Goal: Transaction & Acquisition: Purchase product/service

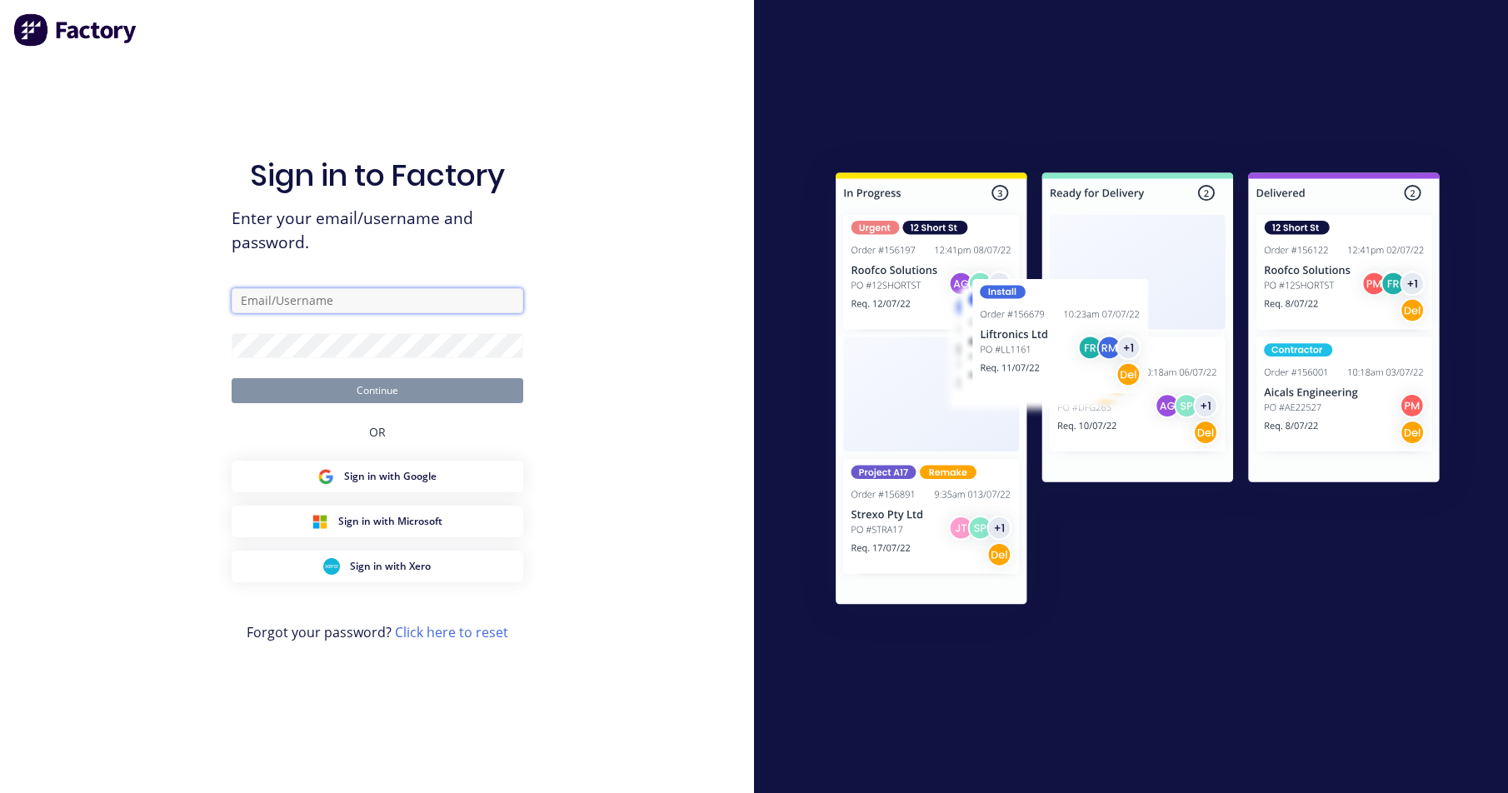
type input "[PERSON_NAME][EMAIL_ADDRESS][DOMAIN_NAME]"
click at [386, 393] on button "Continue" at bounding box center [378, 390] width 292 height 25
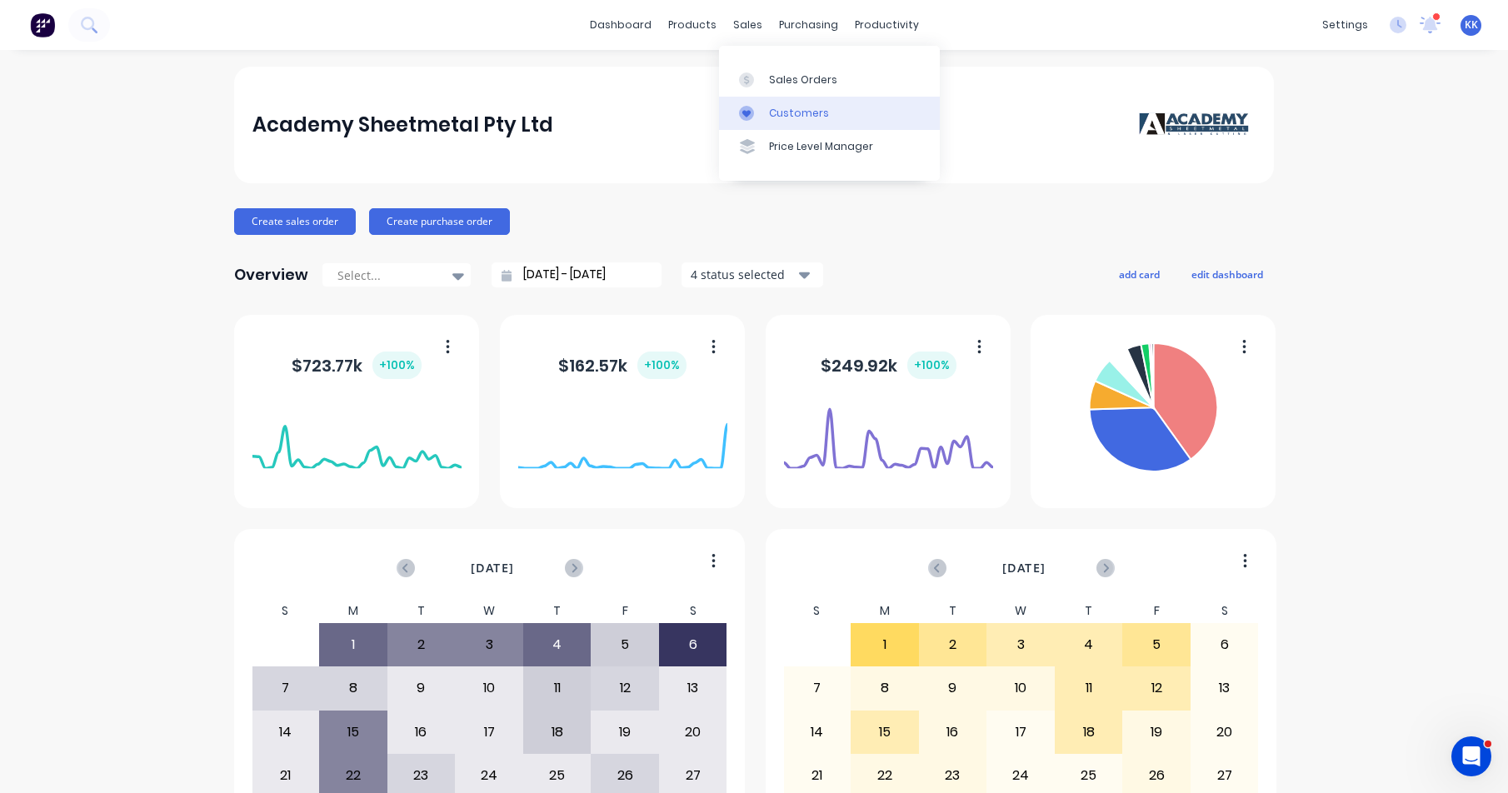
click at [772, 118] on div "Customers" at bounding box center [799, 113] width 60 height 15
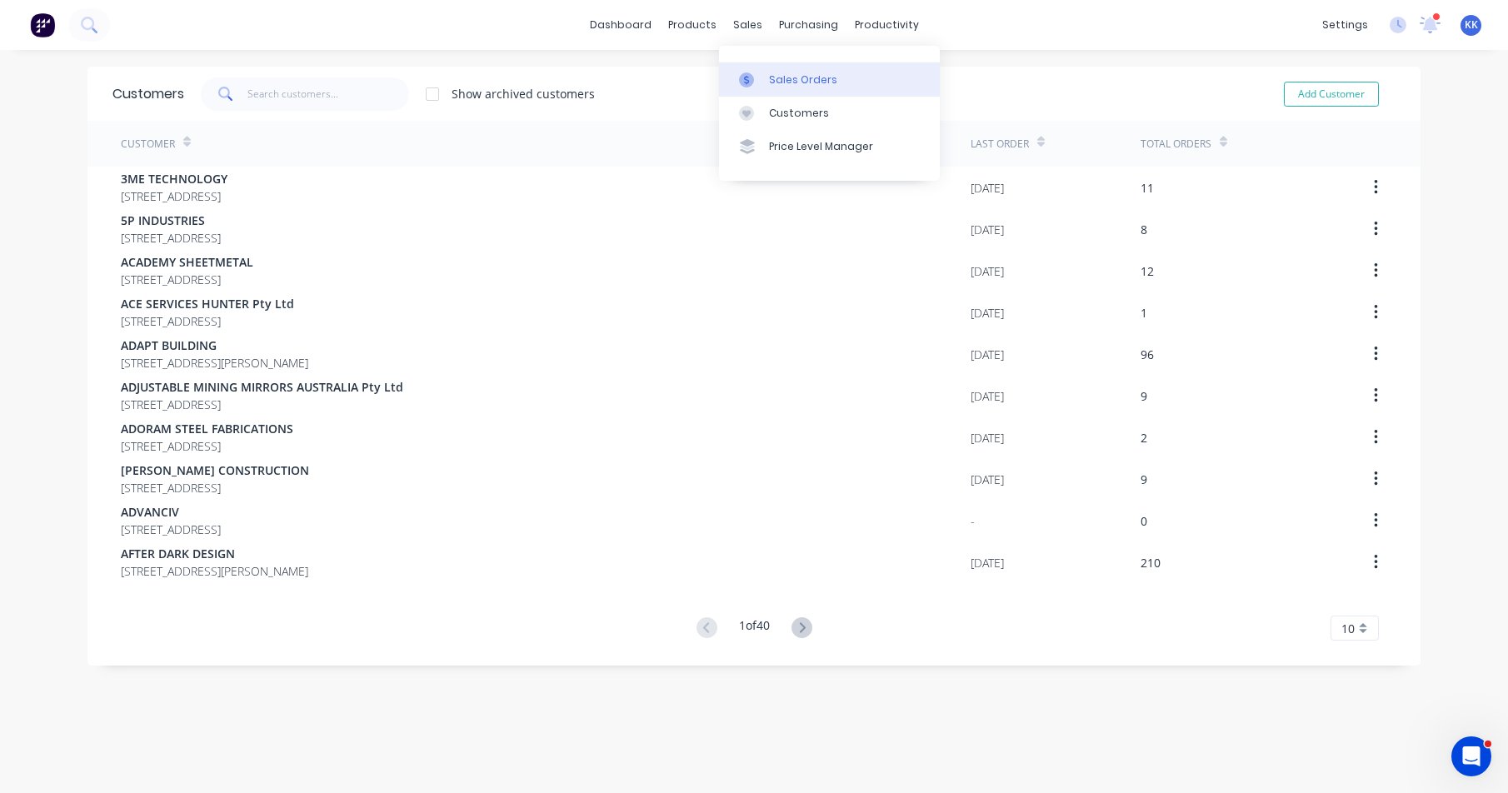
click at [755, 82] on div at bounding box center [751, 79] width 25 height 15
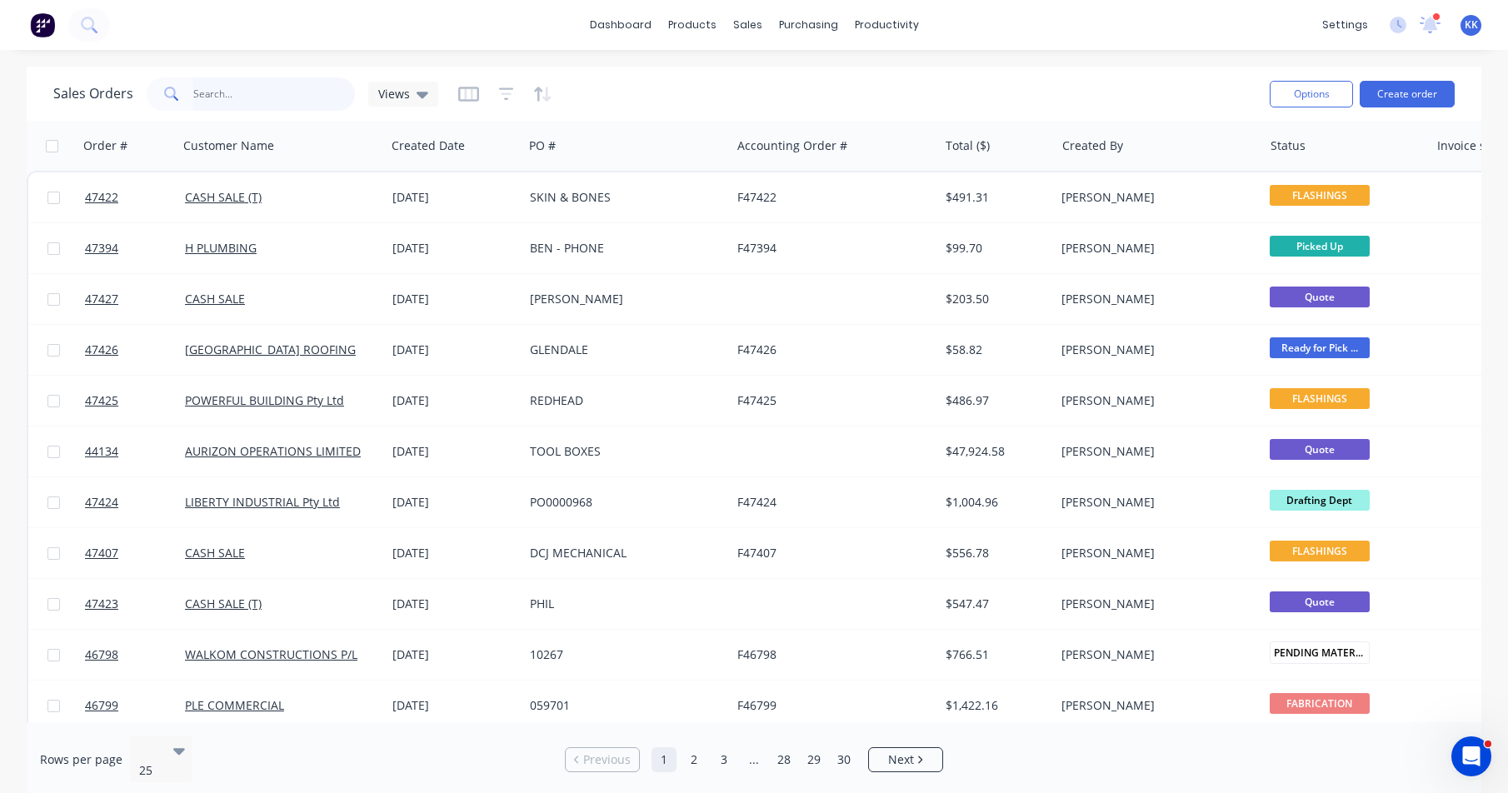
click at [207, 93] on input "text" at bounding box center [274, 93] width 162 height 33
click at [1366, 95] on button "Create order" at bounding box center [1406, 94] width 95 height 27
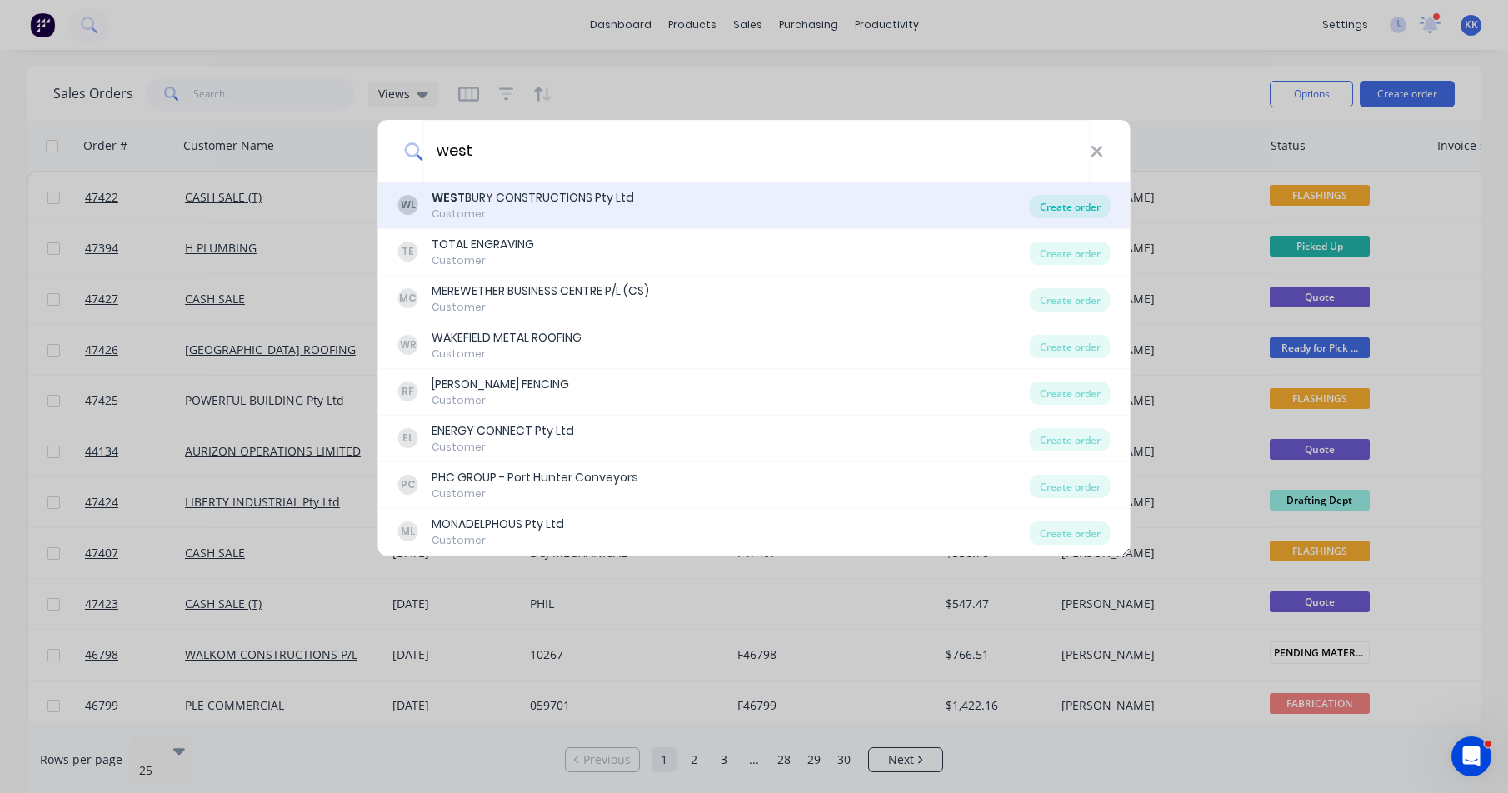
type input "west"
click at [1070, 207] on div "Create order" at bounding box center [1070, 206] width 81 height 23
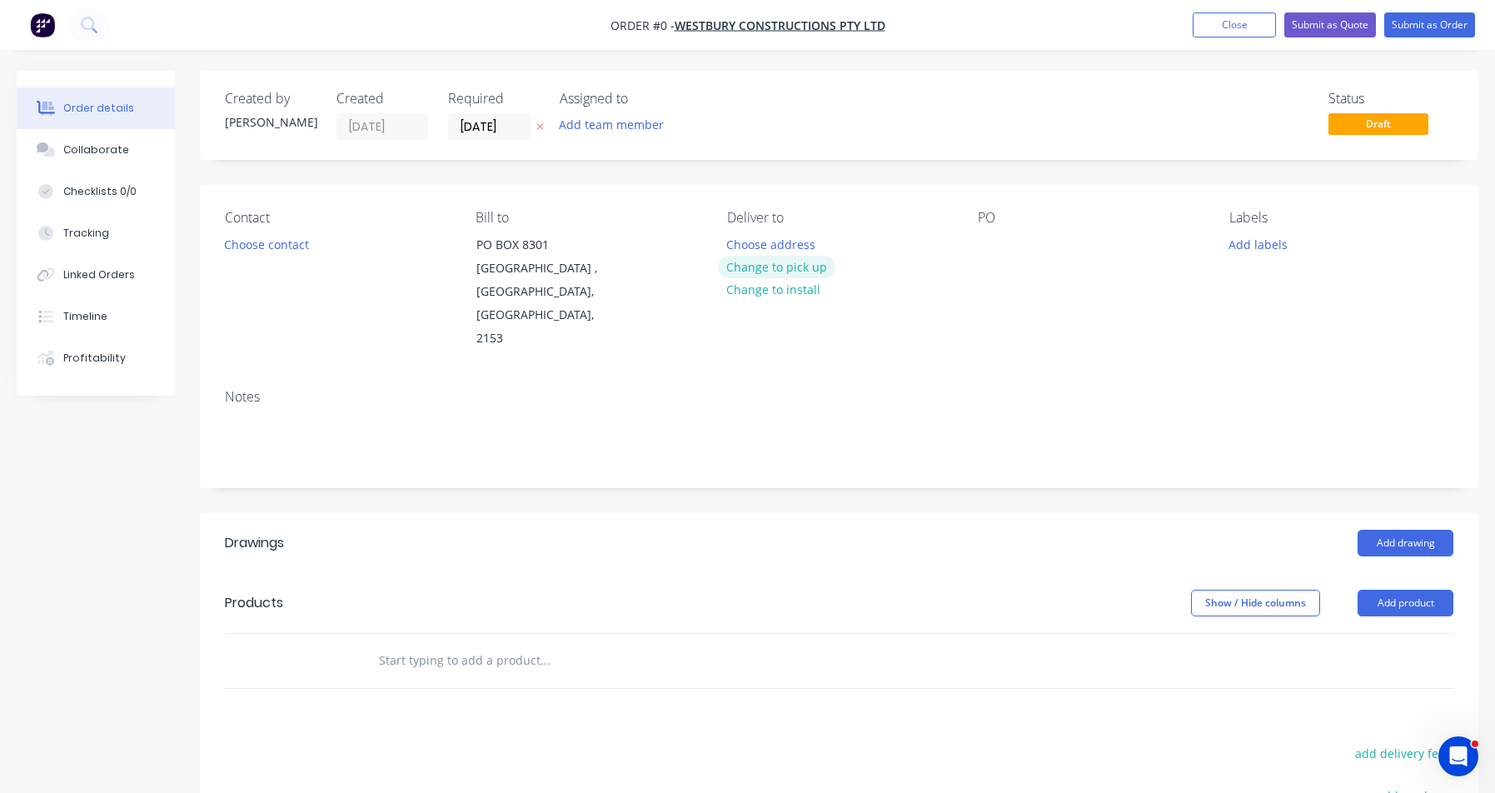
click at [797, 268] on button "Change to pick up" at bounding box center [777, 267] width 118 height 22
click at [300, 242] on button "Choose contact" at bounding box center [267, 243] width 102 height 22
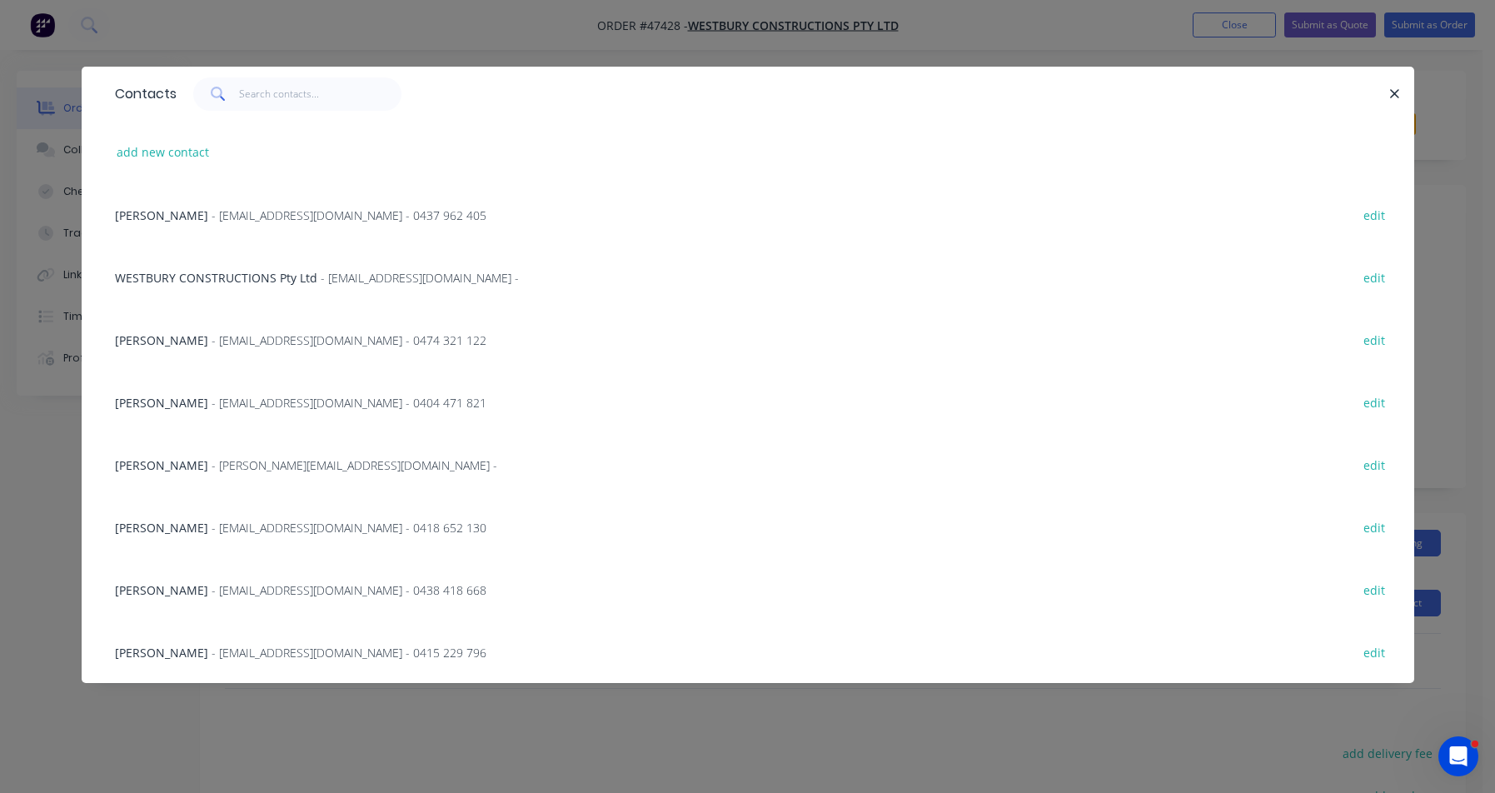
scroll to position [83, 0]
click at [212, 594] on span "- [EMAIL_ADDRESS][DOMAIN_NAME] - 0438 418 668" at bounding box center [349, 590] width 275 height 16
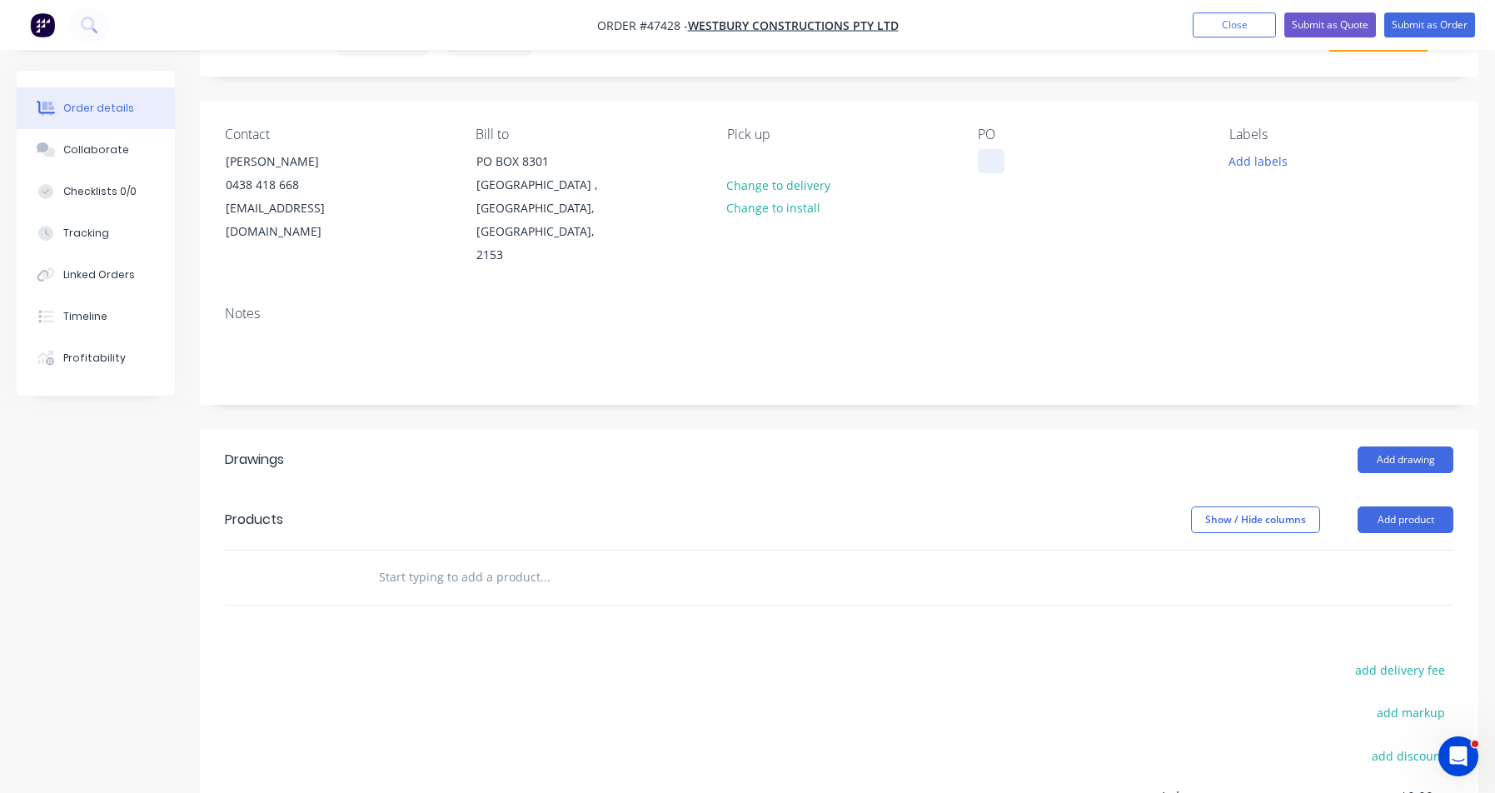
click at [996, 164] on div at bounding box center [991, 161] width 27 height 24
click at [988, 162] on div at bounding box center [991, 161] width 27 height 24
click at [261, 203] on div "[EMAIL_ADDRESS][DOMAIN_NAME]" at bounding box center [295, 220] width 138 height 47
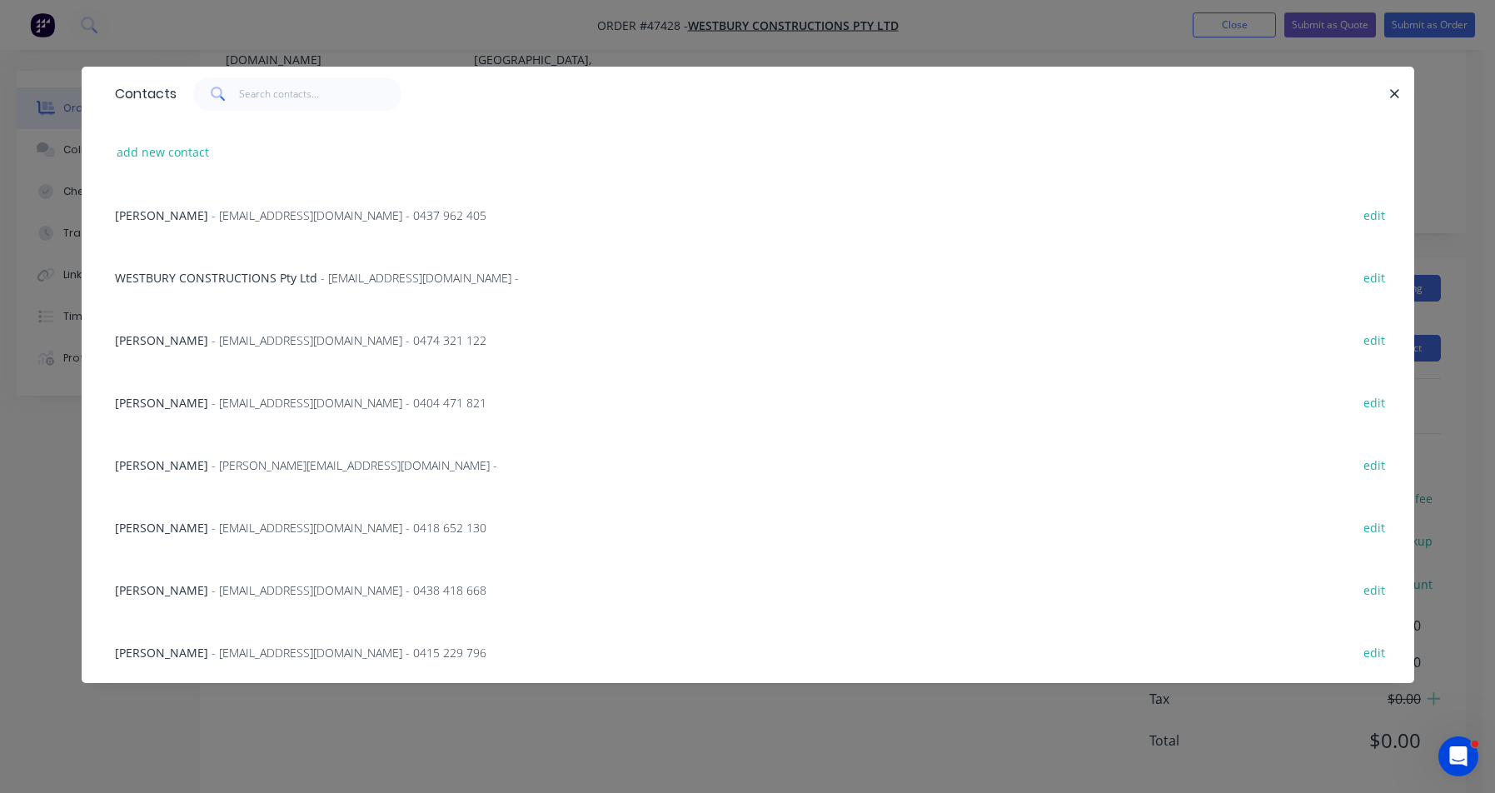
scroll to position [261, 0]
click at [185, 149] on button "add new contact" at bounding box center [163, 152] width 110 height 22
select select "AU"
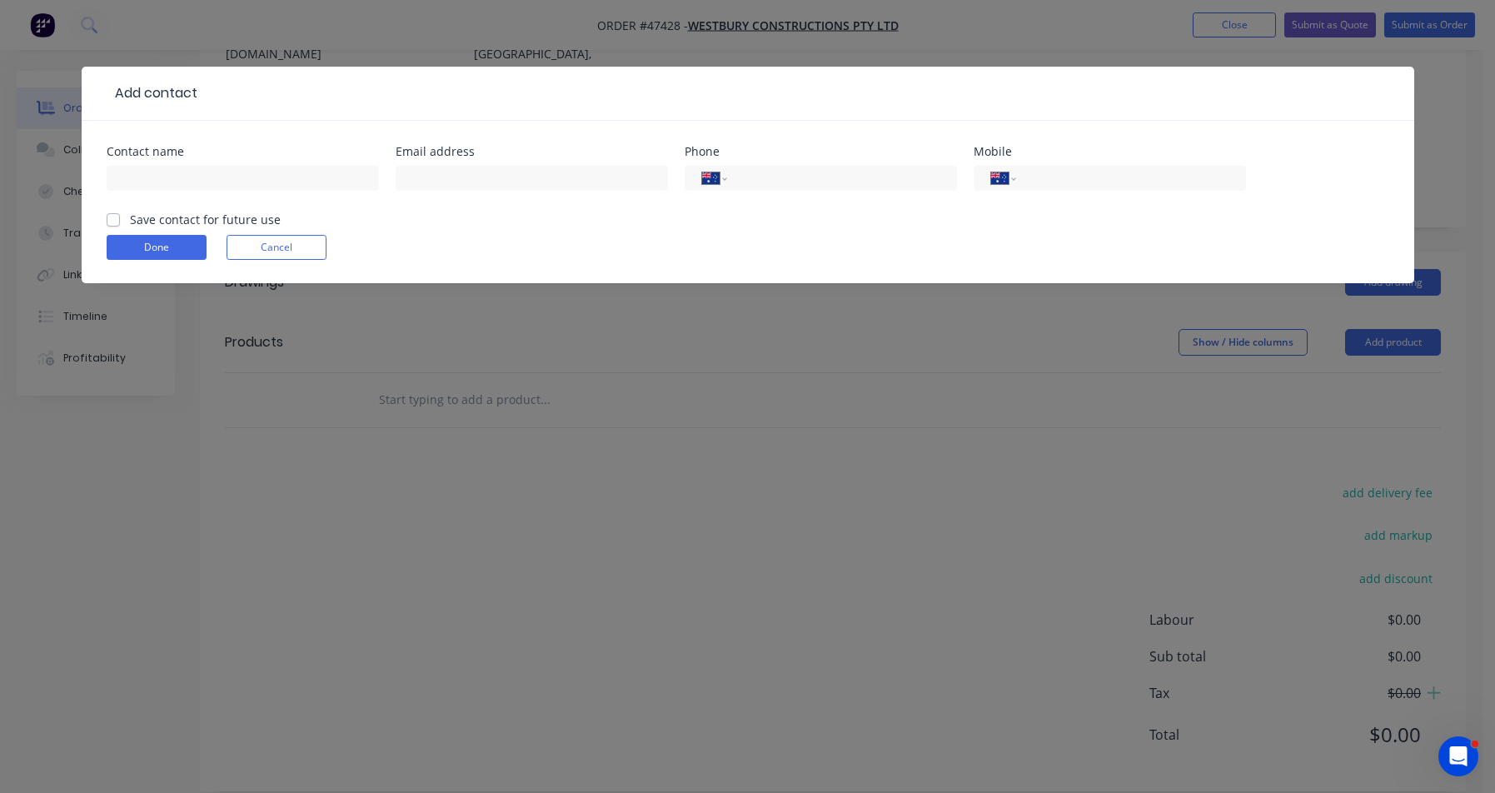
click at [187, 165] on div at bounding box center [243, 186] width 272 height 49
click at [187, 170] on input "text" at bounding box center [243, 178] width 272 height 25
type input "s"
type input "[PERSON_NAME]"
type input "INVOICES@[PERSON_NAME]"
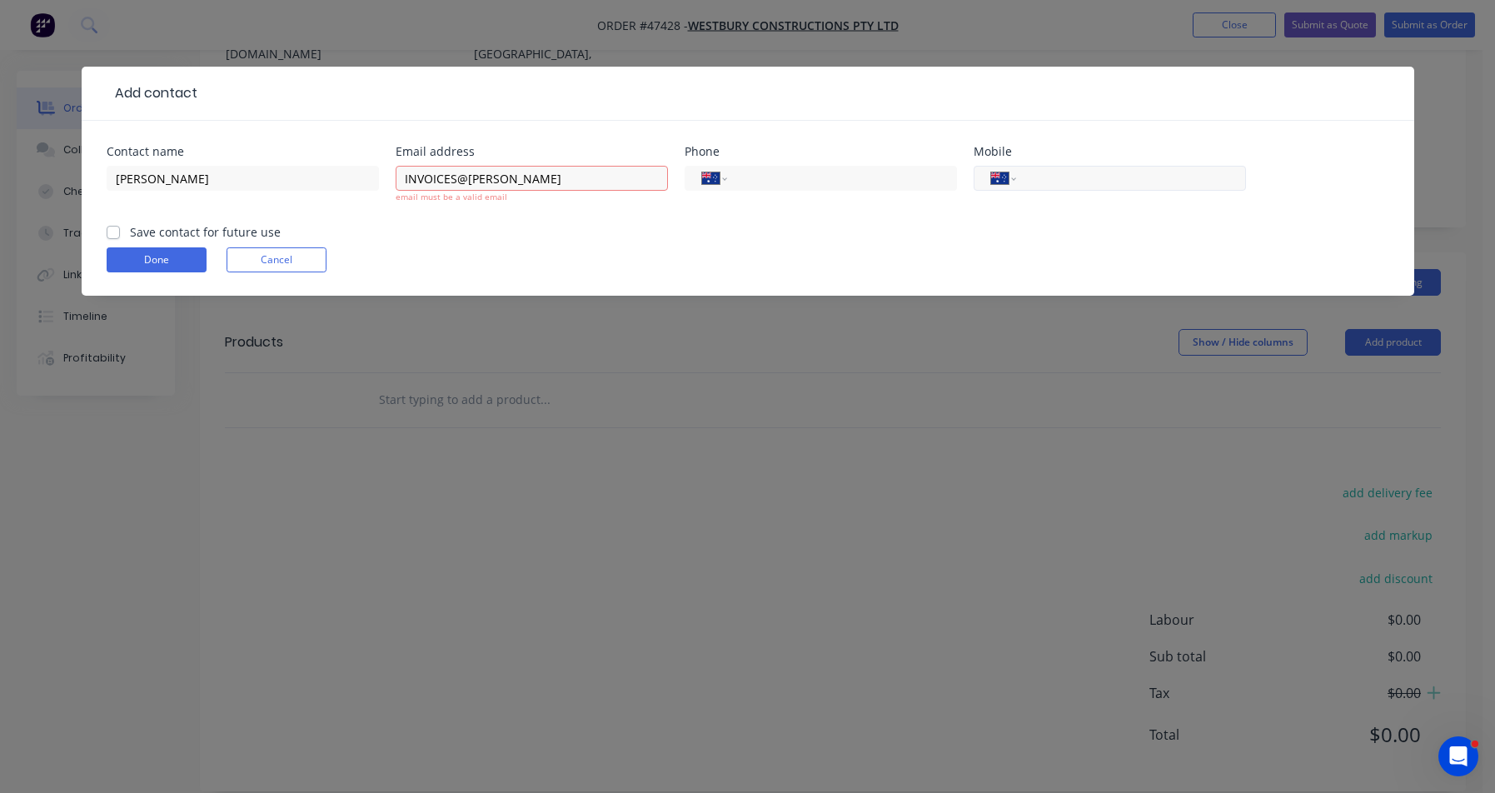
click at [1035, 172] on input "tel" at bounding box center [1128, 178] width 200 height 19
type input "0499 419 127"
drag, startPoint x: 579, startPoint y: 187, endPoint x: 377, endPoint y: 180, distance: 202.5
click at [377, 180] on div "Contact name [PERSON_NAME] Email address INVOICES@[PERSON_NAME] email must be a…" at bounding box center [748, 184] width 1283 height 77
click at [112, 232] on form "Contact name [PERSON_NAME] Email address email must be a valid email Phone Inte…" at bounding box center [748, 221] width 1283 height 150
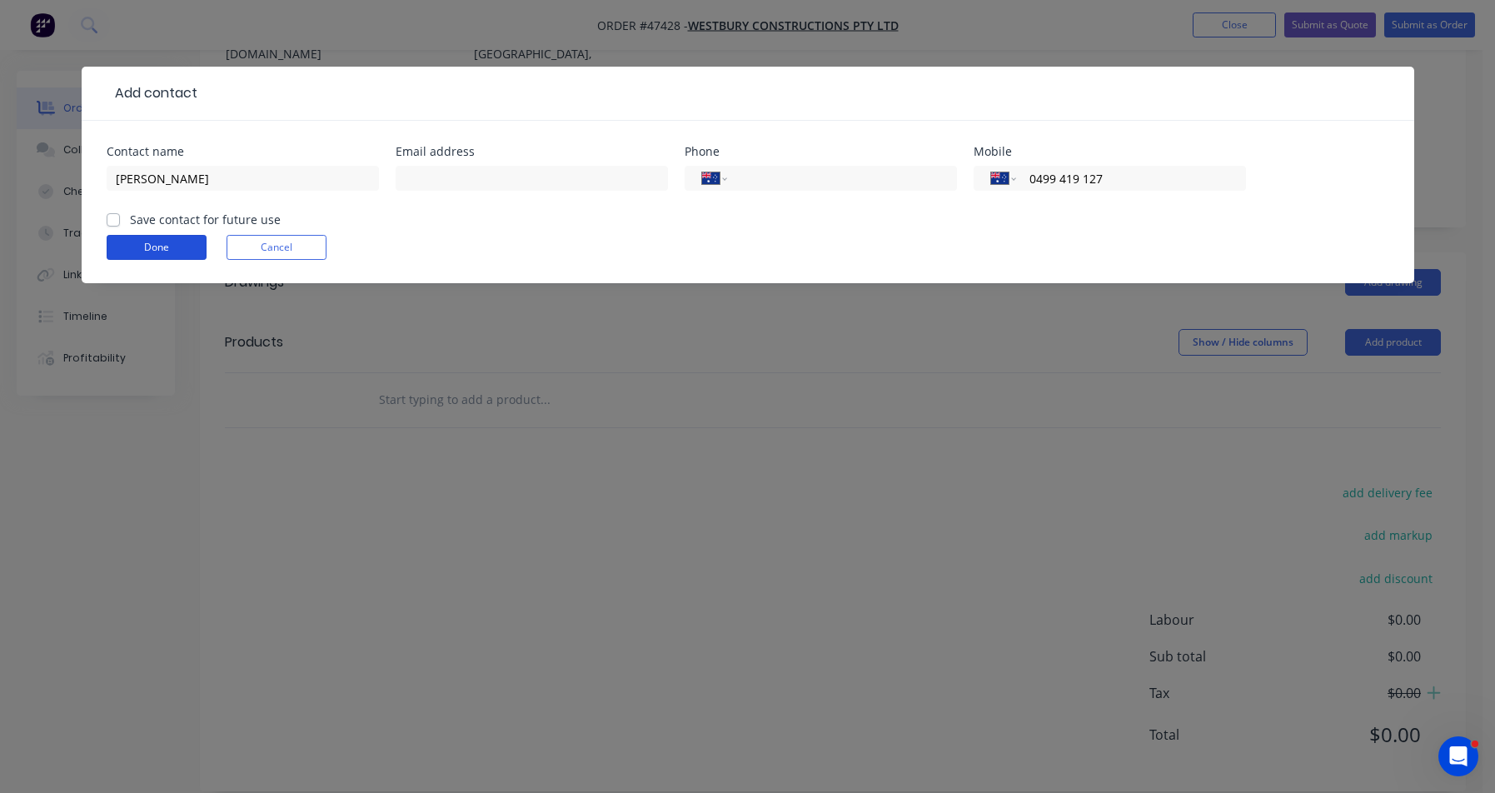
click at [136, 256] on button "Done" at bounding box center [157, 247] width 100 height 25
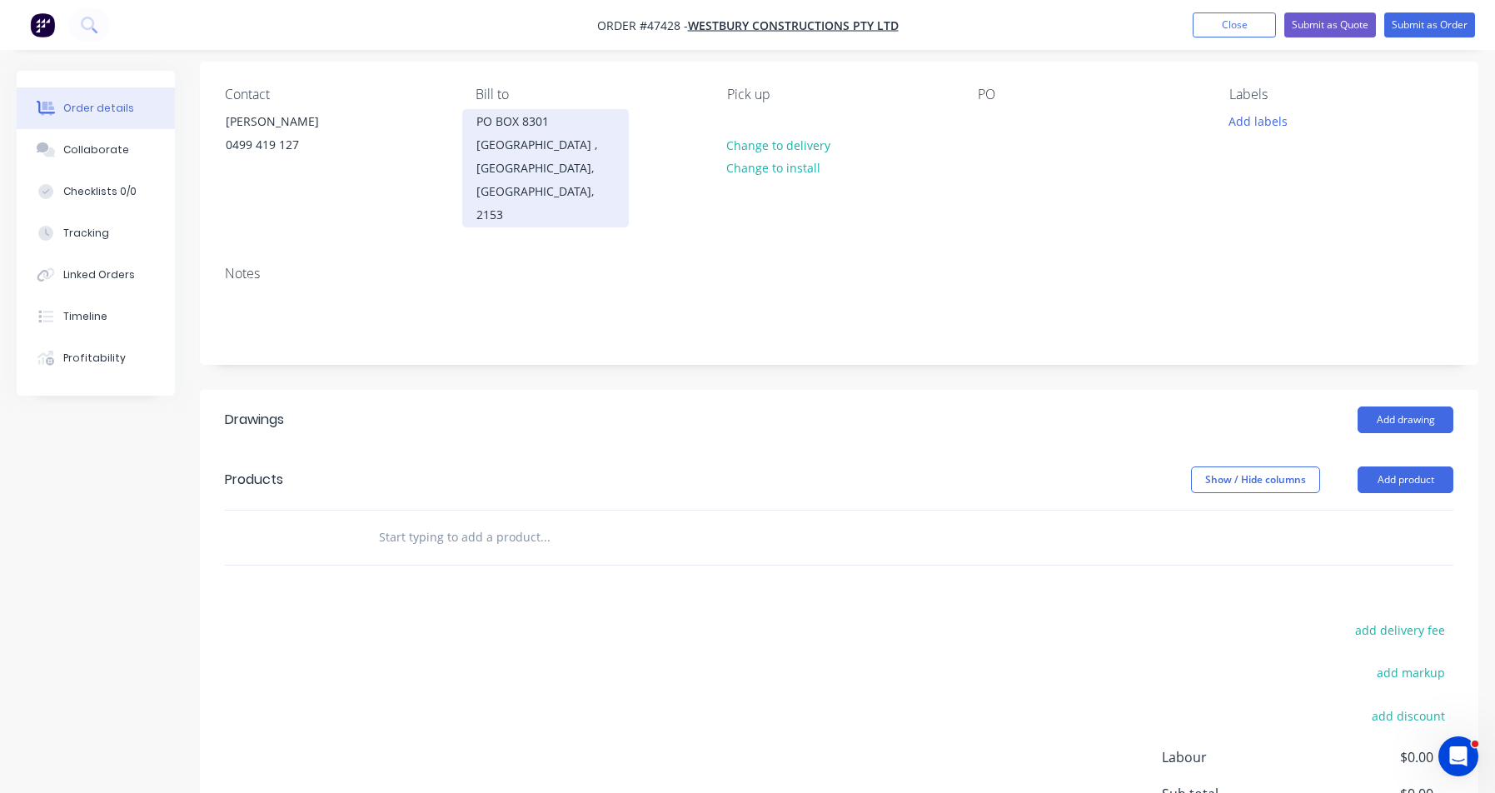
scroll to position [0, 0]
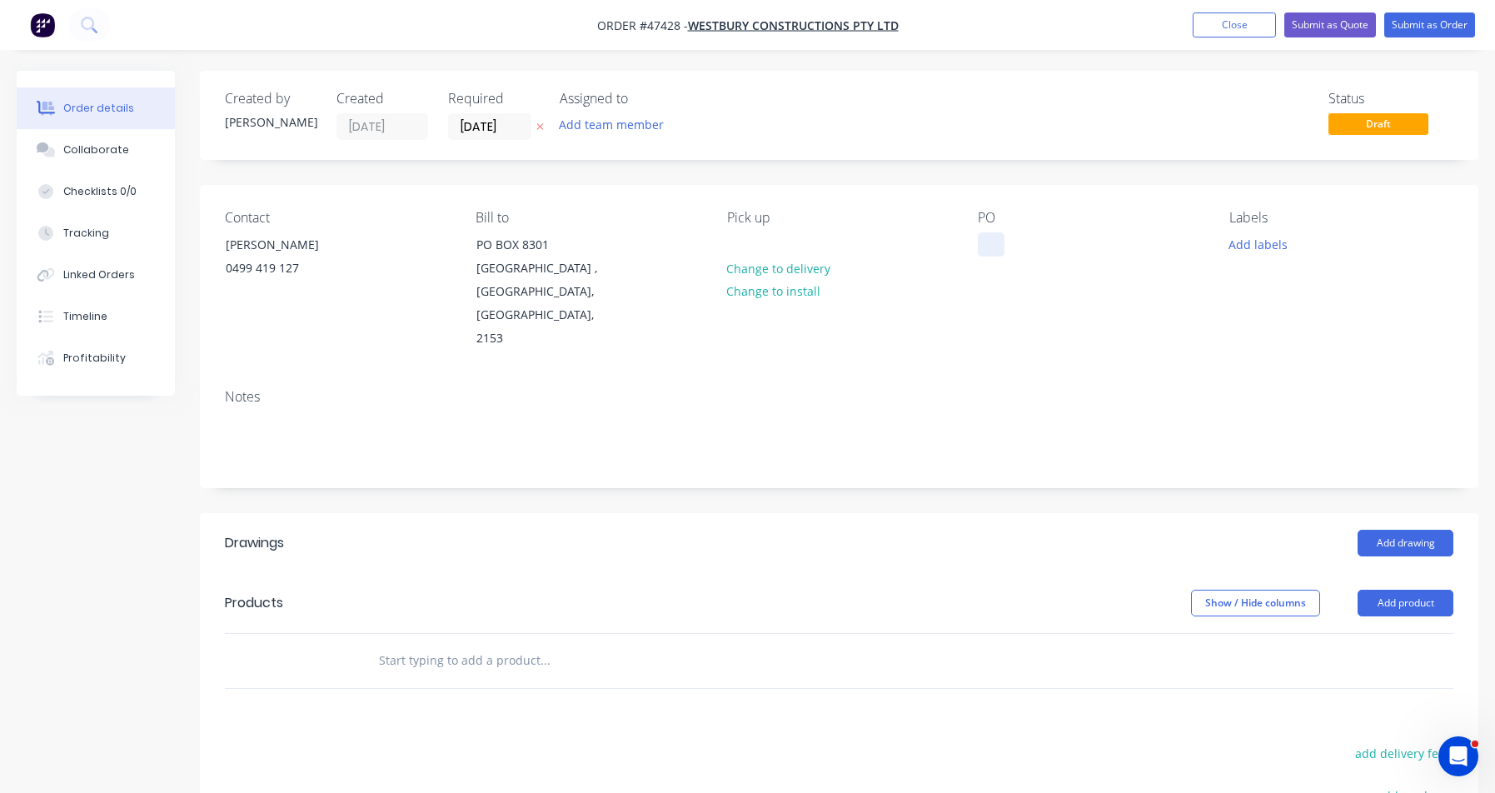
click at [997, 235] on div at bounding box center [991, 244] width 27 height 24
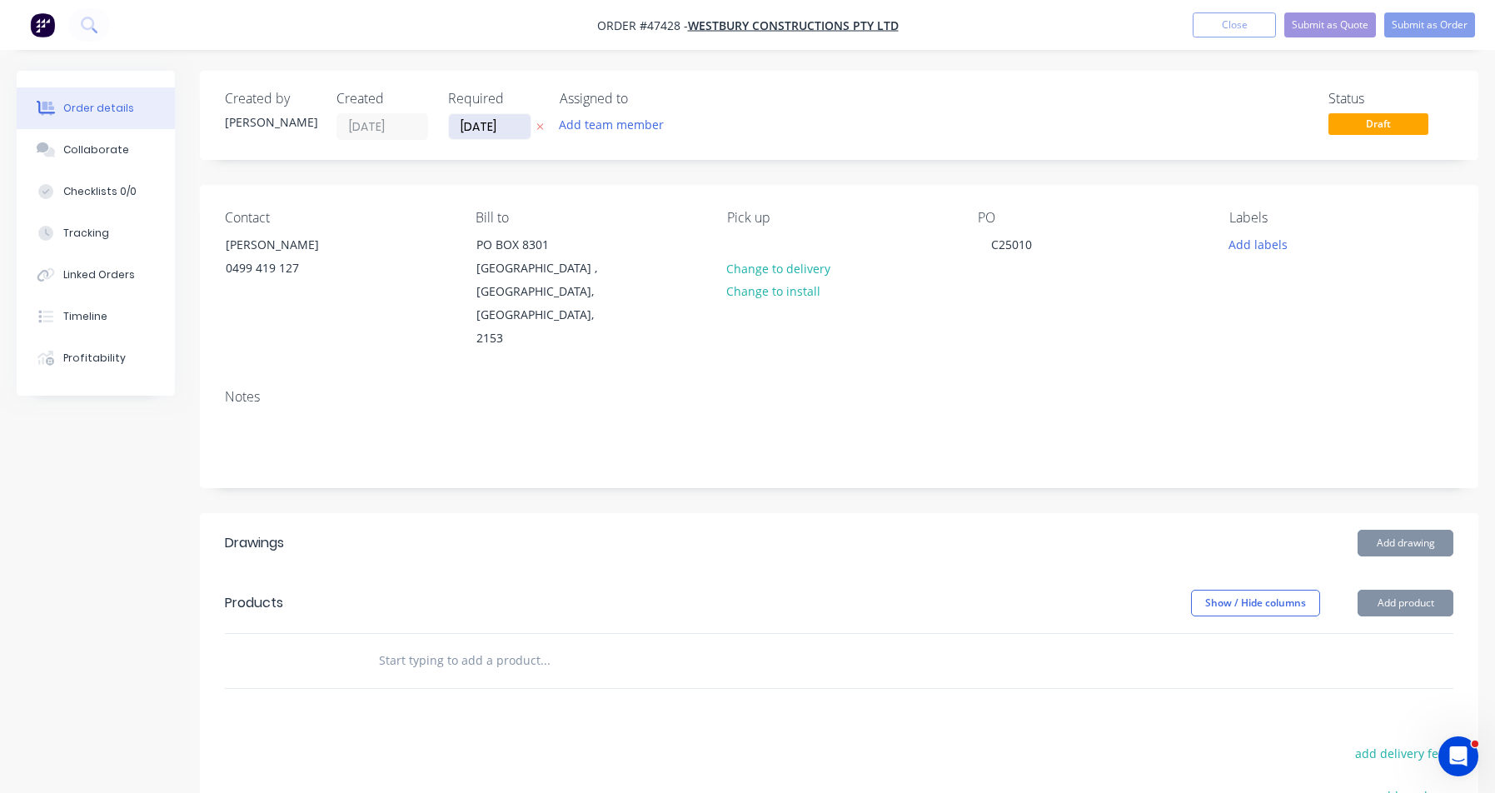
click at [471, 127] on input "[DATE]" at bounding box center [490, 126] width 82 height 25
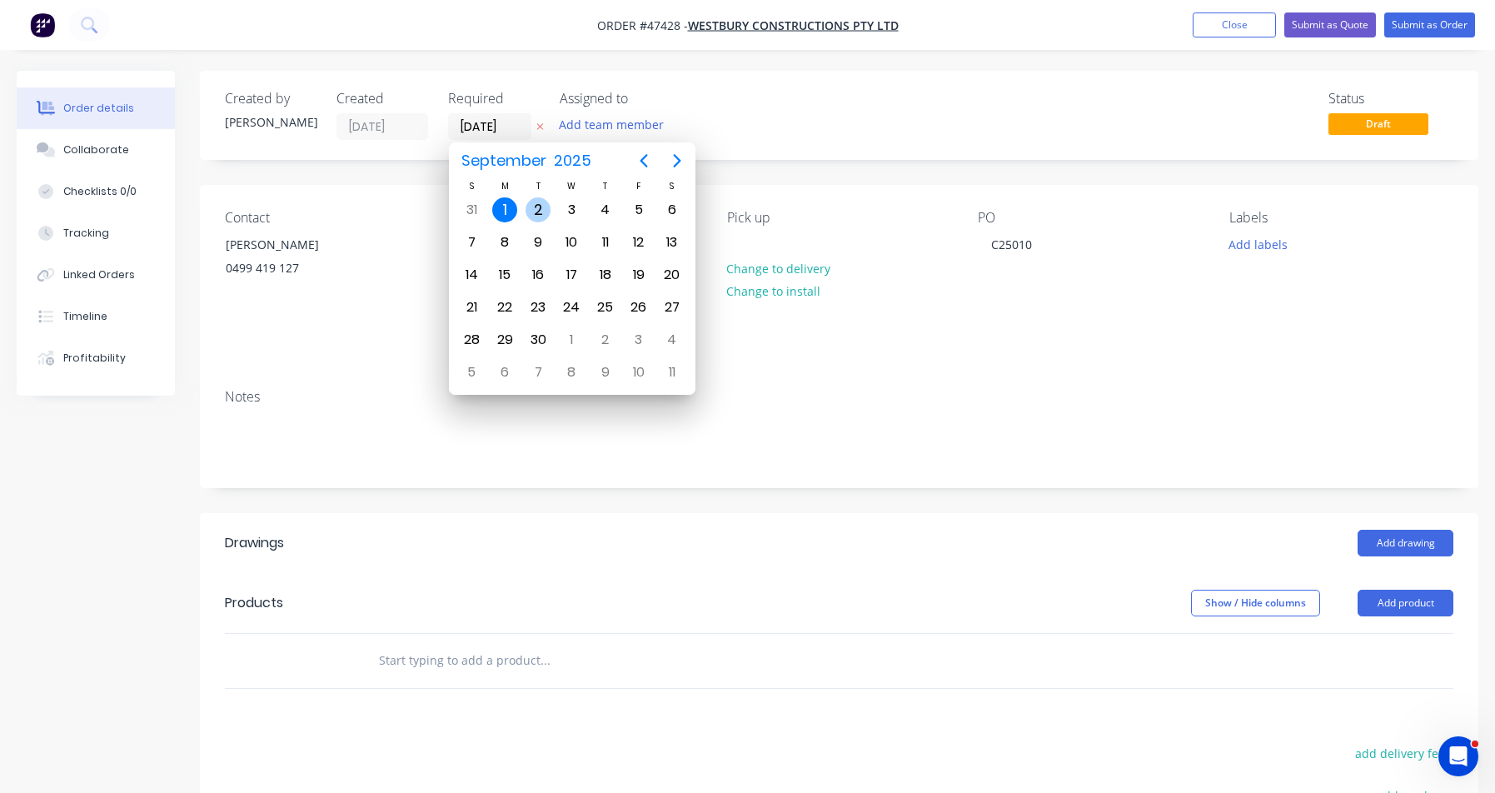
click at [544, 209] on div "2" at bounding box center [538, 209] width 25 height 25
type input "[DATE]"
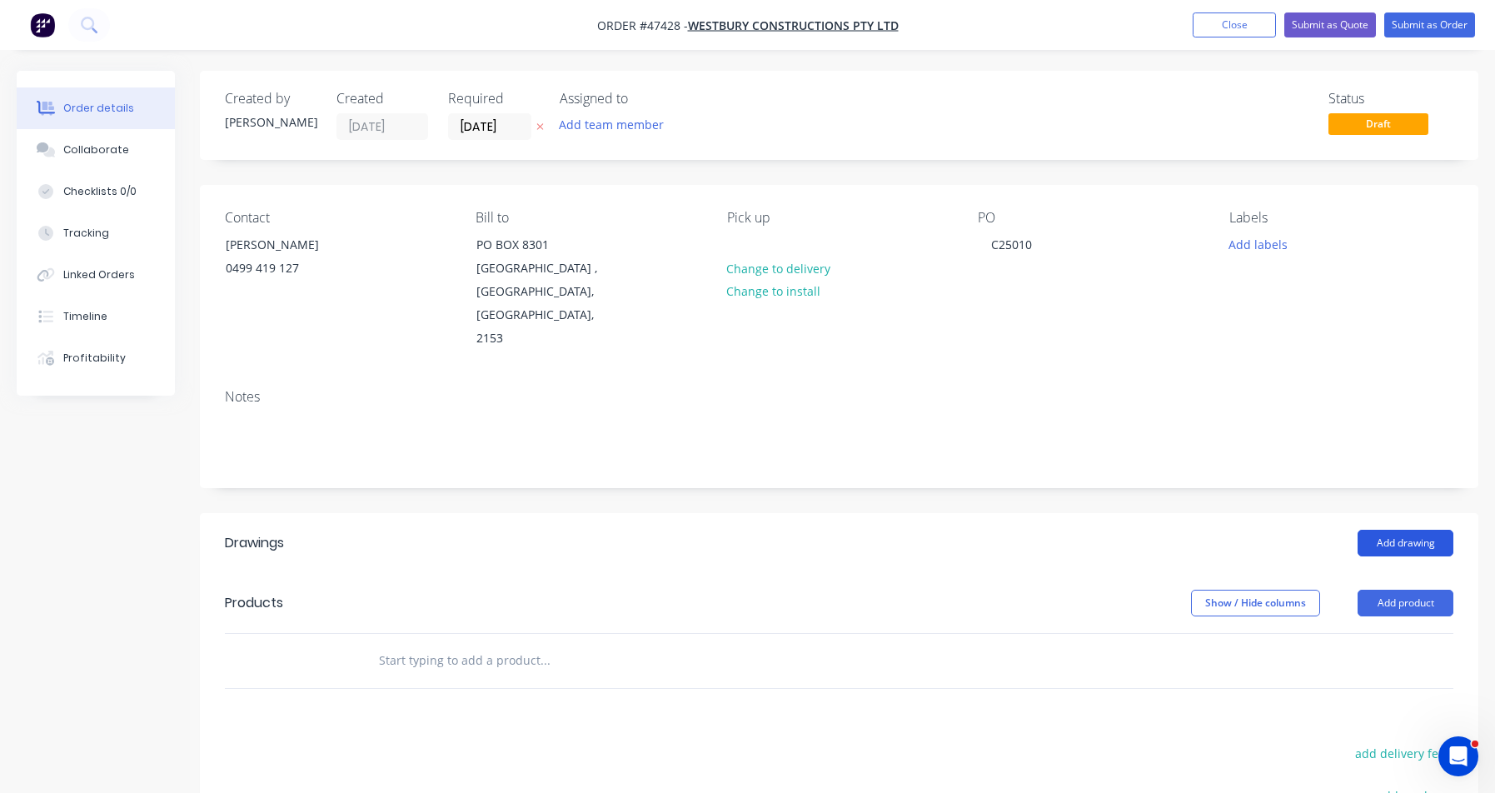
click at [1367, 530] on button "Add drawing" at bounding box center [1406, 543] width 96 height 27
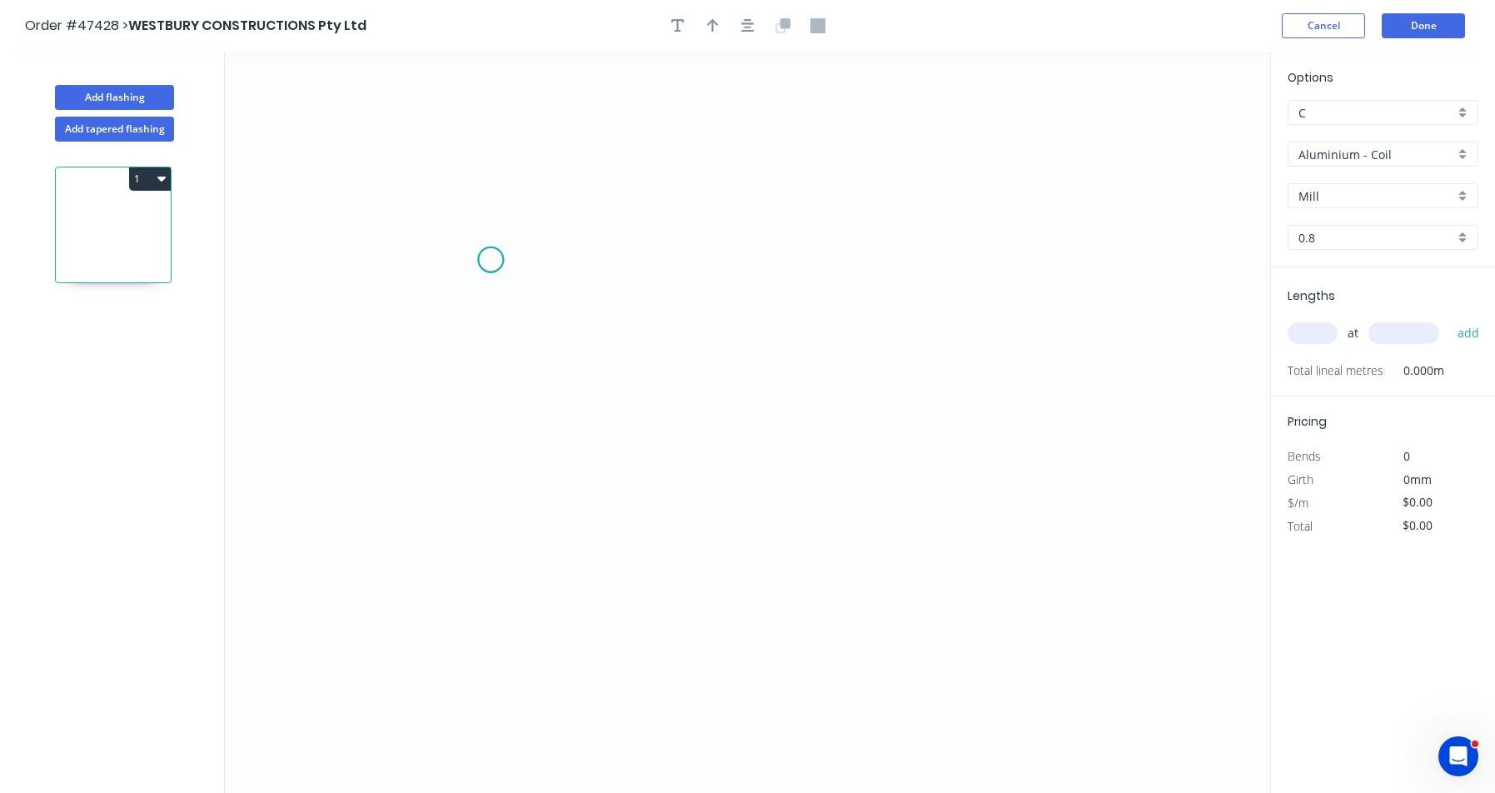
click at [491, 260] on icon "0" at bounding box center [747, 422] width 1045 height 741
click at [479, 478] on icon "0" at bounding box center [747, 422] width 1045 height 741
click at [541, 481] on icon "0 ?" at bounding box center [747, 422] width 1045 height 741
click at [536, 581] on icon "0 ? ?" at bounding box center [747, 422] width 1045 height 741
click at [719, 591] on icon "0 ? ? ?" at bounding box center [747, 422] width 1045 height 741
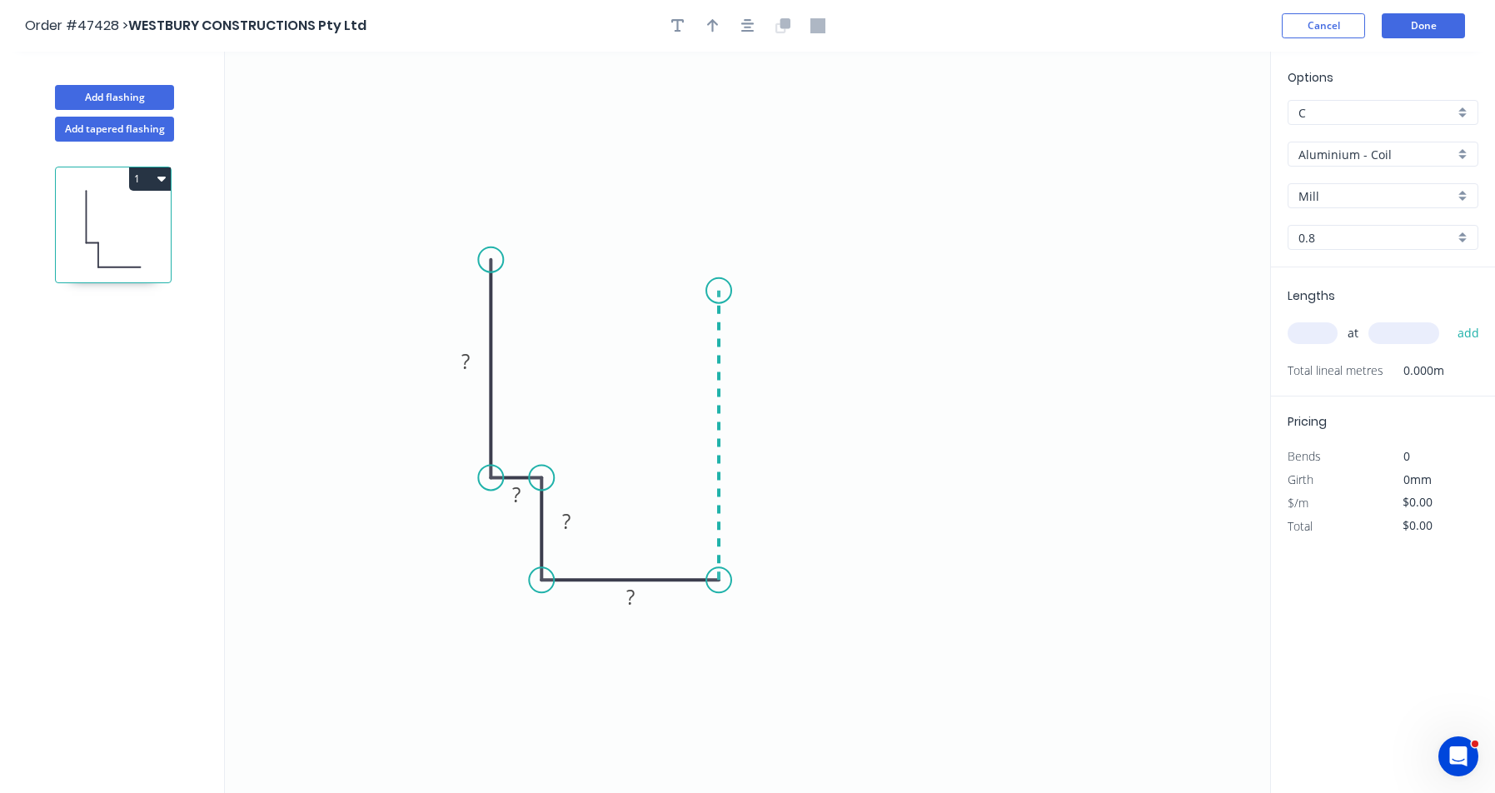
click at [722, 291] on icon "0 ? ? ? ?" at bounding box center [747, 422] width 1045 height 741
drag, startPoint x: 722, startPoint y: 291, endPoint x: 713, endPoint y: 451, distance: 161.0
click at [713, 441] on circle at bounding box center [718, 428] width 25 height 25
click at [717, 22] on icon "button" at bounding box center [713, 25] width 12 height 15
drag, startPoint x: 1185, startPoint y: 136, endPoint x: 463, endPoint y: 293, distance: 739.2
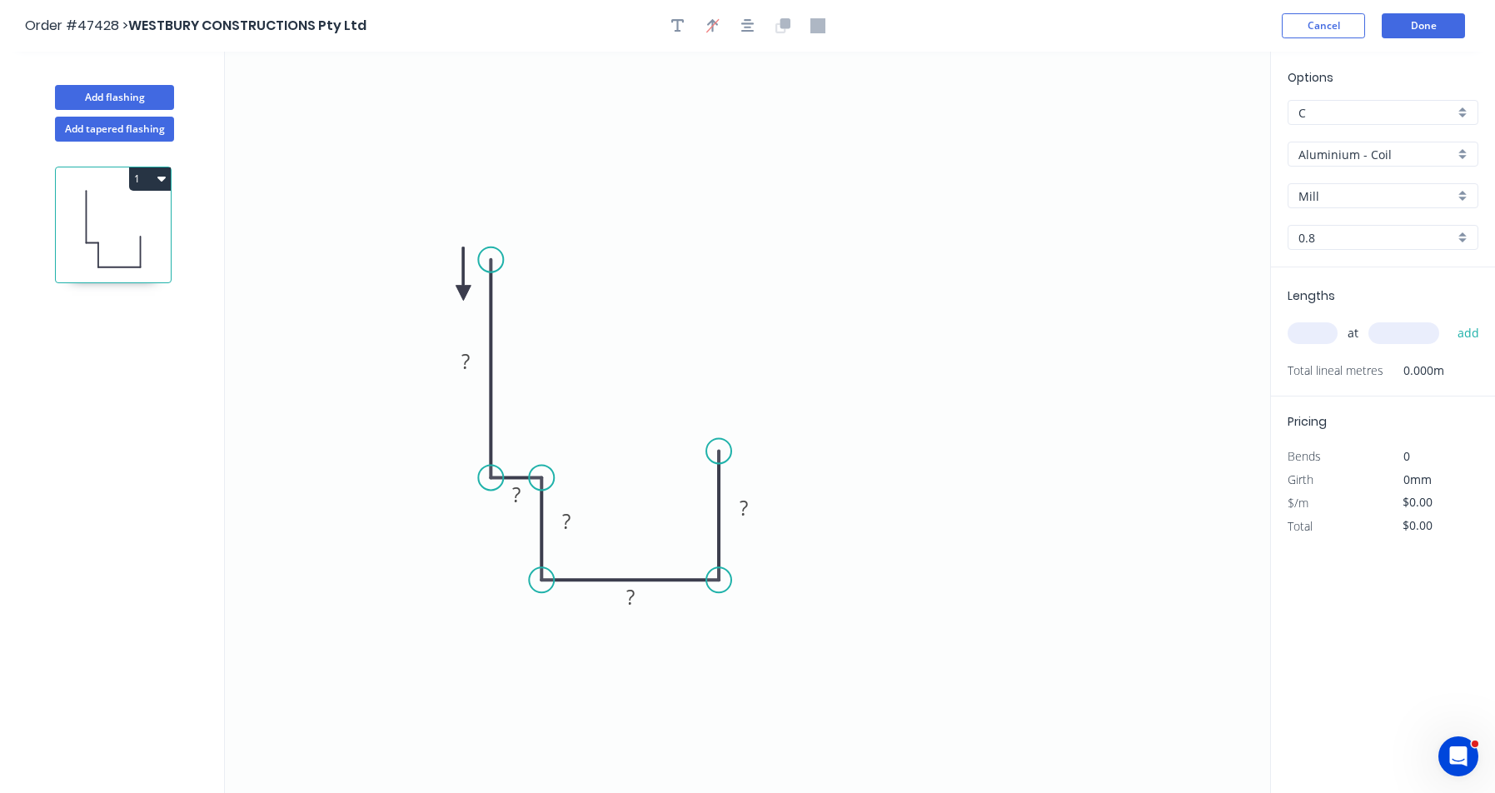
click at [463, 293] on icon at bounding box center [463, 273] width 15 height 53
click at [463, 293] on icon at bounding box center [477, 279] width 48 height 48
click at [463, 293] on icon at bounding box center [482, 293] width 53 height 15
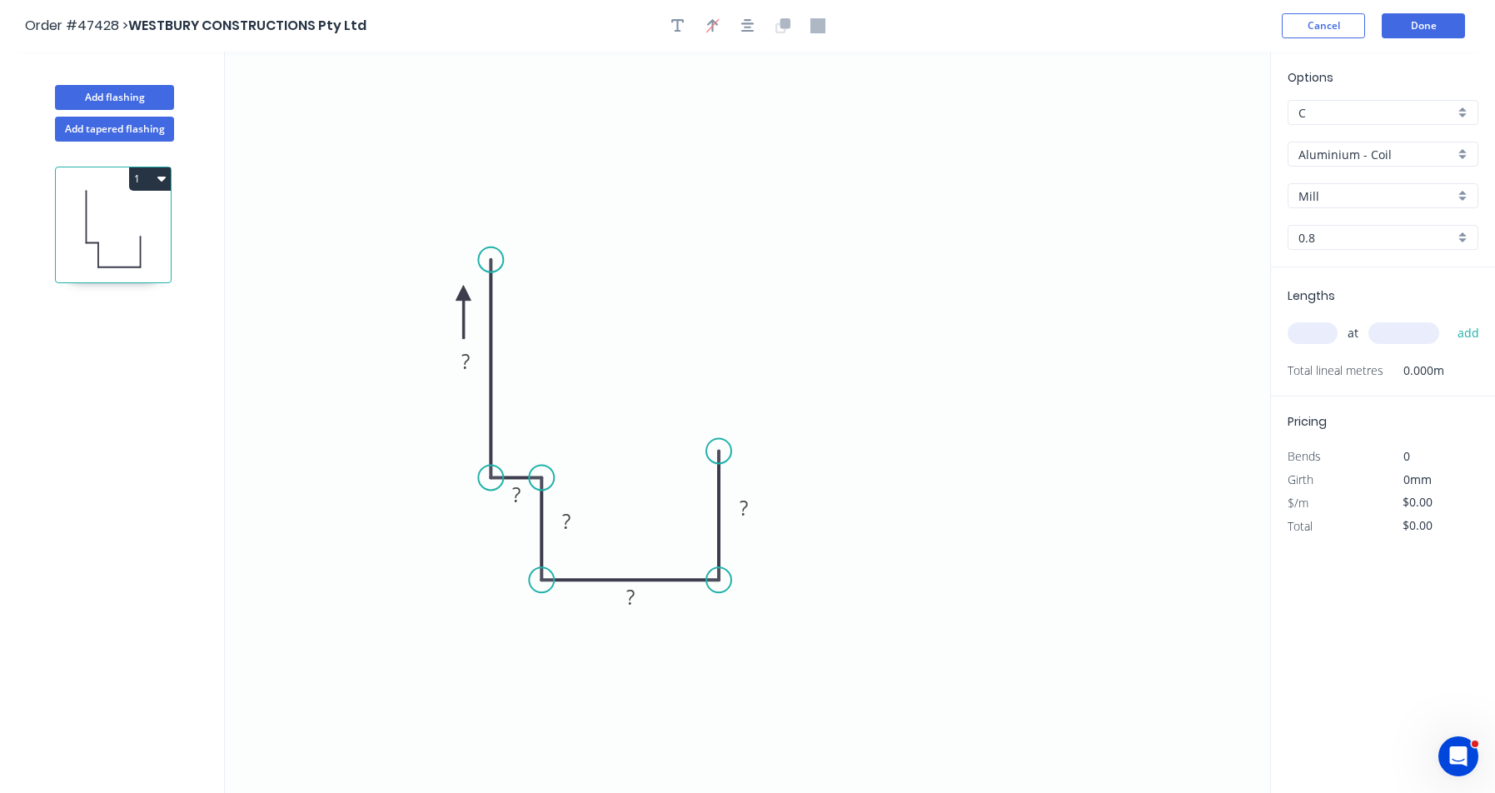
click at [463, 293] on icon at bounding box center [463, 312] width 15 height 53
click at [463, 293] on icon at bounding box center [450, 306] width 48 height 48
click at [466, 362] on tspan "?" at bounding box center [465, 360] width 8 height 27
type input "$14.37"
click at [1310, 332] on input "text" at bounding box center [1313, 333] width 50 height 22
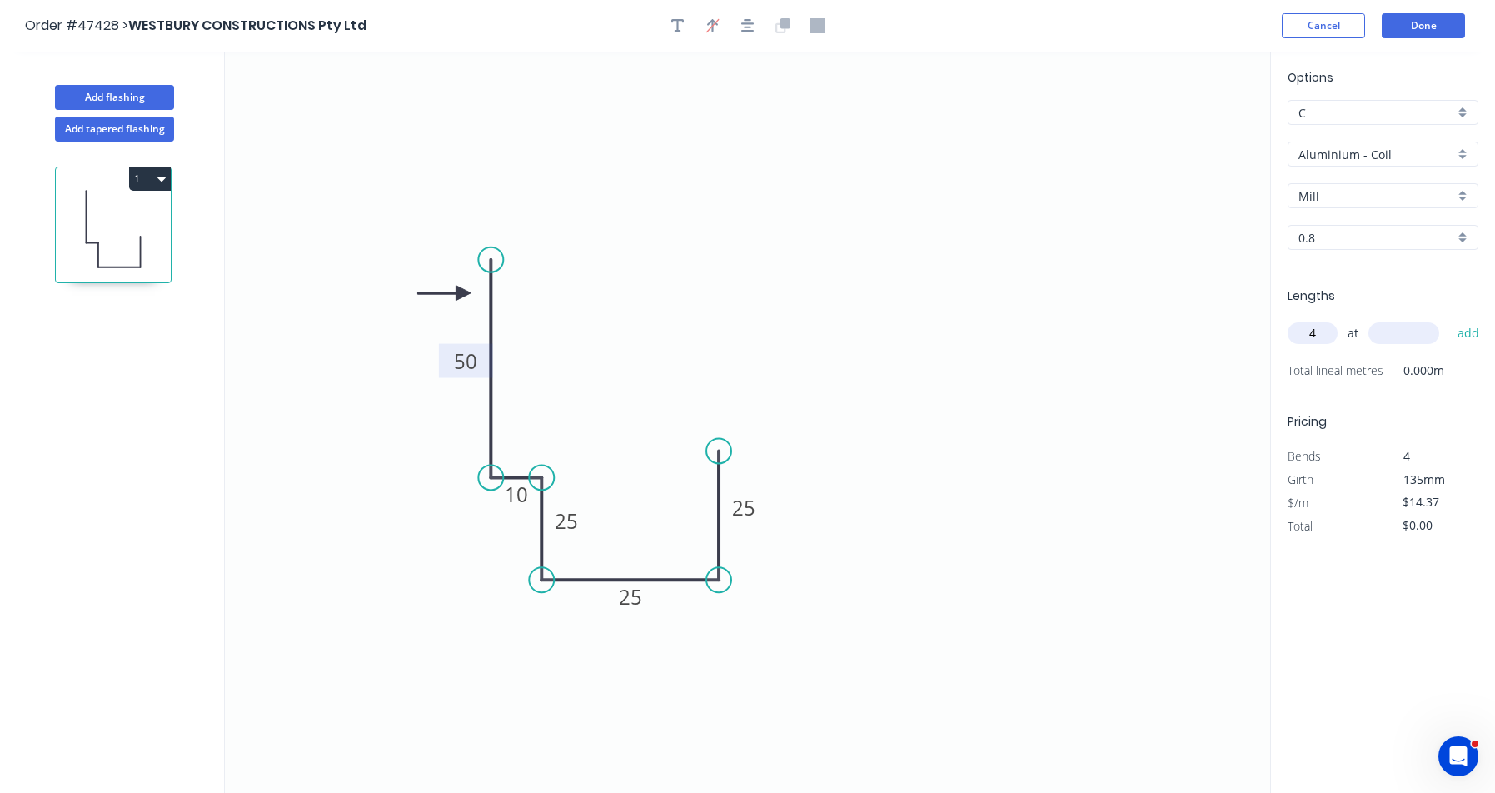
type input "4"
type input "4000"
click at [1449, 319] on button "add" at bounding box center [1468, 333] width 39 height 28
type input "$229.92"
click at [1345, 160] on input "Aluminium - Coil" at bounding box center [1377, 154] width 156 height 17
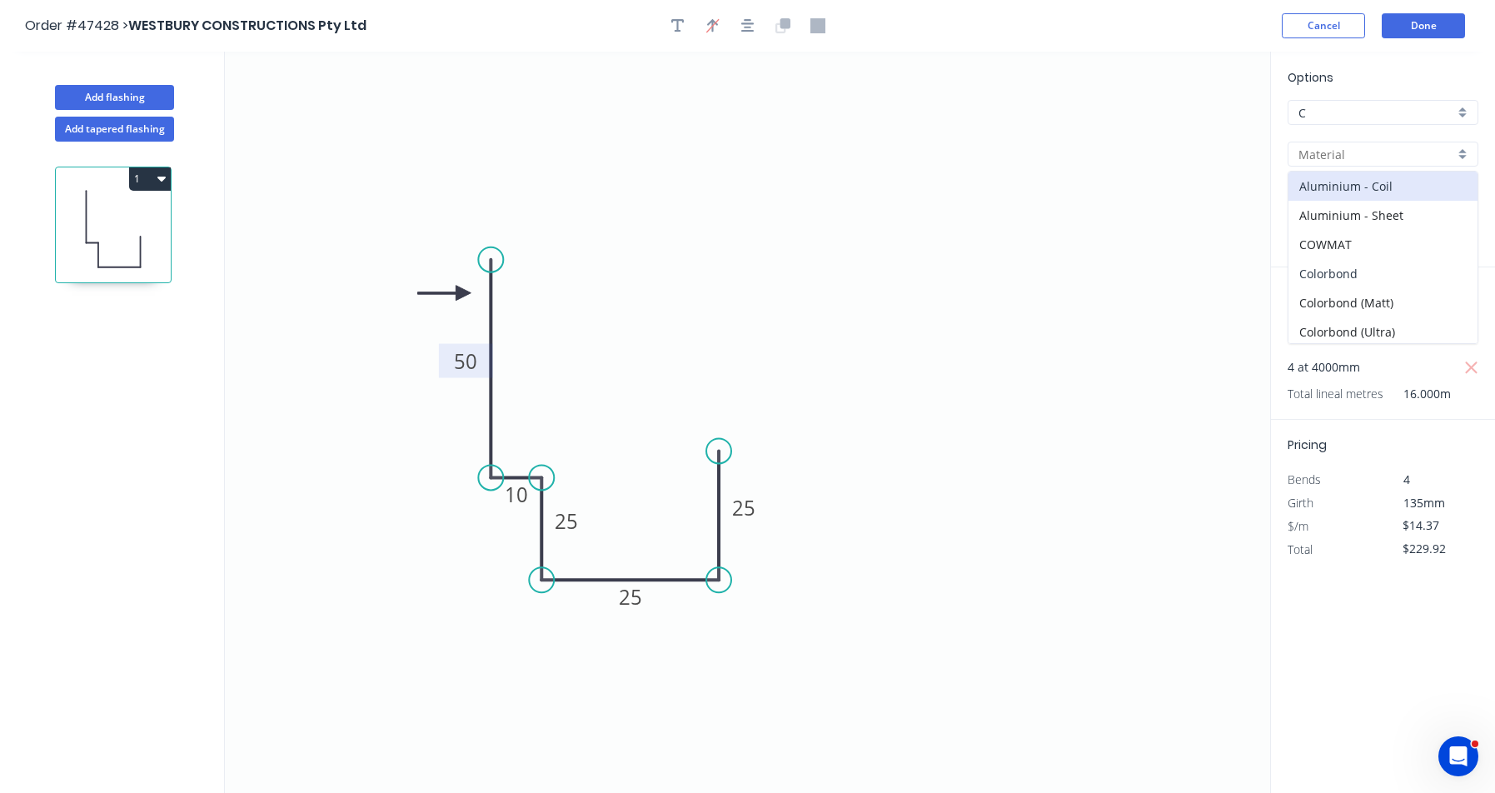
click at [1324, 277] on div "Colorbond" at bounding box center [1383, 273] width 189 height 29
type input "Colorbond"
type input "Basalt"
type input "0.55"
type input "$10.02"
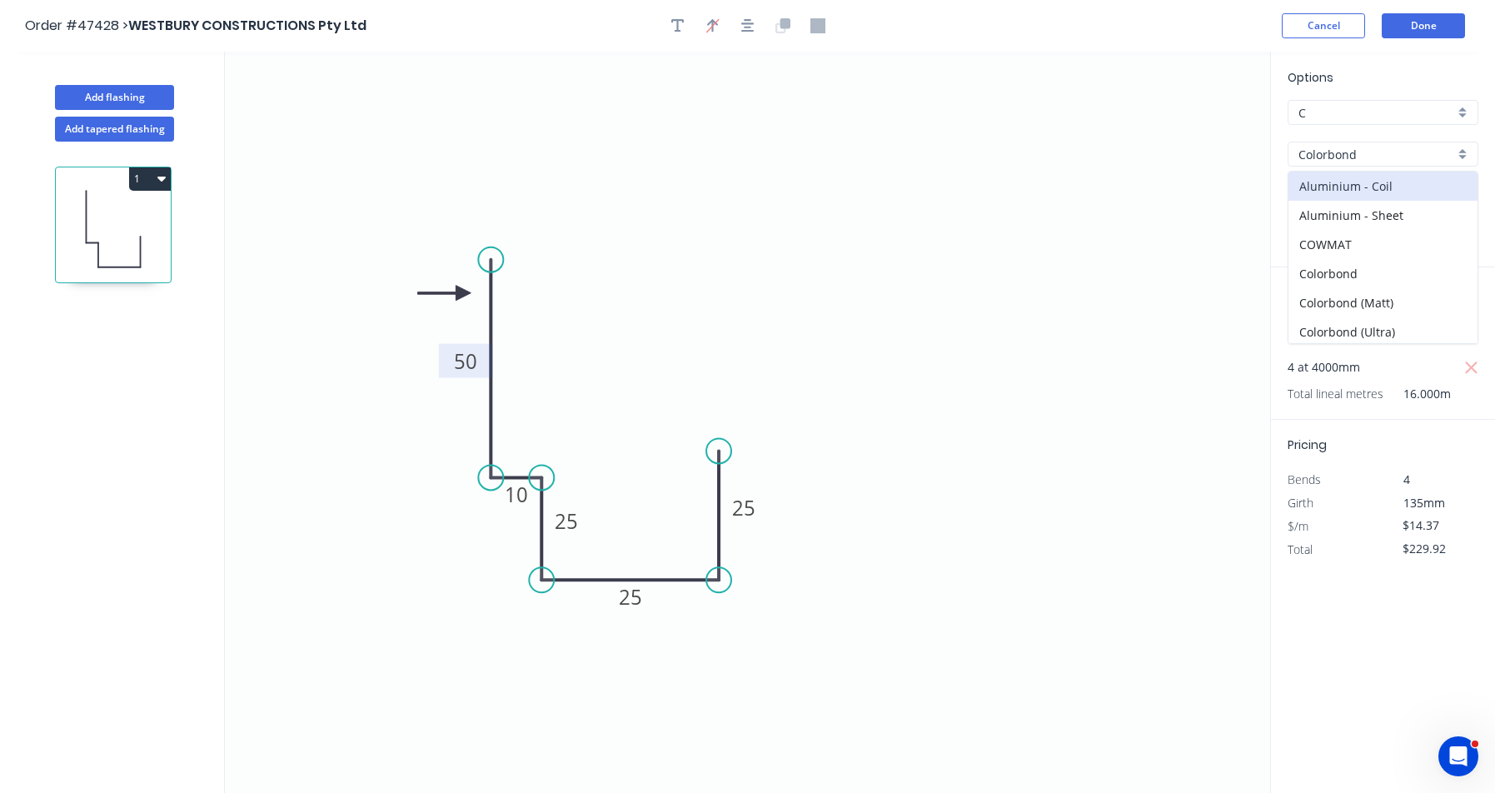
type input "$160.32"
click at [1333, 192] on input "Basalt" at bounding box center [1377, 195] width 156 height 17
click at [1325, 223] on div "Surfmist" at bounding box center [1383, 227] width 189 height 29
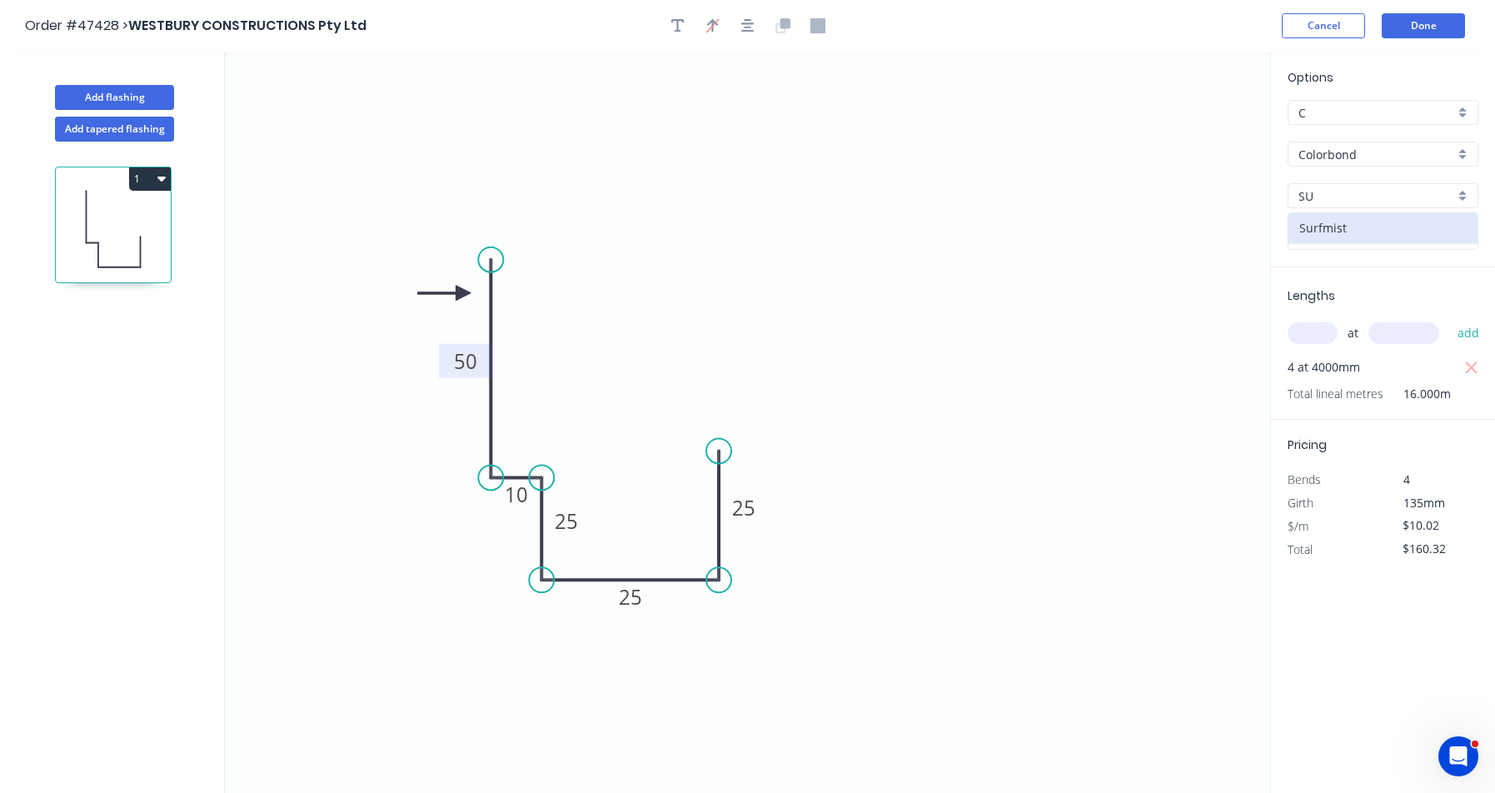
type input "Surfmist"
click at [146, 187] on button "1" at bounding box center [150, 178] width 42 height 23
click at [131, 219] on div "Duplicate" at bounding box center [91, 220] width 128 height 24
type input "$0.00"
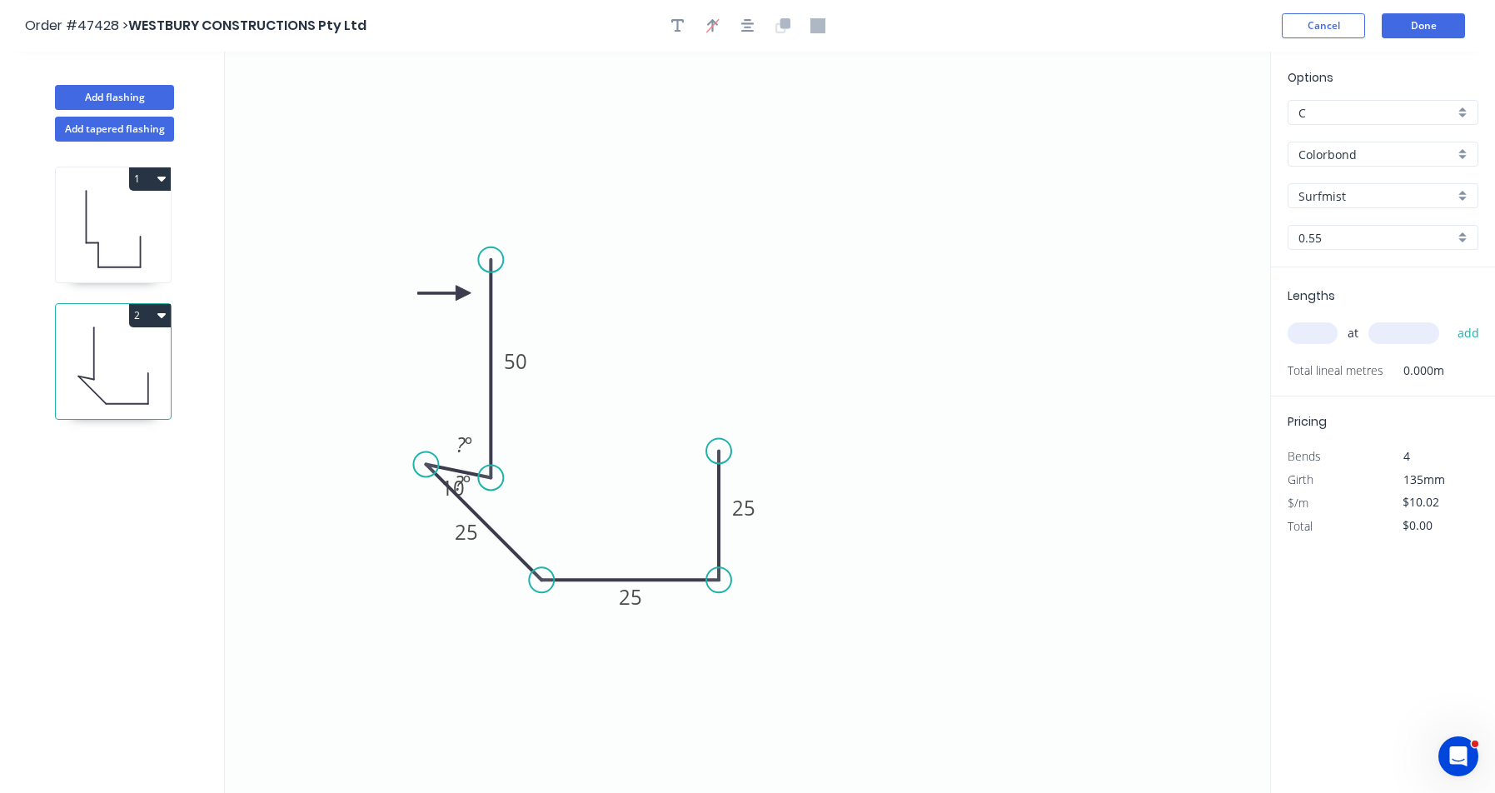
drag, startPoint x: 544, startPoint y: 476, endPoint x: 426, endPoint y: 480, distance: 118.3
click at [426, 480] on icon "0 50 10 25 25 25 ? º ? º" at bounding box center [747, 422] width 1045 height 741
drag, startPoint x: 535, startPoint y: 577, endPoint x: 422, endPoint y: 571, distance: 112.7
click at [422, 571] on circle at bounding box center [425, 579] width 25 height 25
drag, startPoint x: 423, startPoint y: 463, endPoint x: 424, endPoint y: 480, distance: 16.7
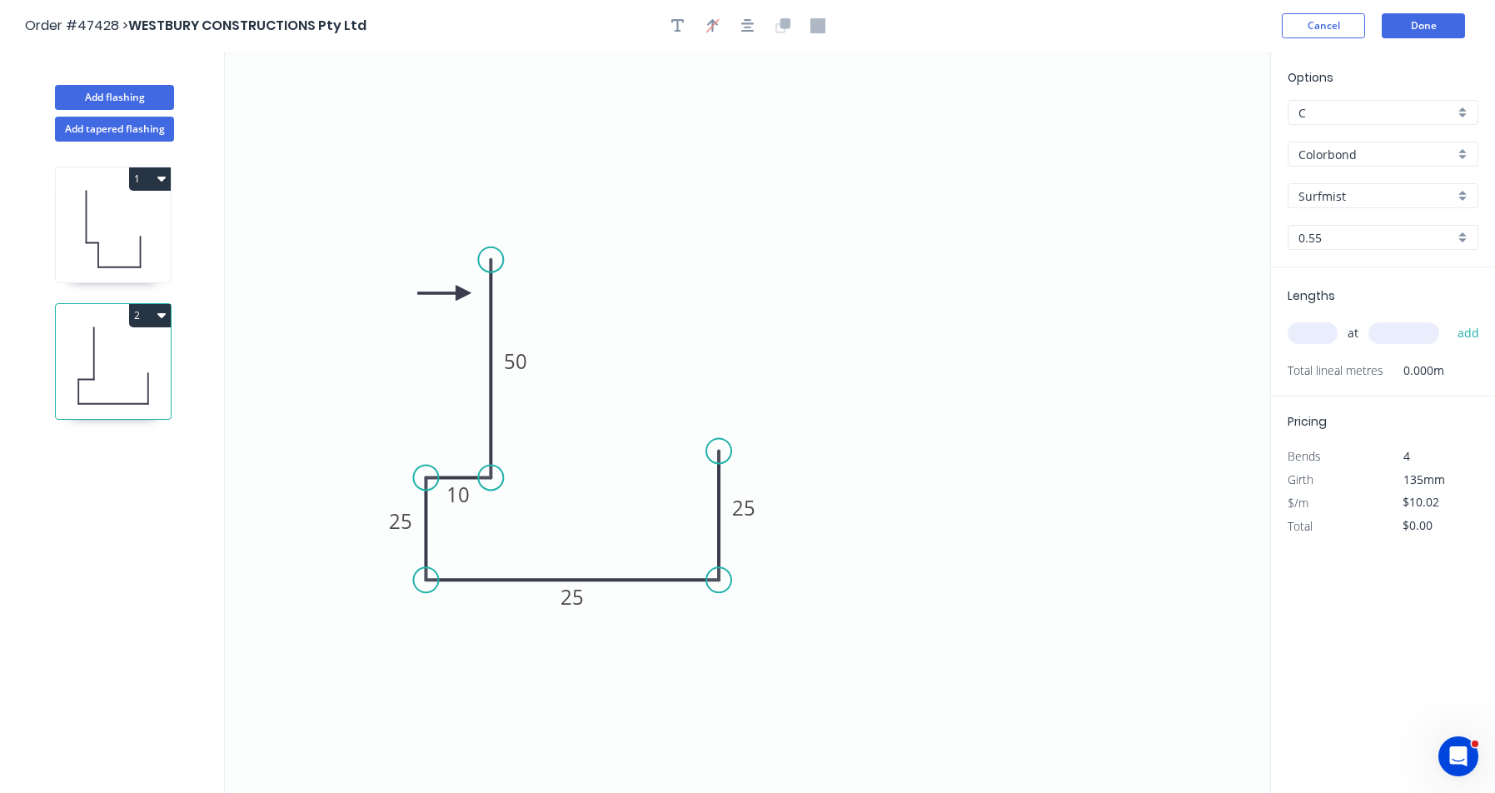
click at [424, 480] on circle at bounding box center [425, 477] width 25 height 25
click at [520, 355] on tspan "50" at bounding box center [515, 360] width 23 height 27
type input "$11.93"
click at [1304, 337] on input "text" at bounding box center [1313, 333] width 50 height 22
type input "4"
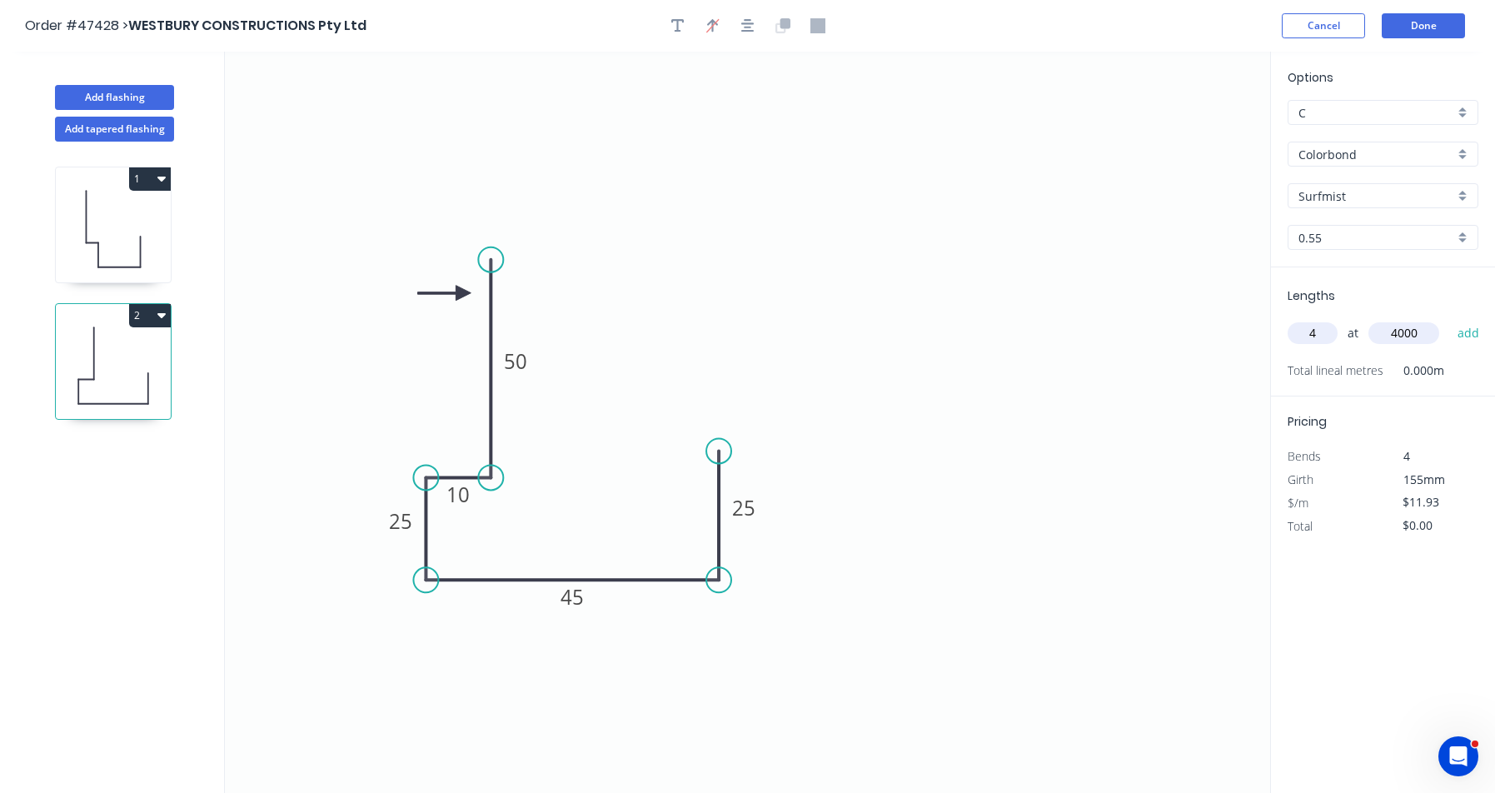
type input "4000"
click at [1449, 319] on button "add" at bounding box center [1468, 333] width 39 height 28
type input "$190.88"
click at [1456, 19] on button "Done" at bounding box center [1423, 25] width 83 height 25
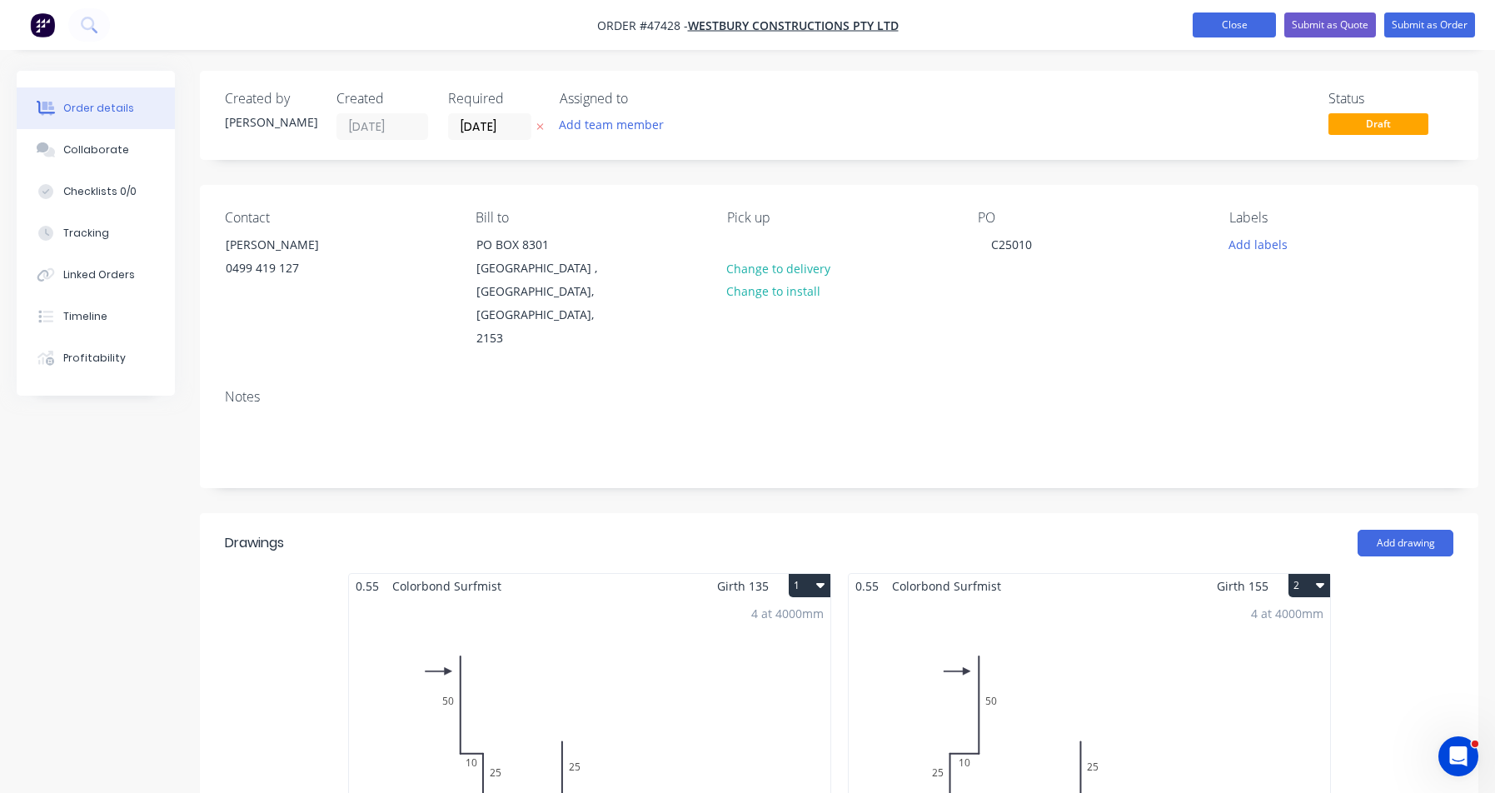
click at [1254, 26] on button "Close" at bounding box center [1234, 24] width 83 height 25
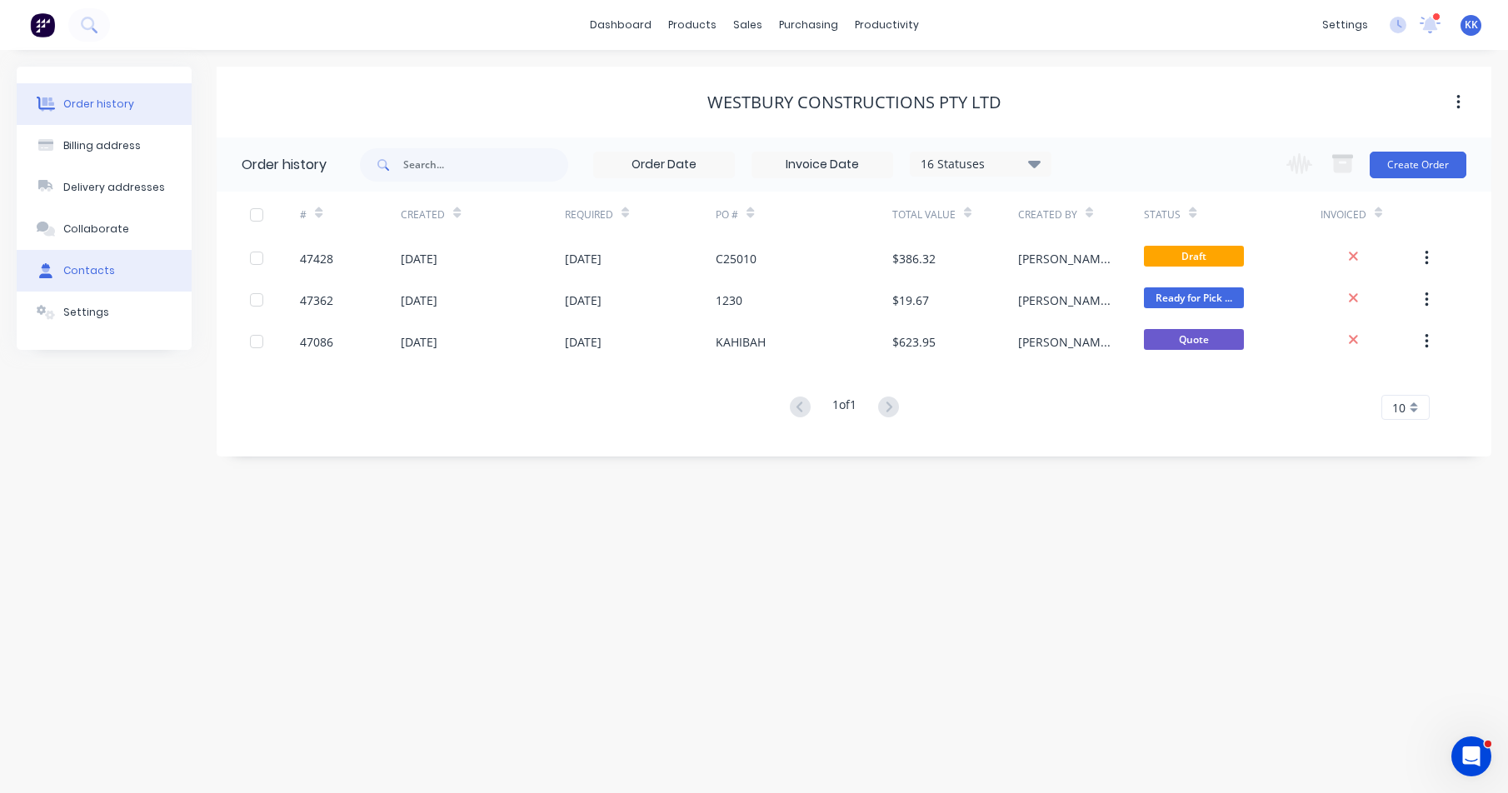
click at [126, 283] on button "Contacts" at bounding box center [104, 271] width 175 height 42
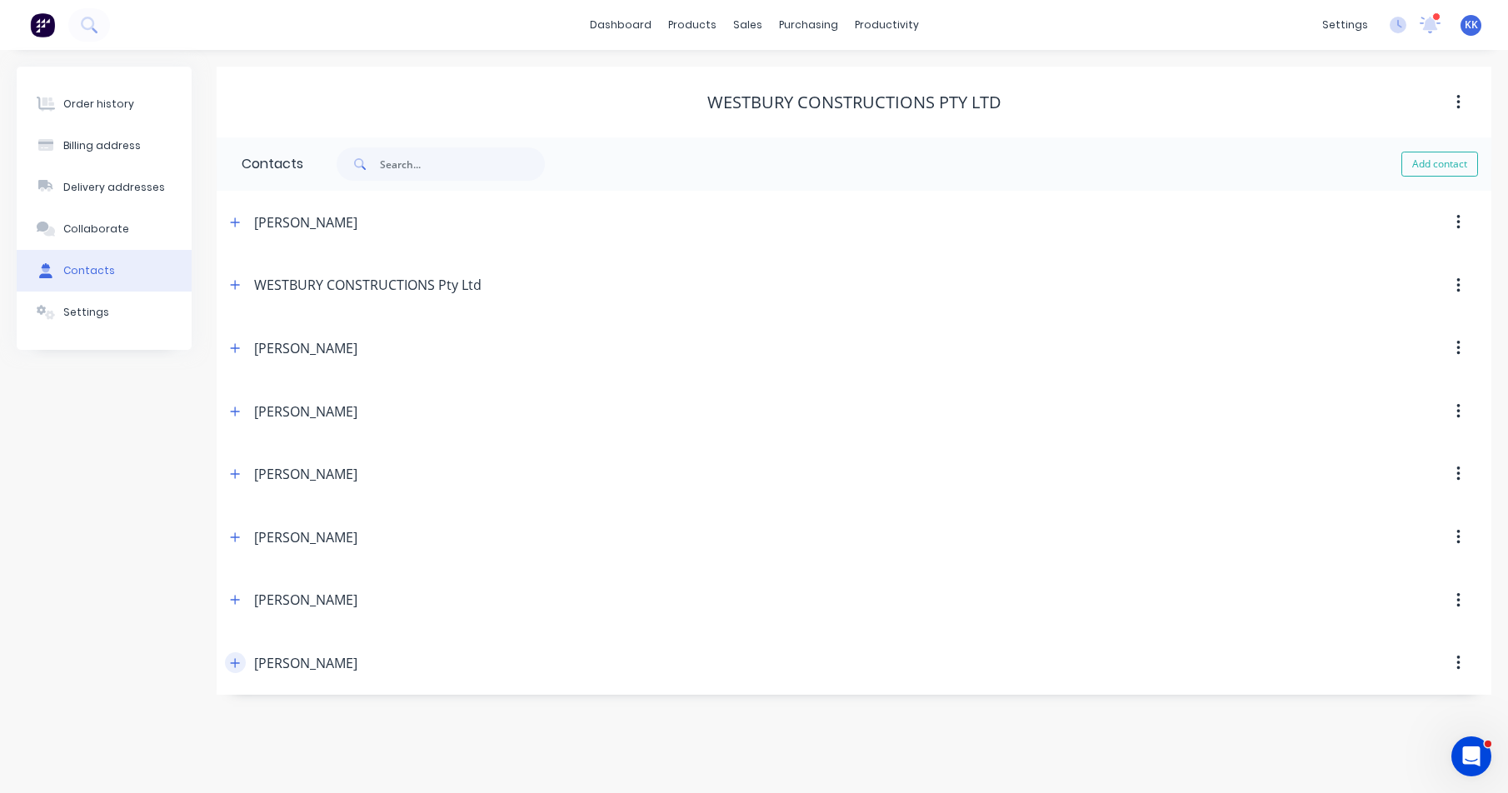
click at [240, 668] on icon "button" at bounding box center [235, 663] width 10 height 12
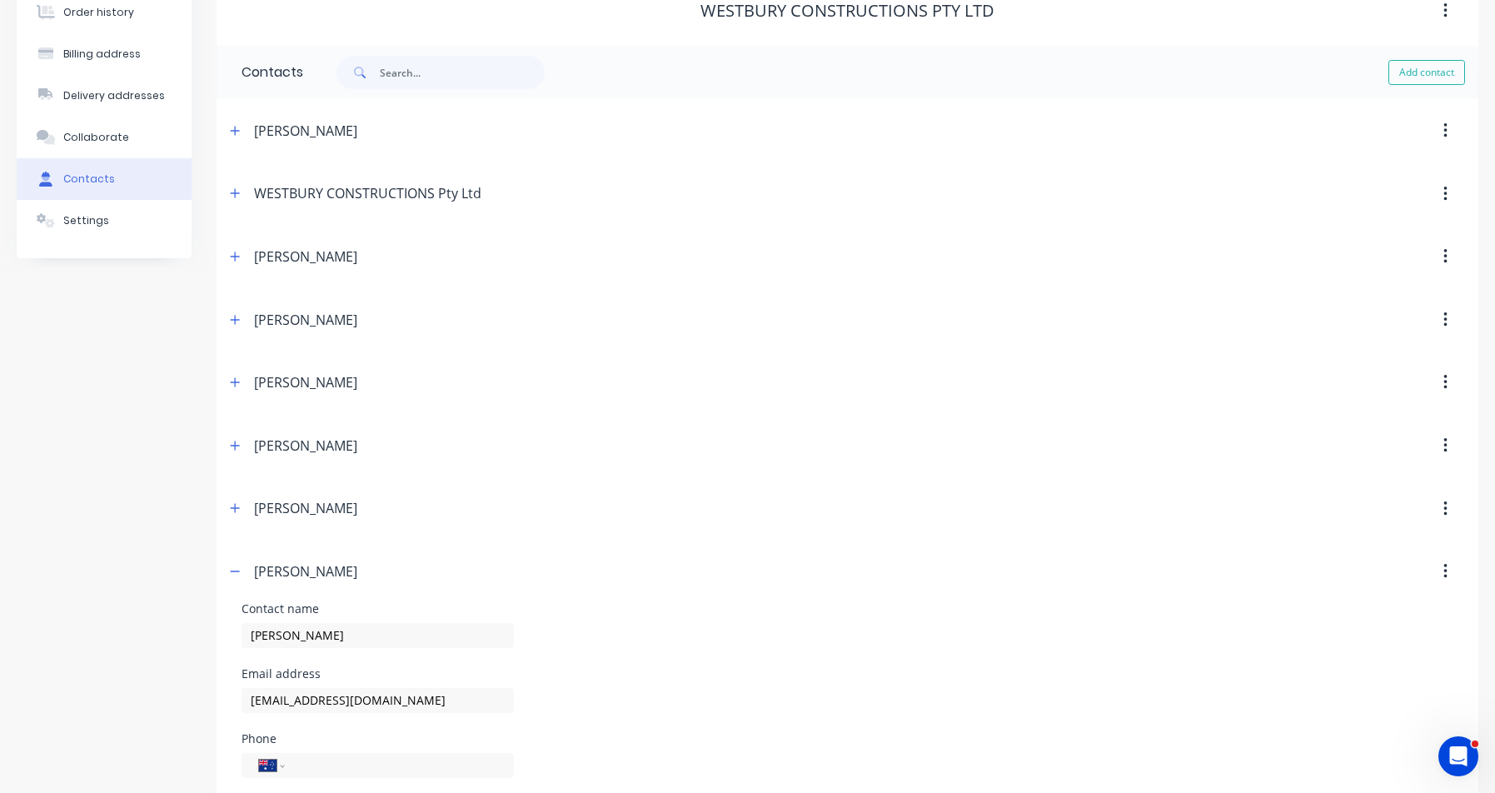
scroll to position [195, 0]
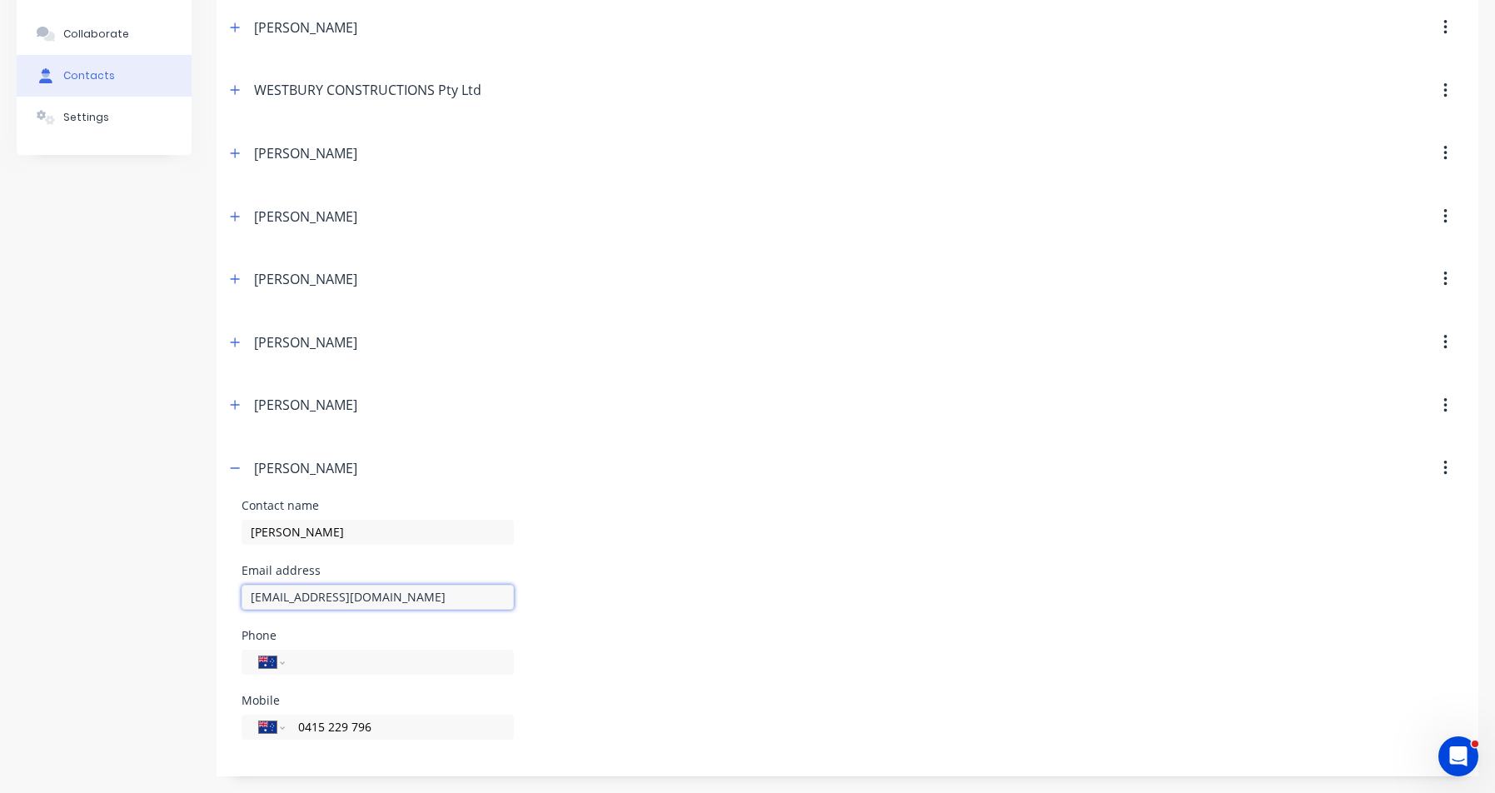
drag, startPoint x: 427, startPoint y: 601, endPoint x: 250, endPoint y: 594, distance: 177.6
click at [0, 0] on input "[EMAIL_ADDRESS][DOMAIN_NAME]" at bounding box center [0, 0] width 0 height 0
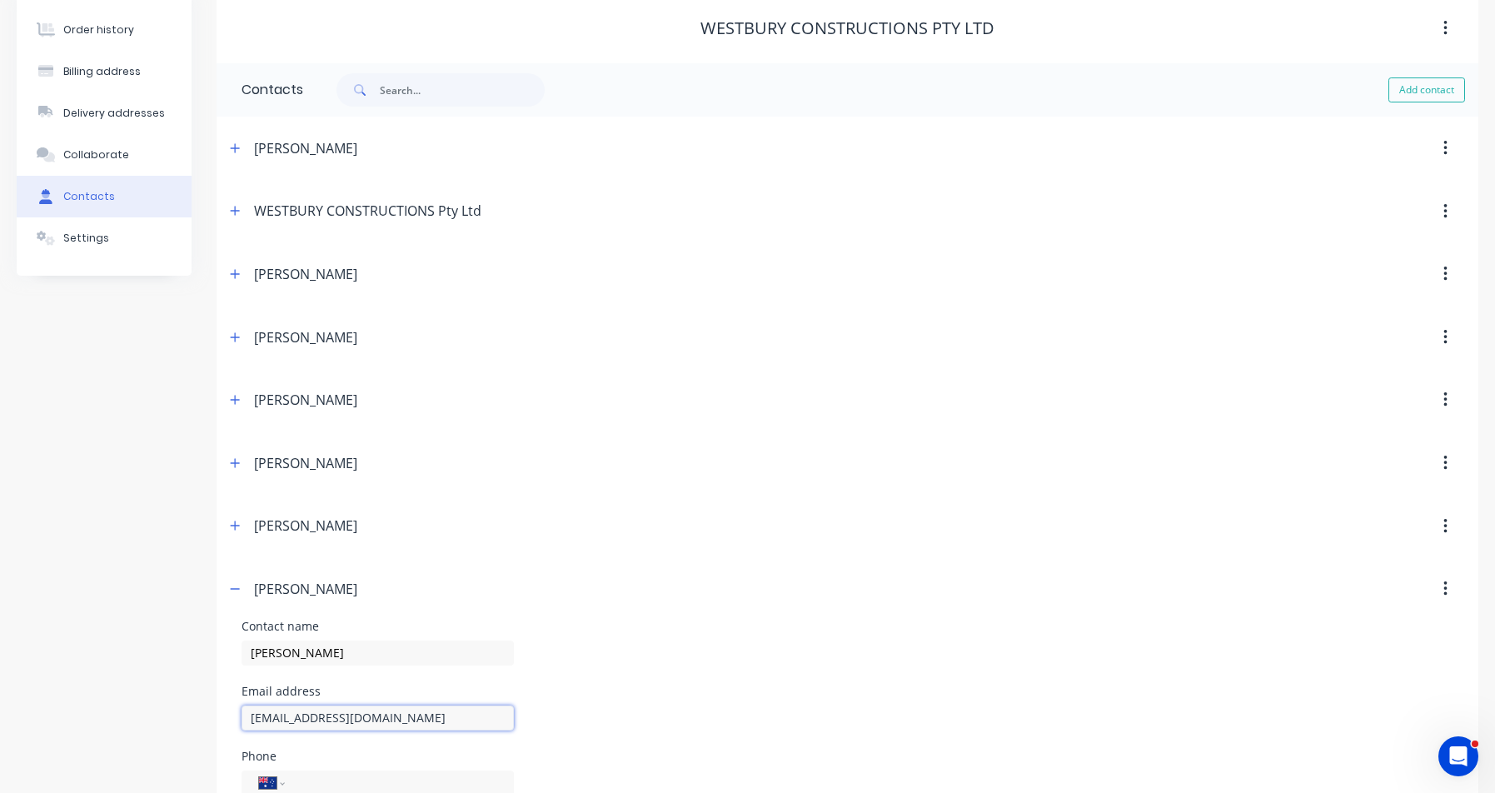
scroll to position [0, 0]
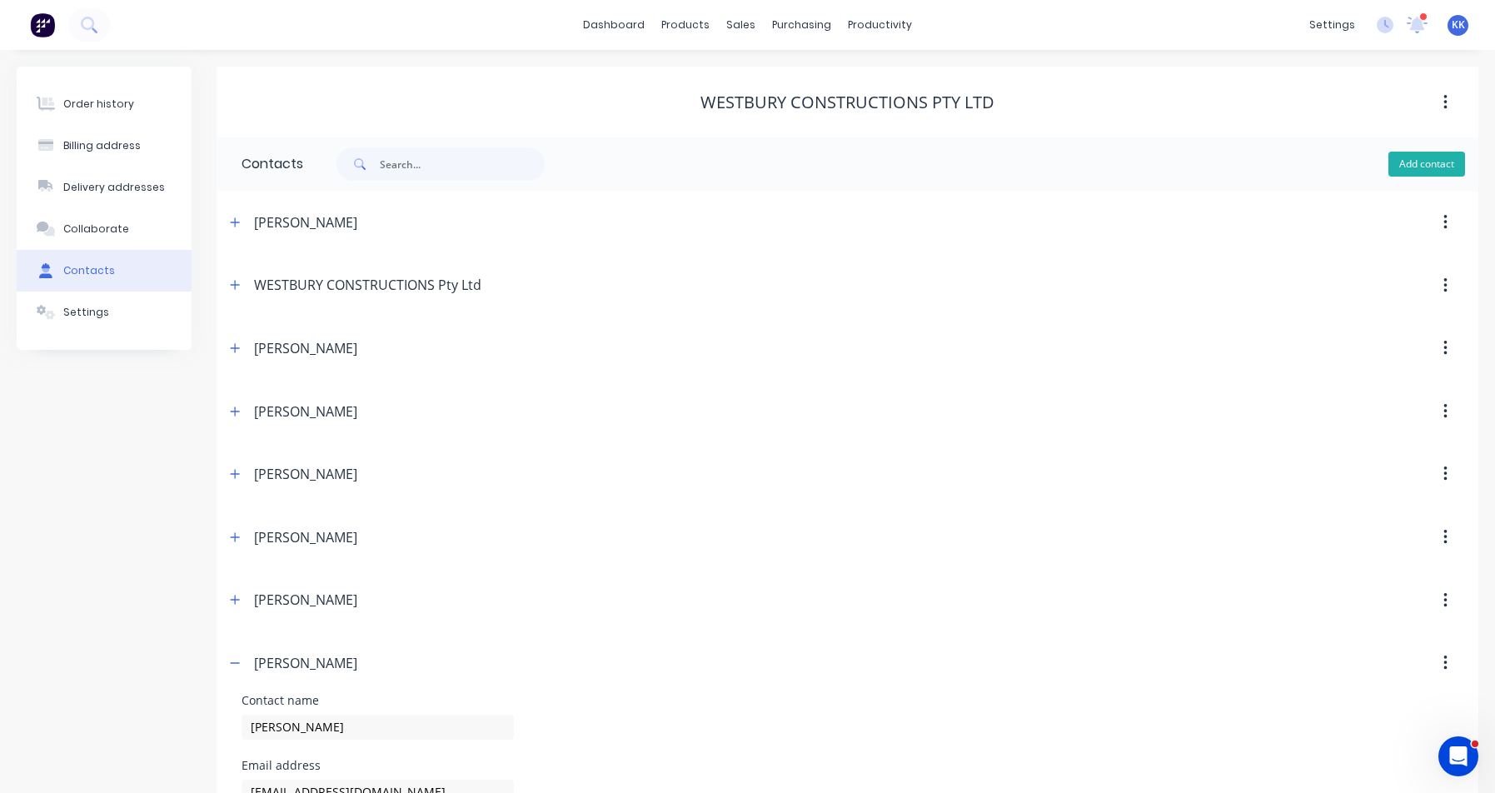
click at [1442, 164] on button "Add contact" at bounding box center [1427, 164] width 77 height 25
select select "AU"
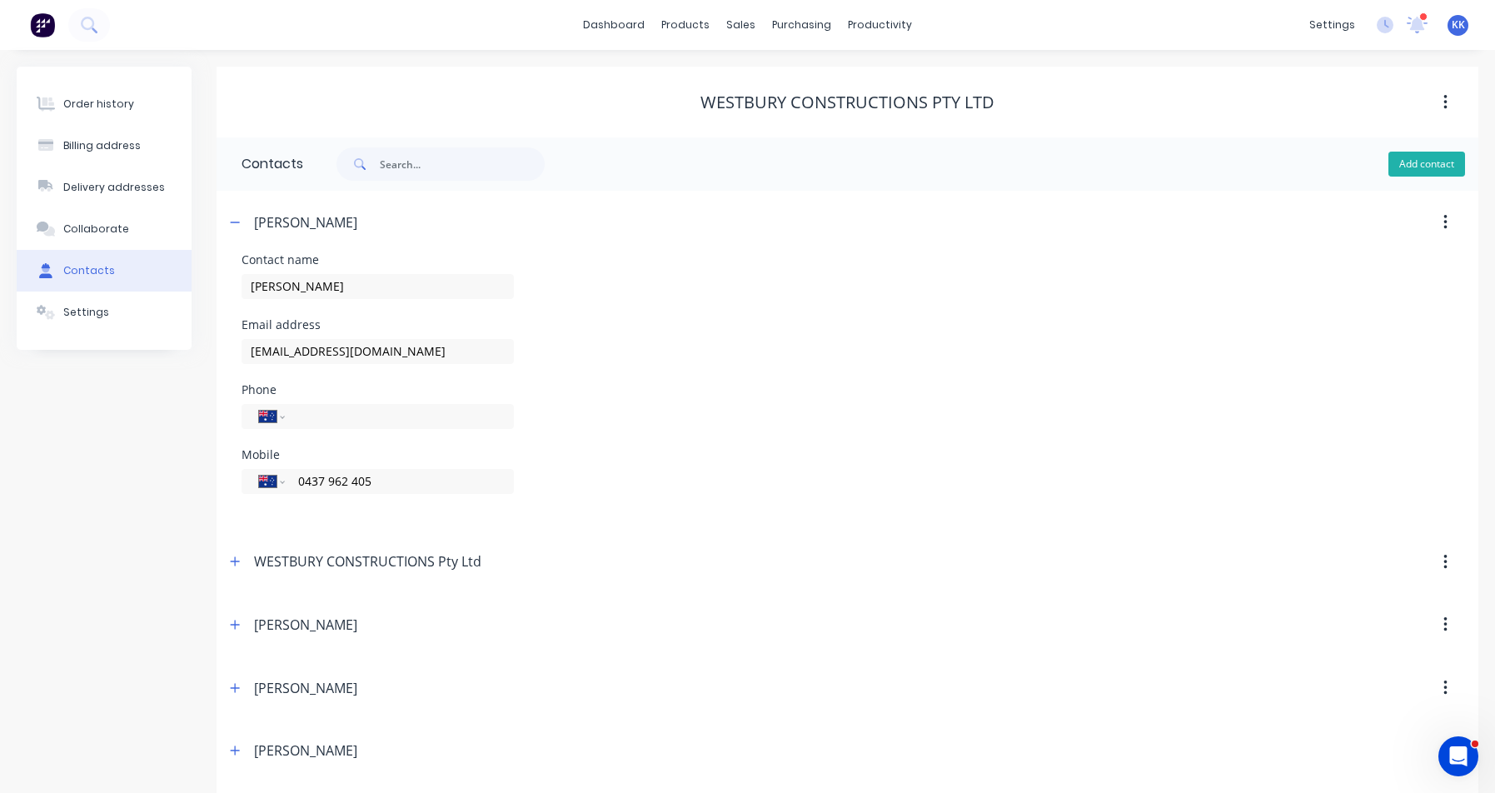
click at [1419, 169] on button "Add contact" at bounding box center [1427, 164] width 77 height 25
select select "AU"
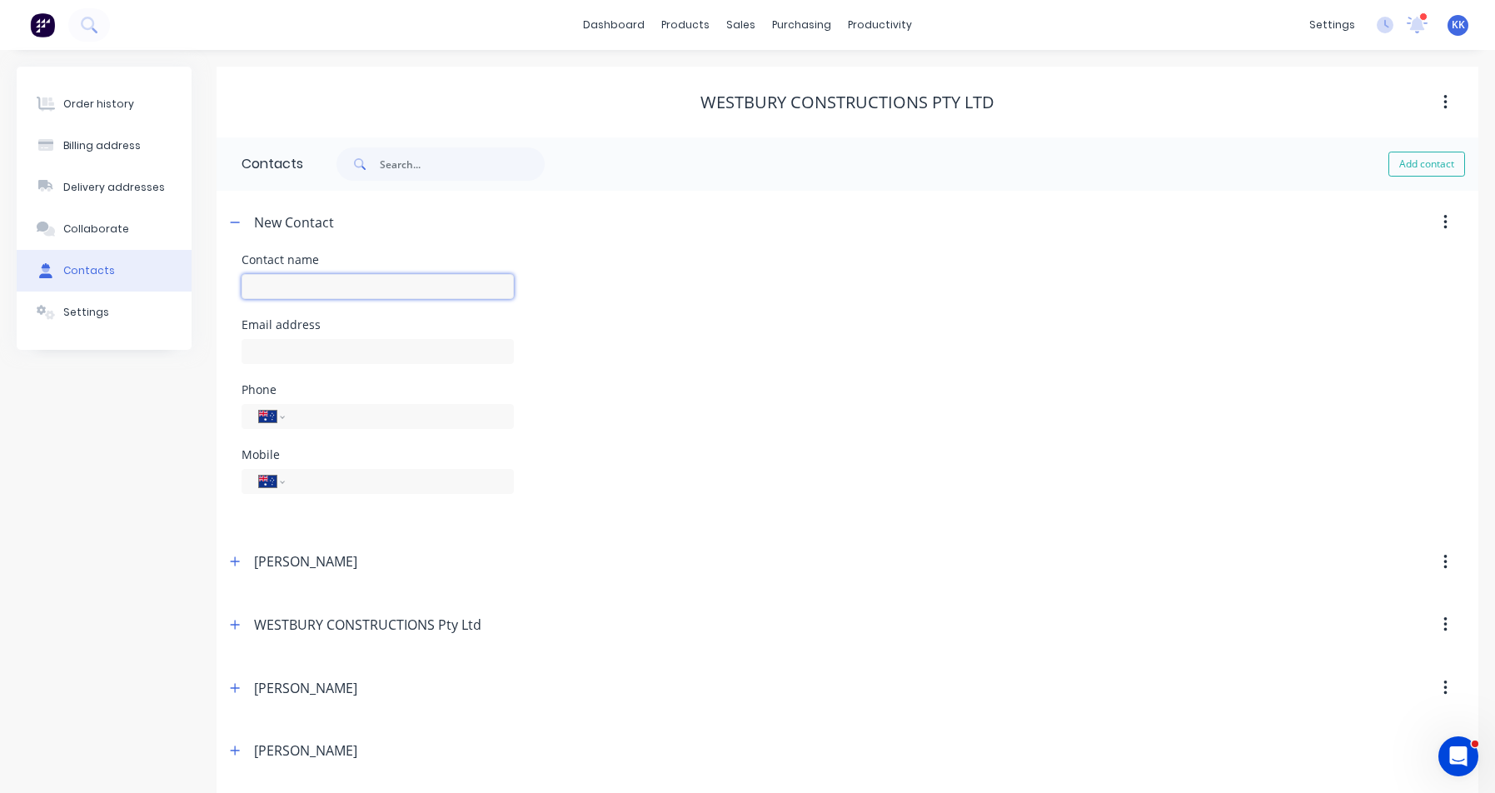
click at [312, 290] on input "text" at bounding box center [378, 286] width 272 height 25
type input "[PERSON_NAME]"
click at [284, 344] on input "text" at bounding box center [378, 351] width 272 height 25
select select "AU"
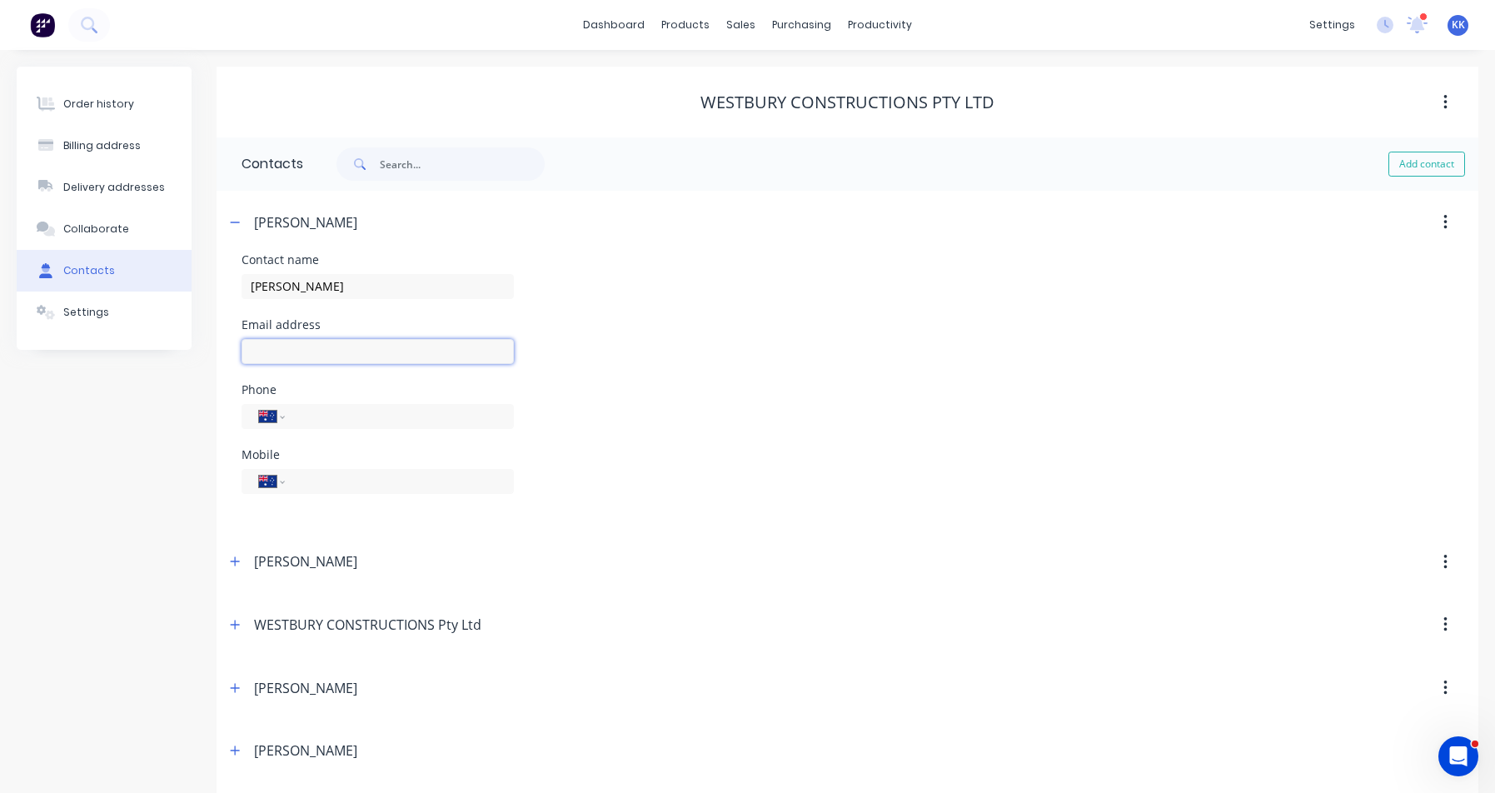
click at [283, 346] on input "text" at bounding box center [378, 351] width 272 height 25
paste input "[EMAIL_ADDRESS][DOMAIN_NAME]"
type input "[EMAIL_ADDRESS][DOMAIN_NAME]"
click at [304, 484] on input "tel" at bounding box center [397, 480] width 200 height 19
type input "0499 419 127"
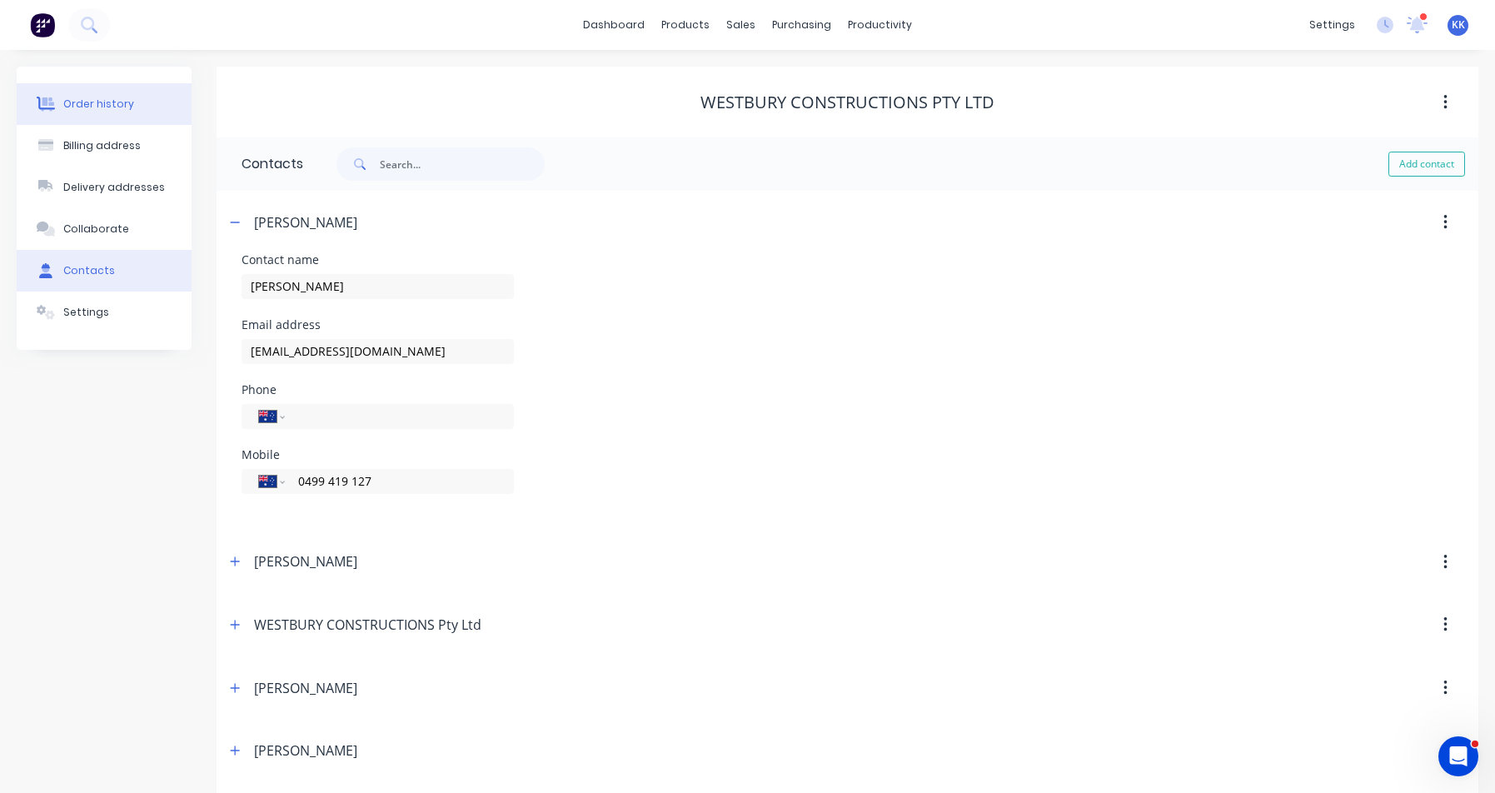
click at [129, 101] on button "Order history" at bounding box center [104, 104] width 175 height 42
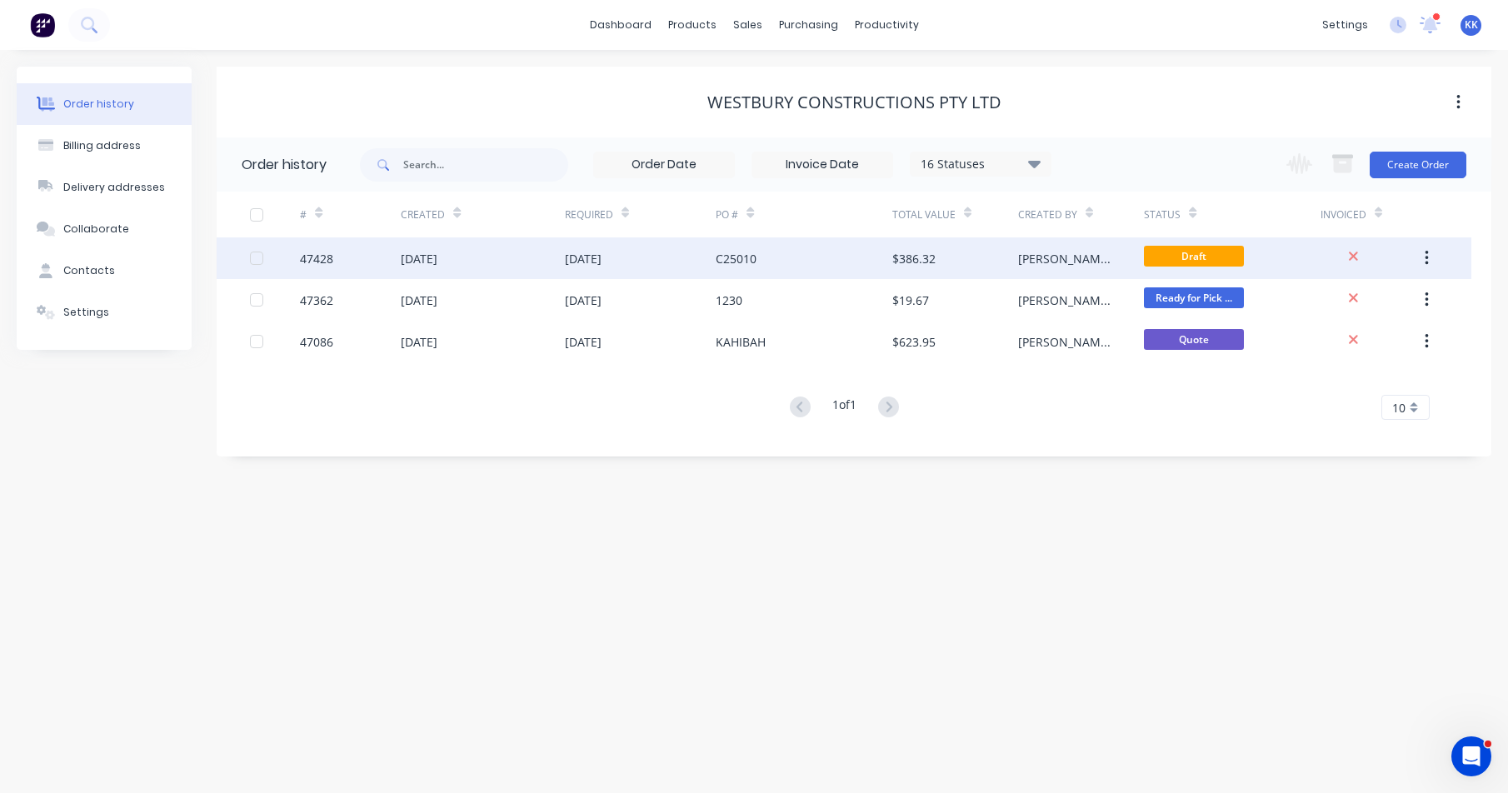
click at [561, 249] on div "[DATE]" at bounding box center [483, 258] width 164 height 42
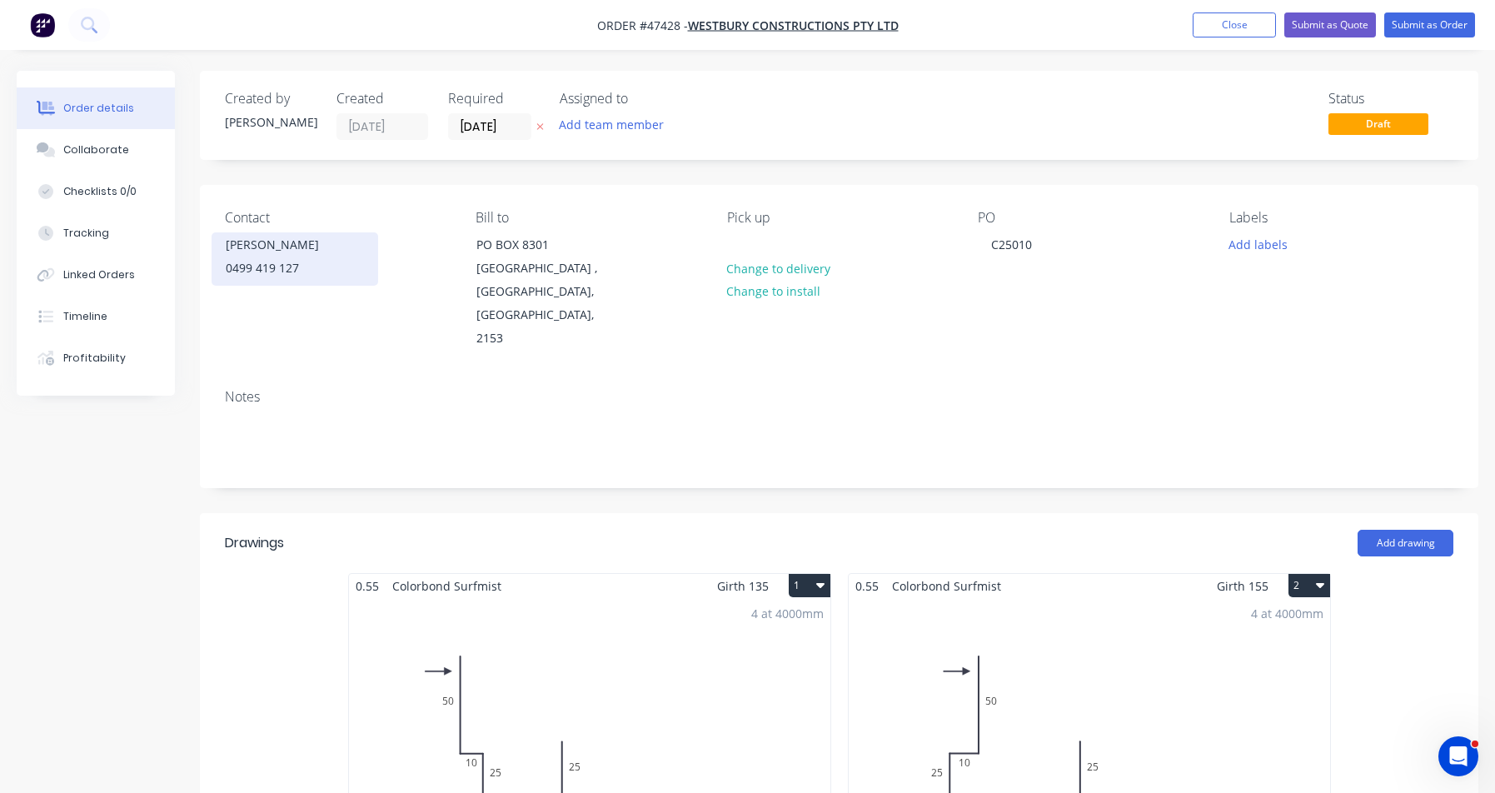
click at [276, 256] on div "[PERSON_NAME]" at bounding box center [295, 244] width 138 height 23
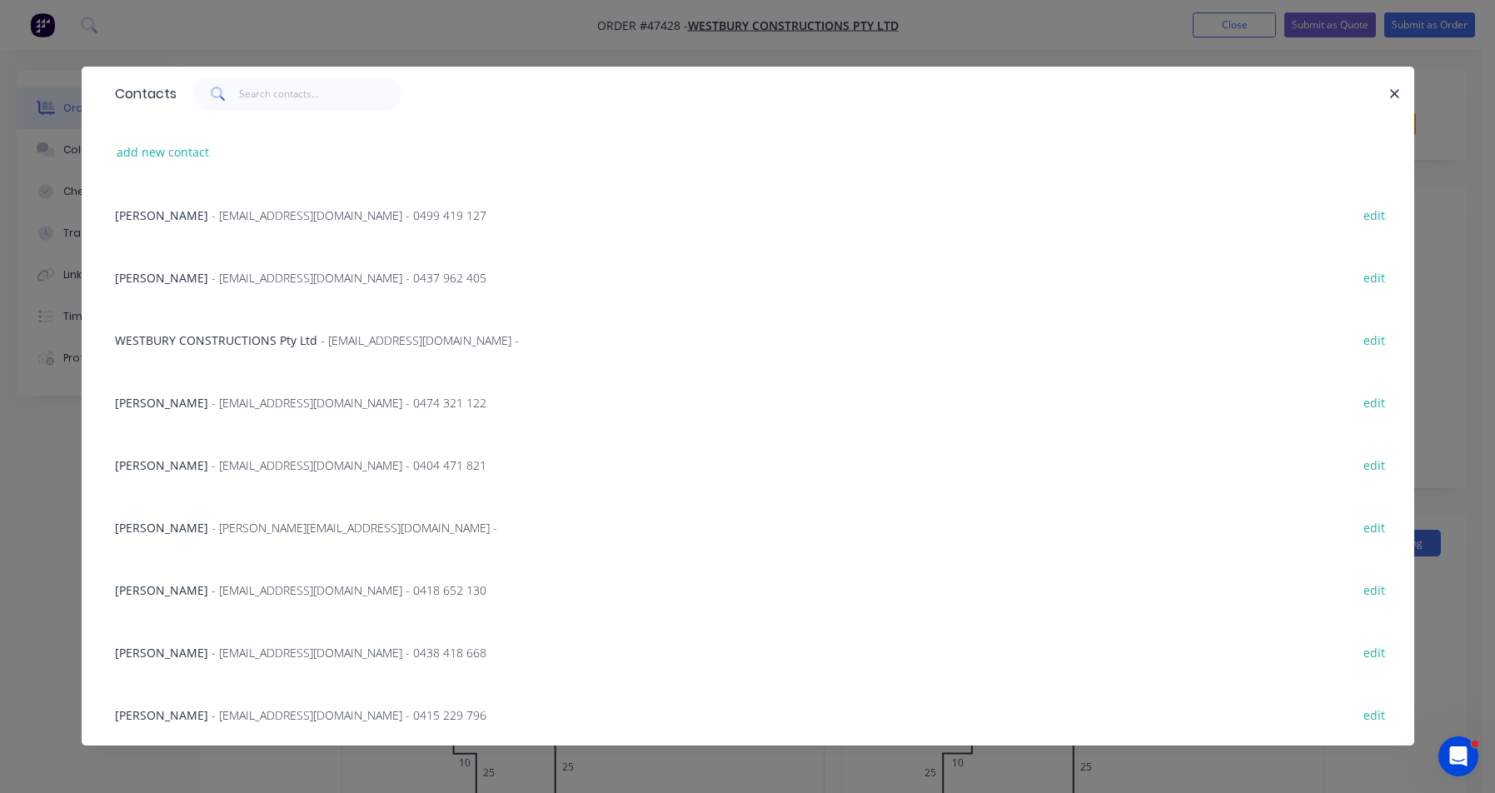
click at [279, 221] on span "- [EMAIL_ADDRESS][DOMAIN_NAME] - 0499 419 127" at bounding box center [349, 215] width 275 height 16
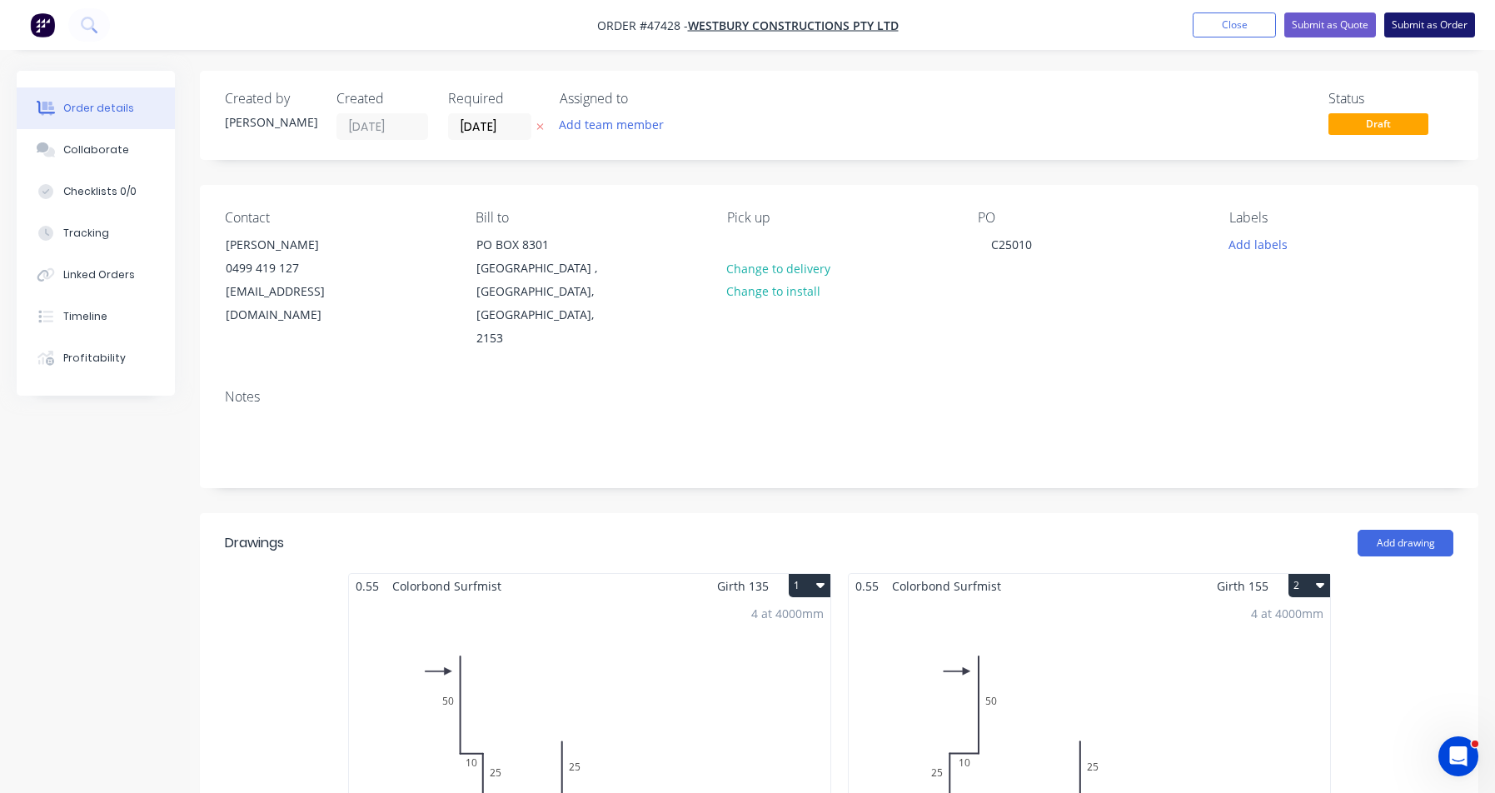
click at [1431, 22] on button "Submit as Order" at bounding box center [1429, 24] width 91 height 25
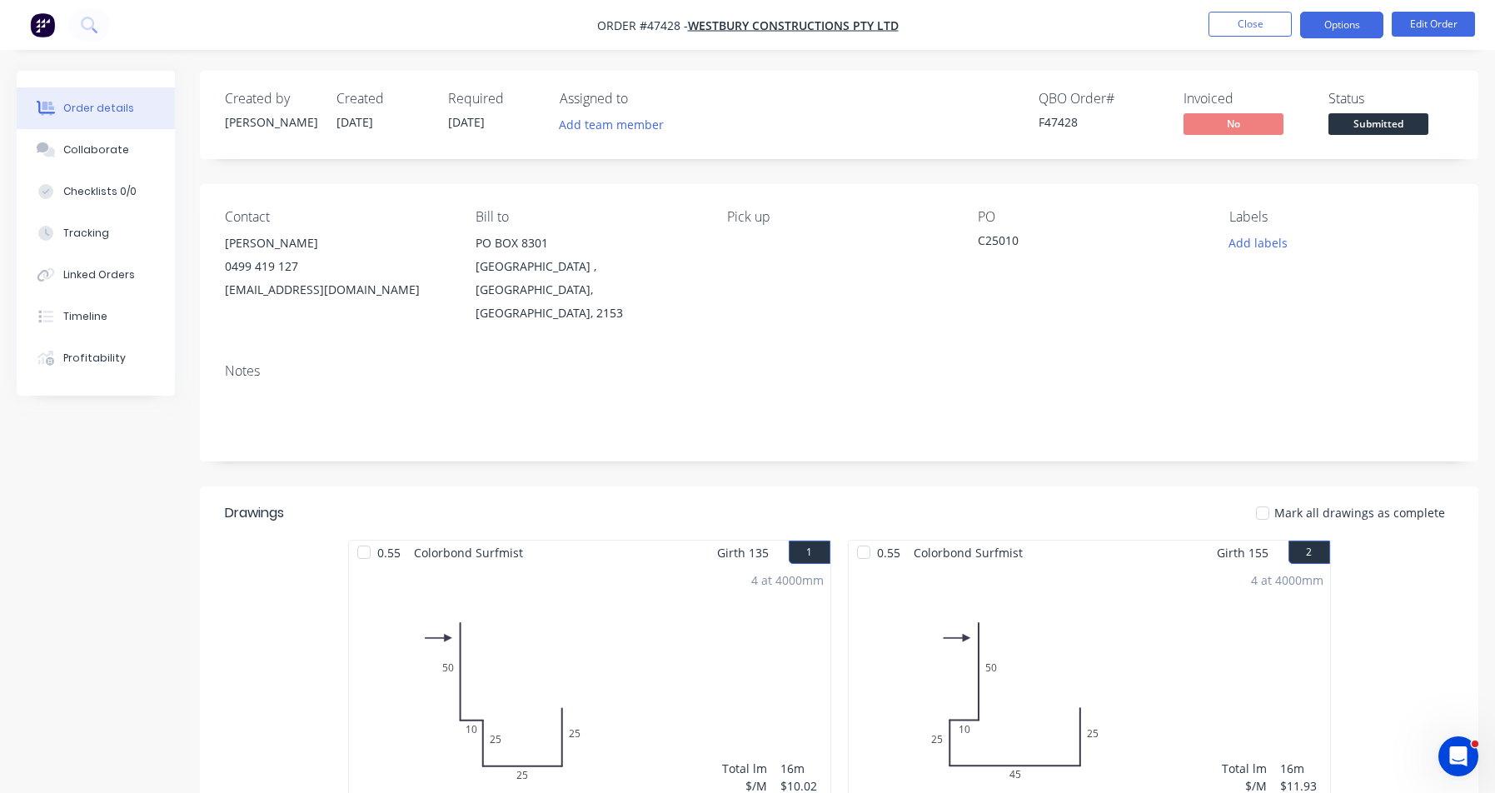
click at [1339, 30] on button "Options" at bounding box center [1341, 25] width 83 height 27
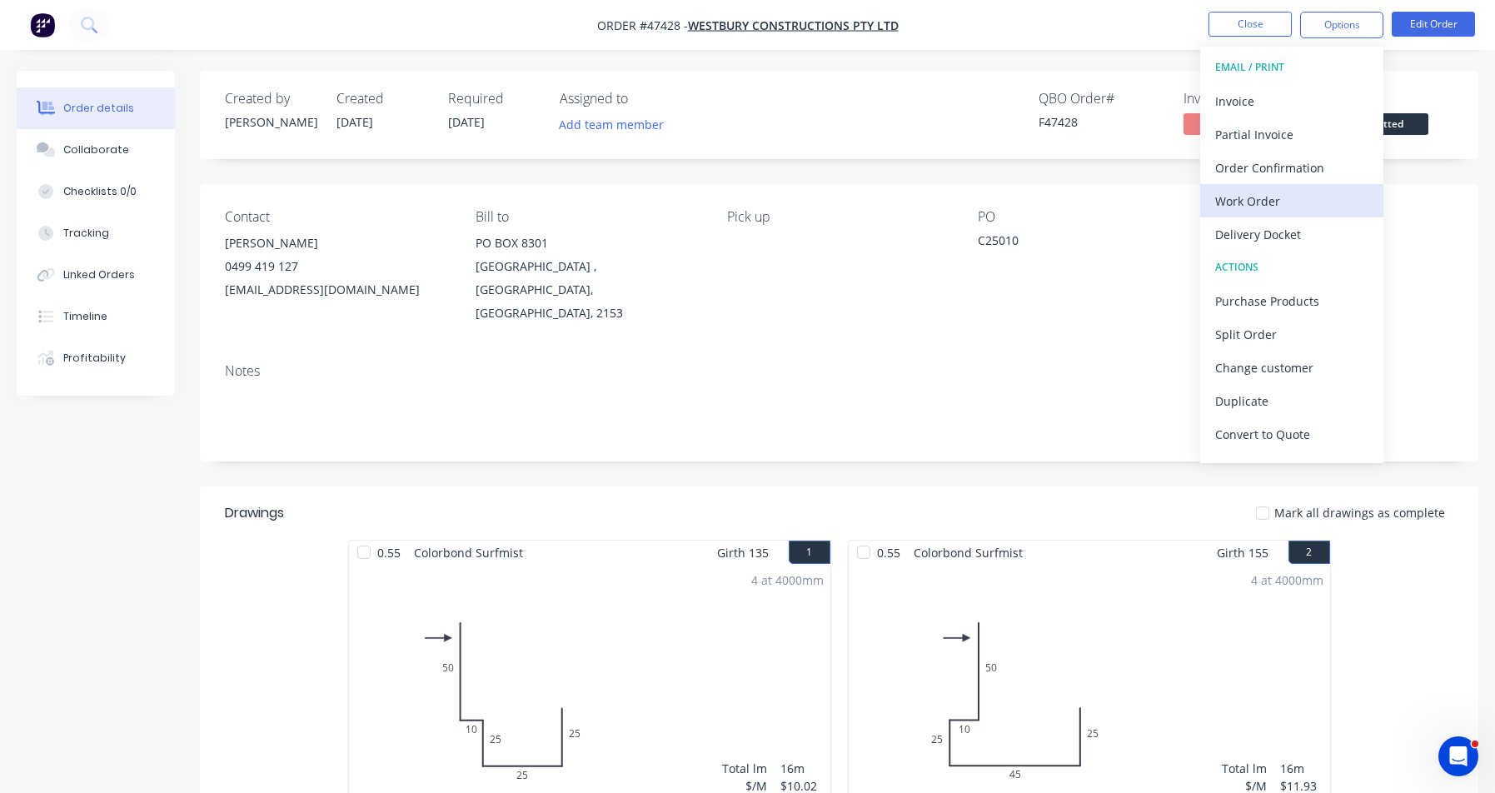
click at [1289, 196] on div "Work Order" at bounding box center [1291, 201] width 153 height 24
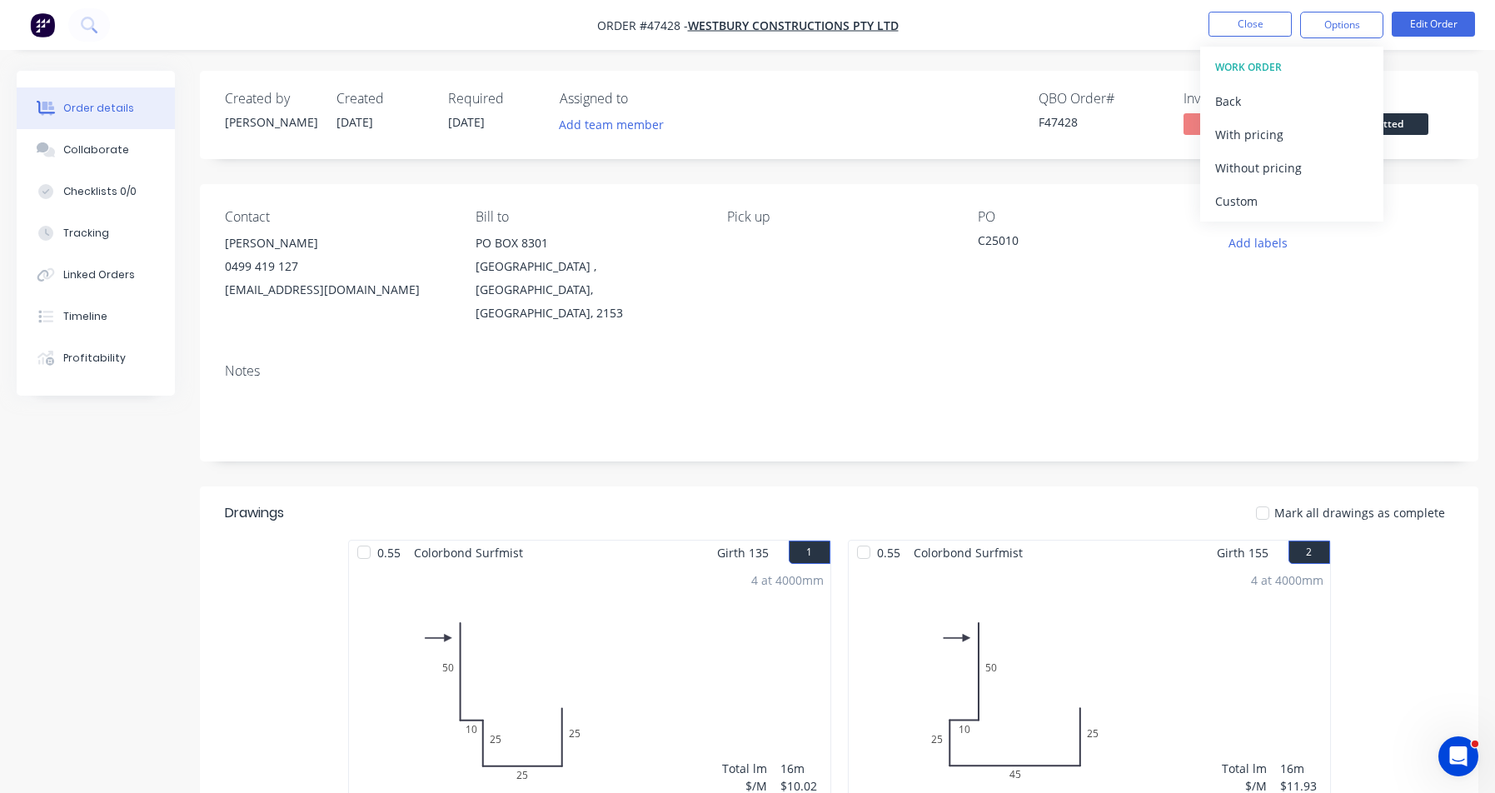
click at [1293, 172] on div "Without pricing" at bounding box center [1291, 168] width 153 height 24
click at [1410, 126] on span "Submitted" at bounding box center [1379, 123] width 100 height 21
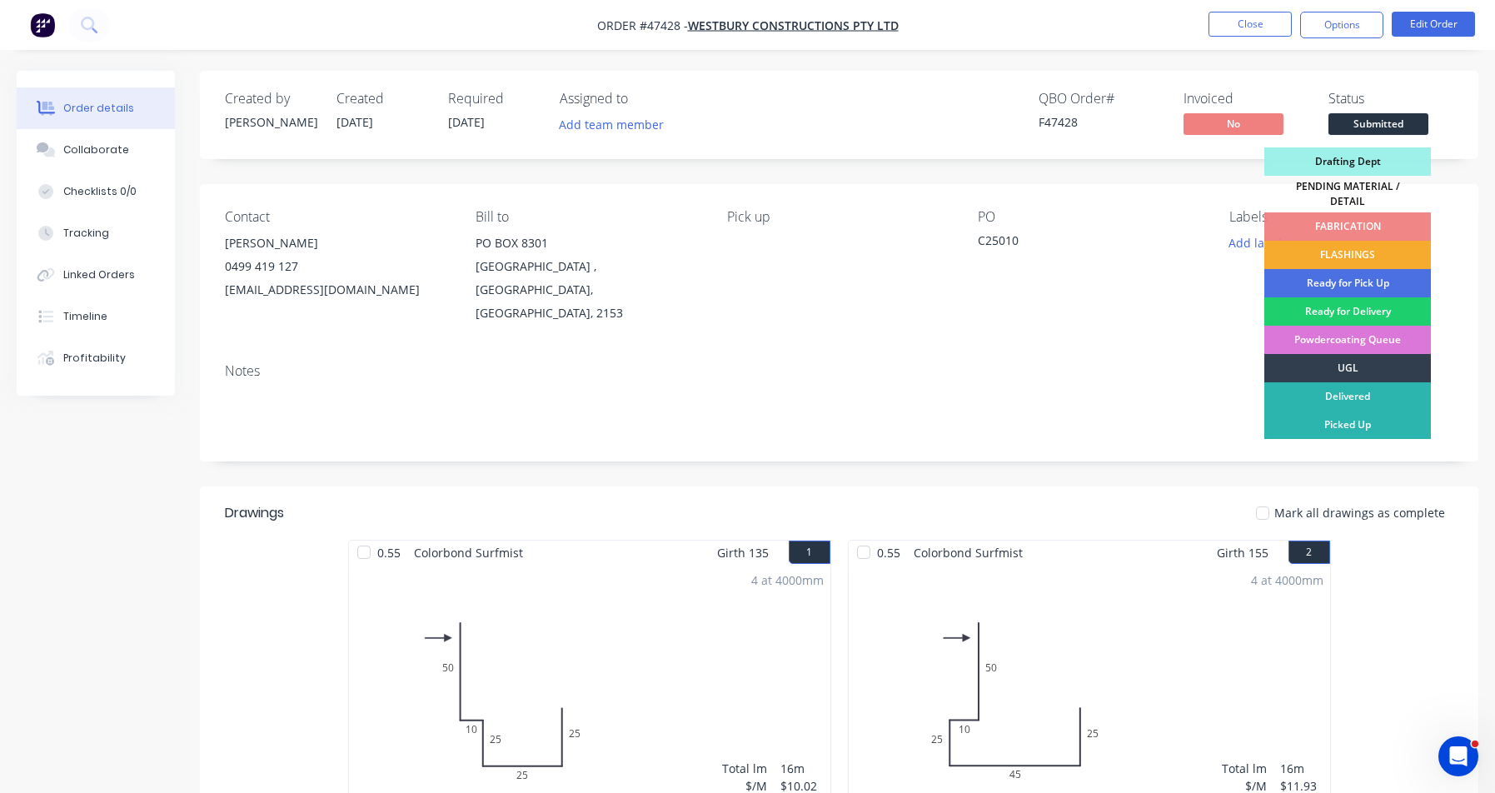
click at [1391, 241] on div "FLASHINGS" at bounding box center [1347, 255] width 167 height 28
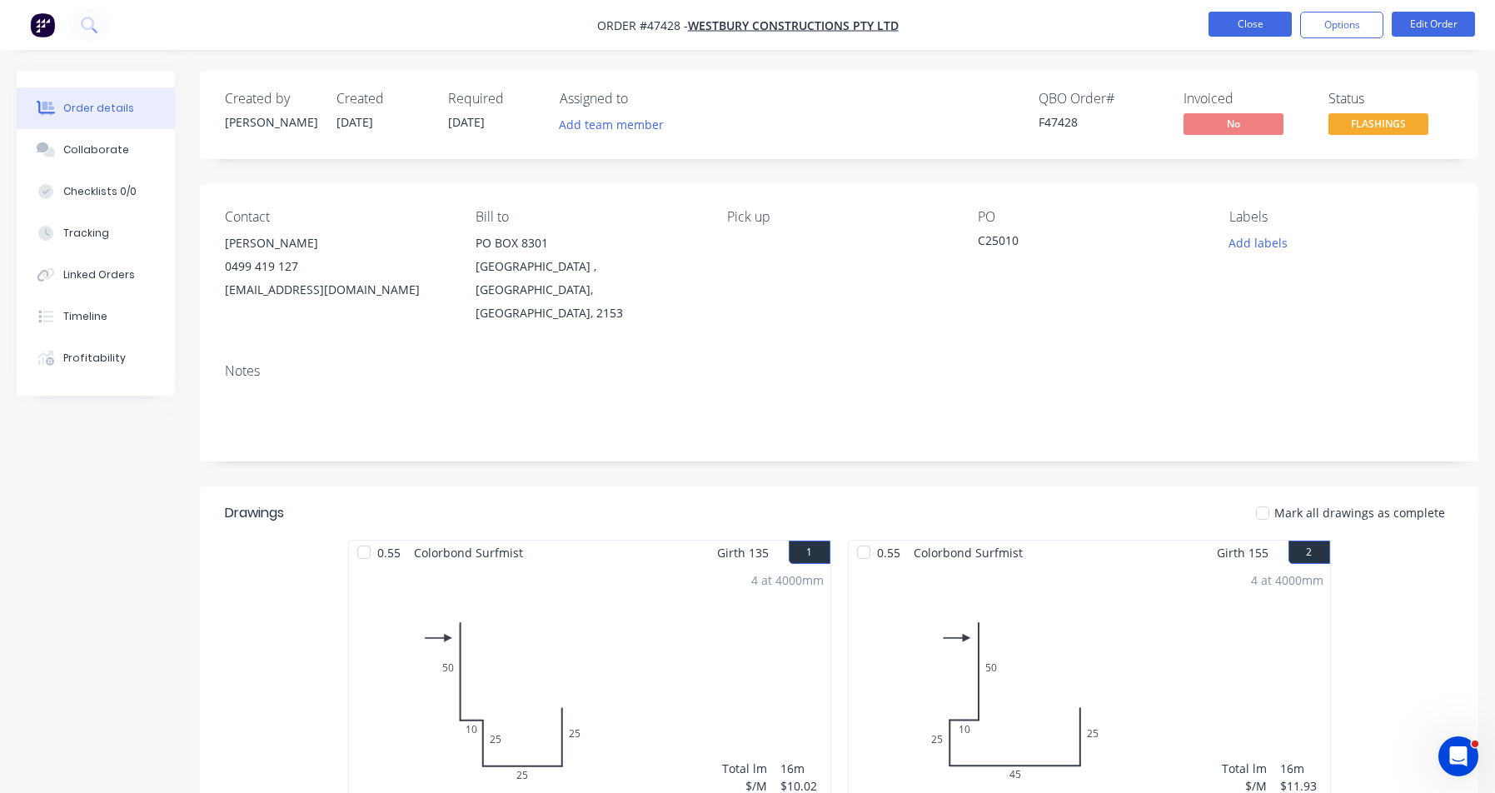
click at [1233, 29] on button "Close" at bounding box center [1250, 24] width 83 height 25
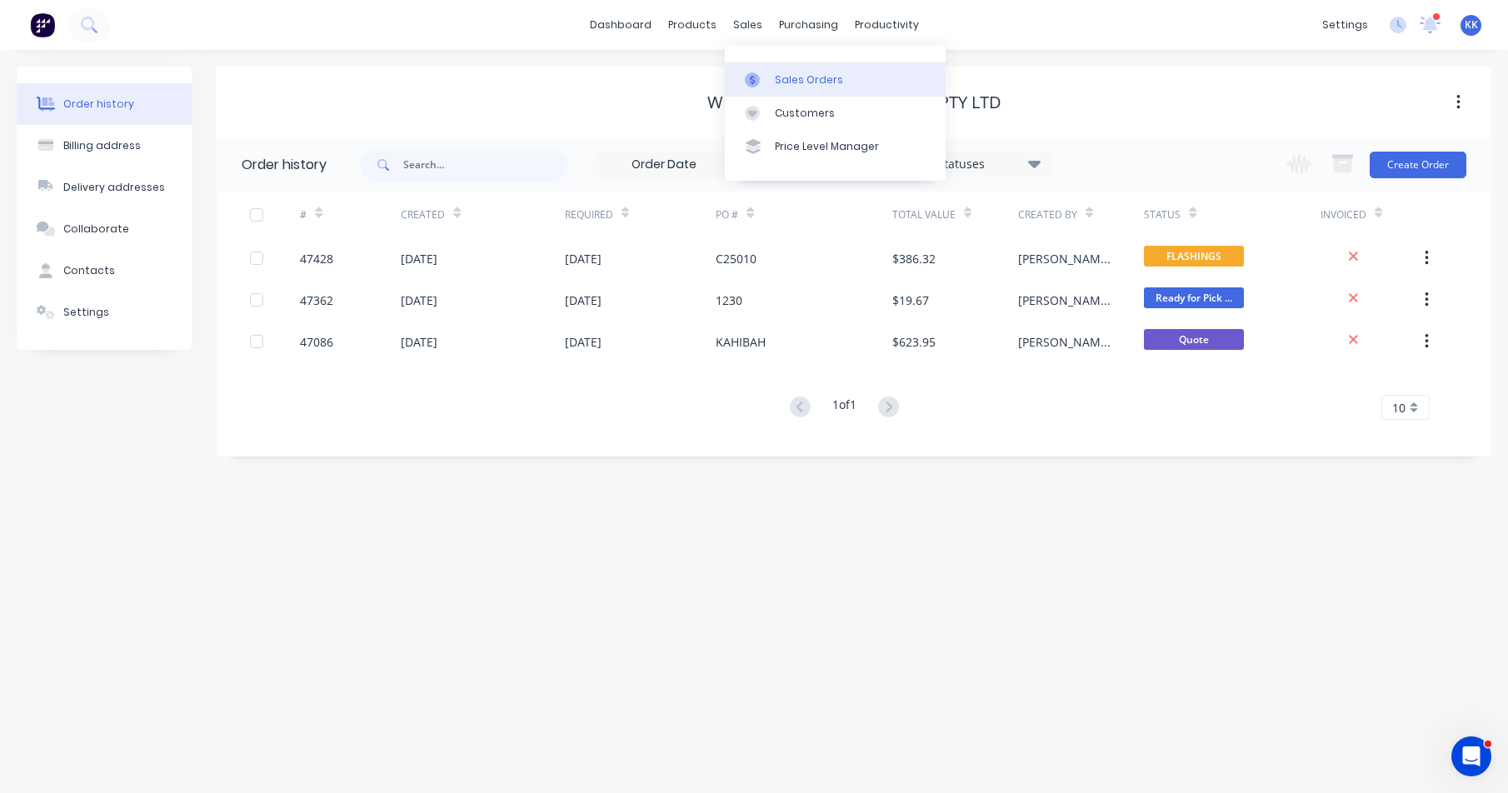
click at [772, 79] on link "Sales Orders" at bounding box center [835, 78] width 221 height 33
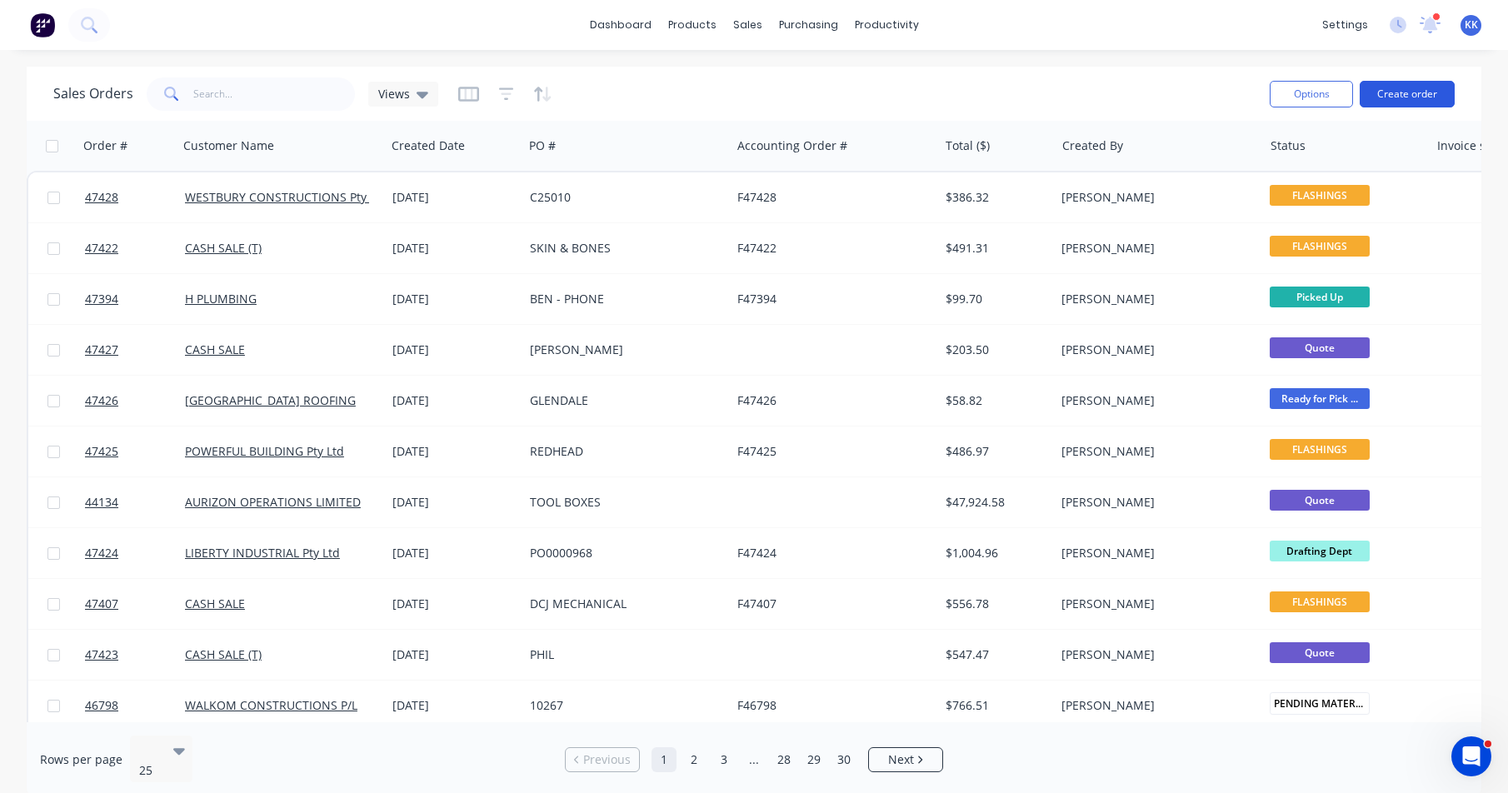
click at [1393, 91] on button "Create order" at bounding box center [1406, 94] width 95 height 27
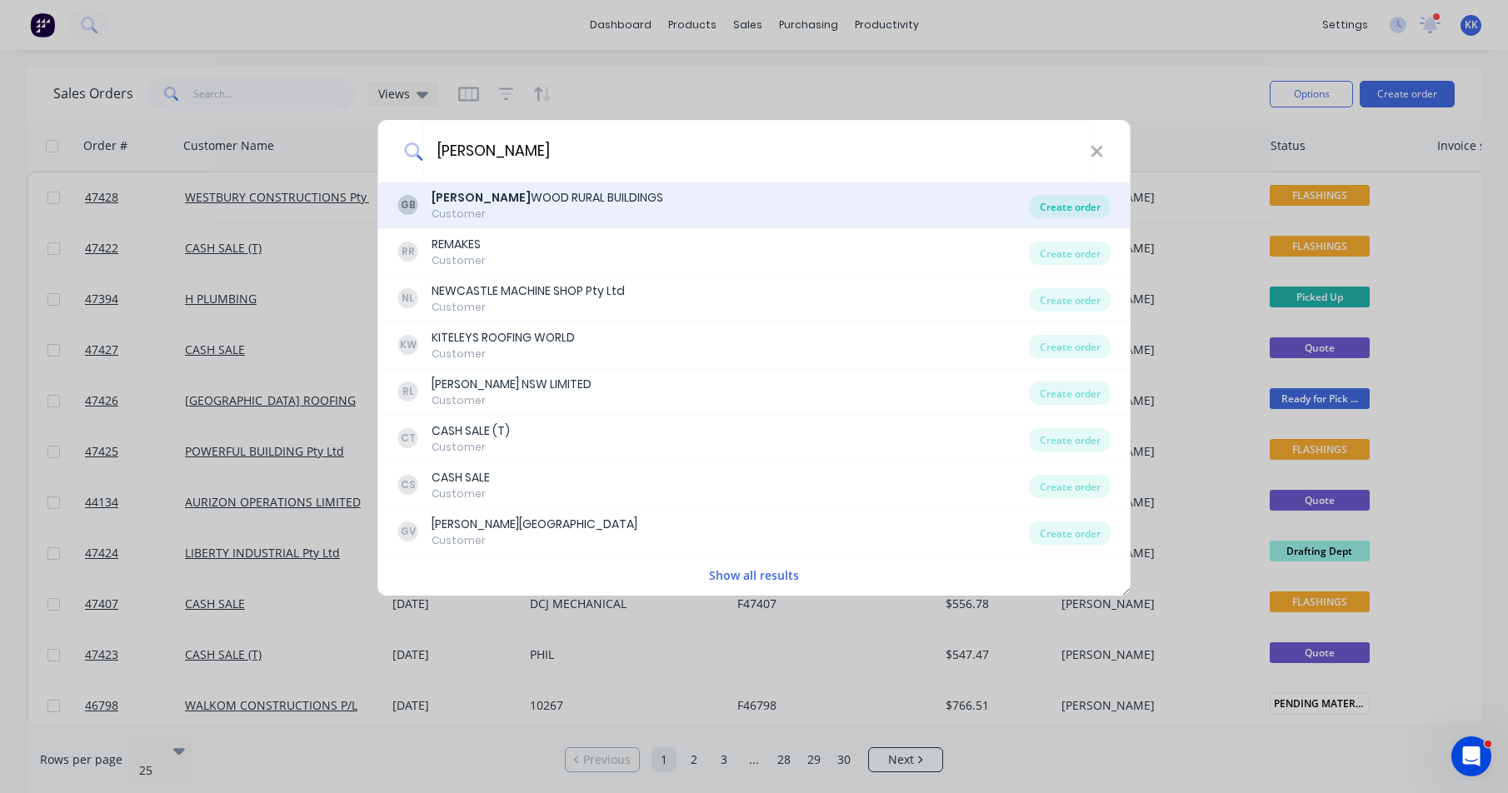
type input "[PERSON_NAME]"
click at [1044, 211] on div "Create order" at bounding box center [1070, 206] width 81 height 23
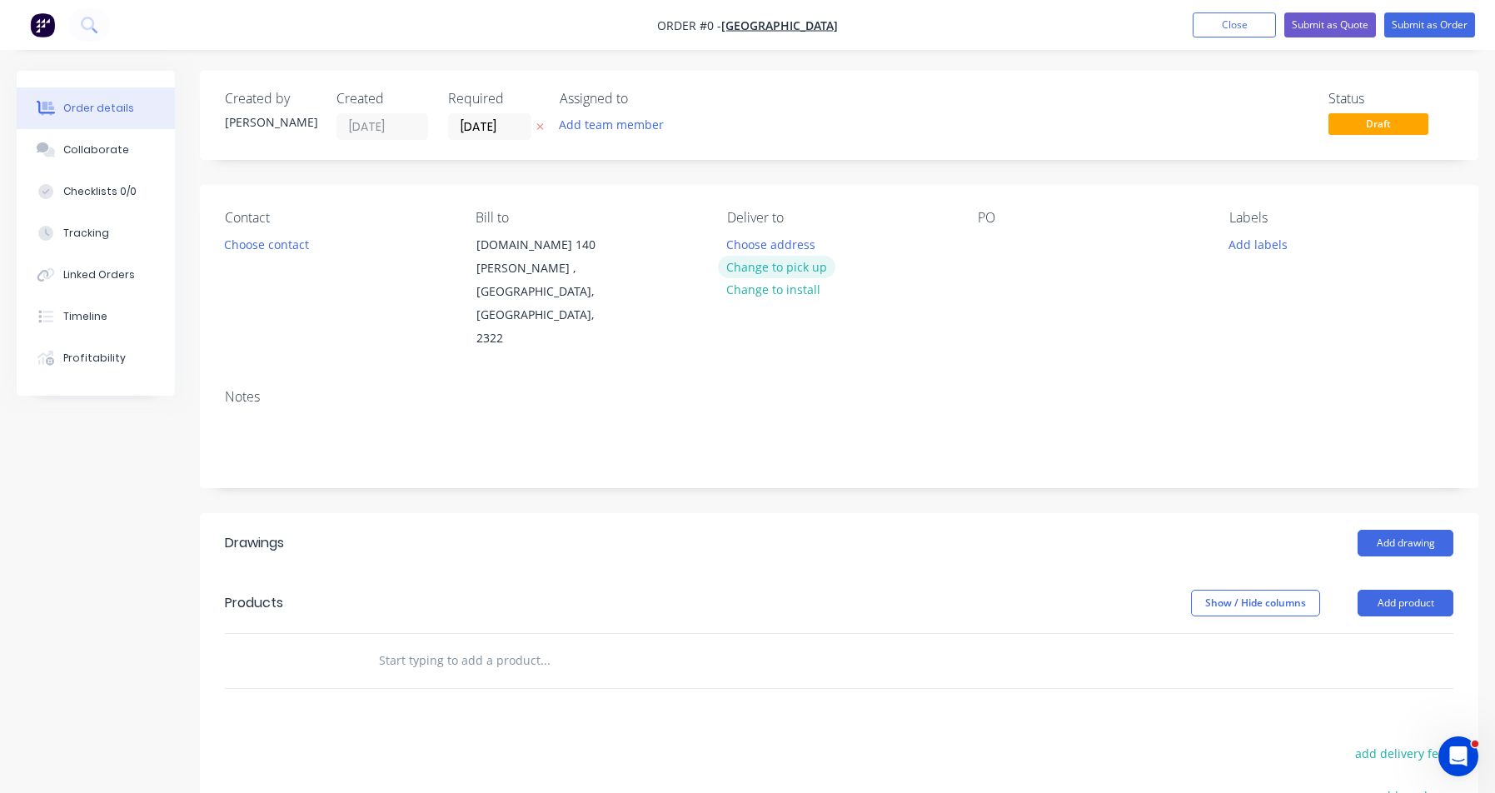
click at [808, 270] on button "Change to pick up" at bounding box center [777, 267] width 118 height 22
click at [808, 270] on button "Change to delivery" at bounding box center [779, 268] width 122 height 22
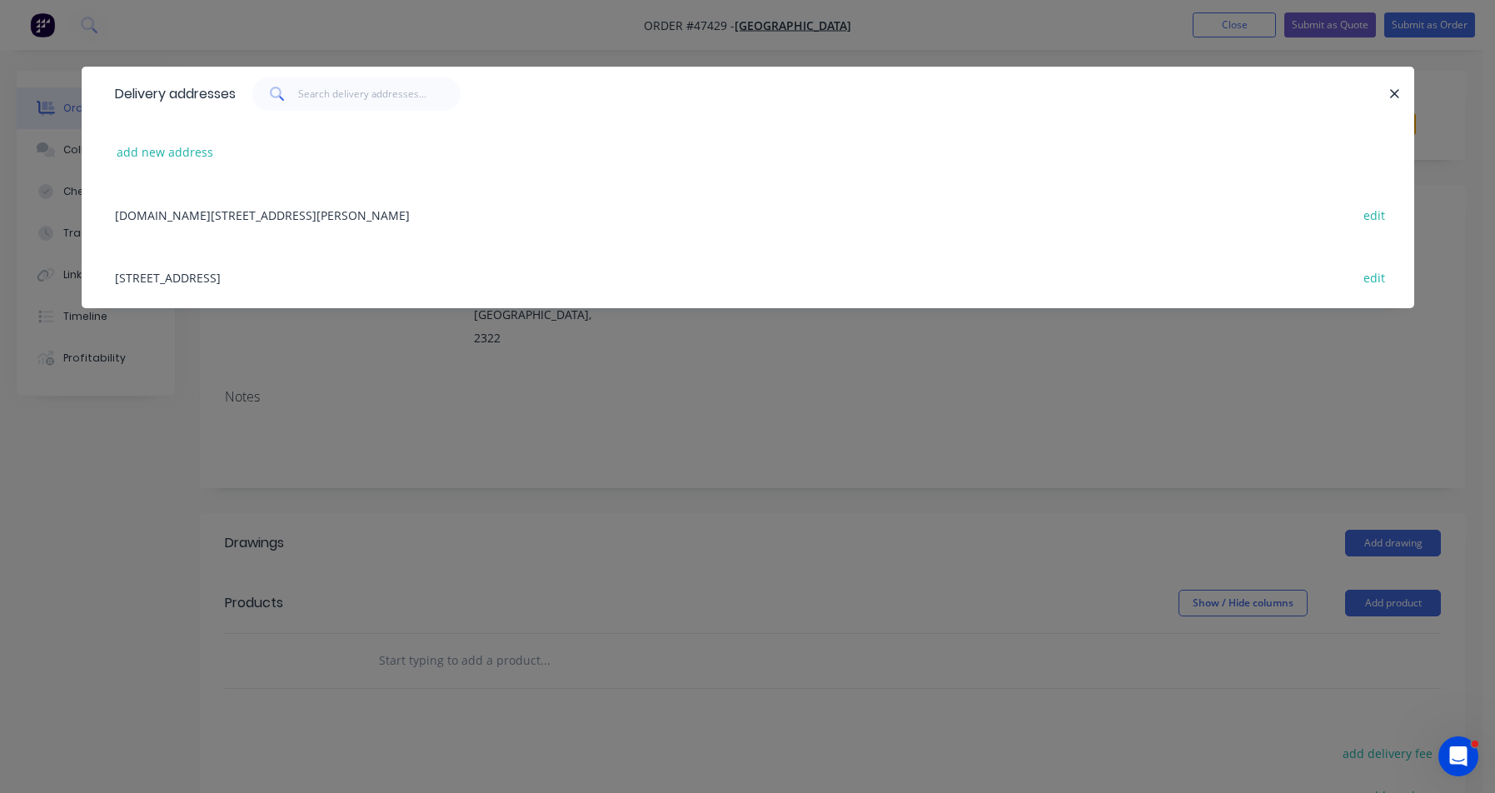
click at [250, 280] on div "[STREET_ADDRESS] edit" at bounding box center [748, 277] width 1283 height 62
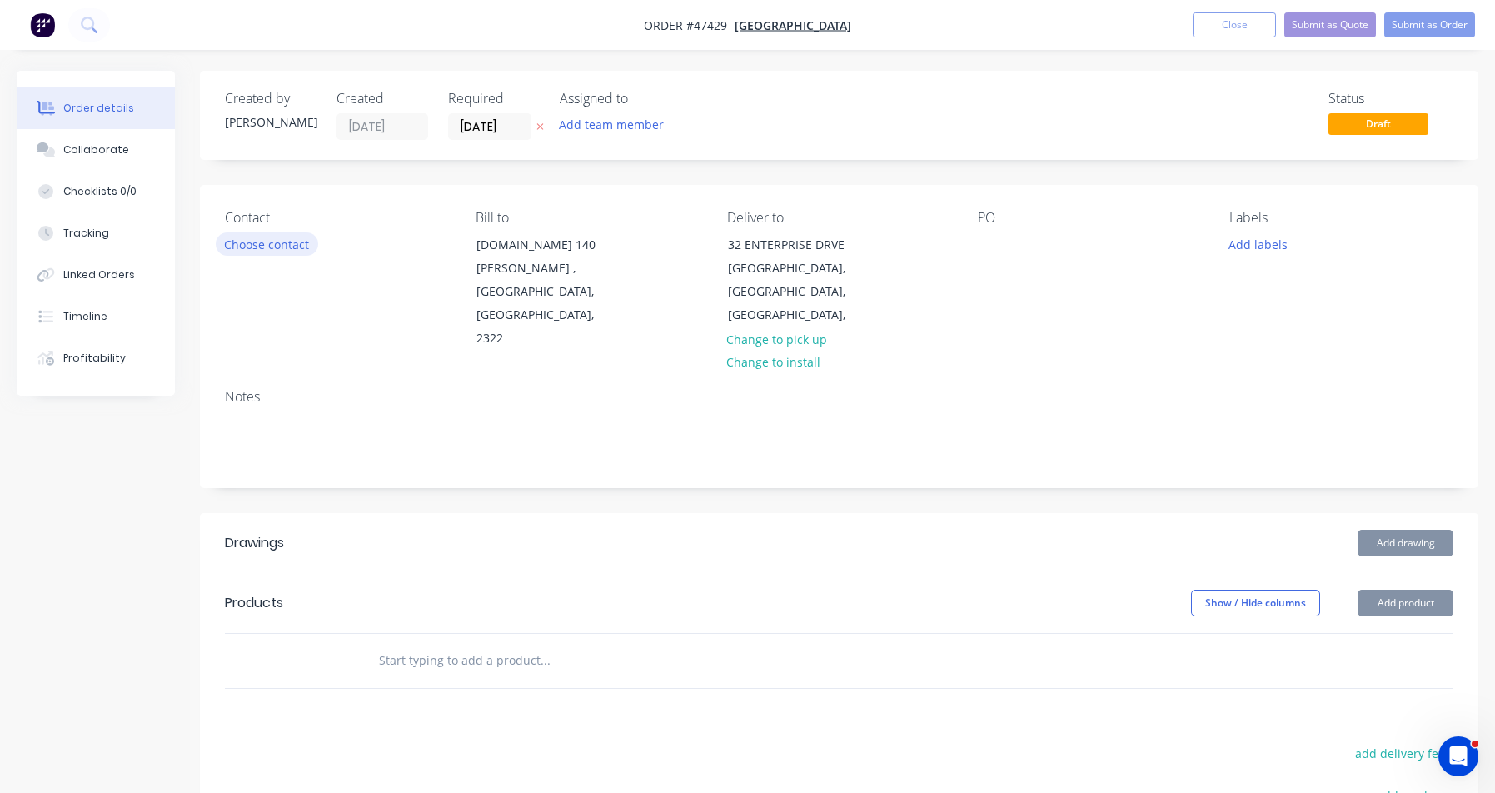
click at [278, 250] on button "Choose contact" at bounding box center [267, 243] width 102 height 22
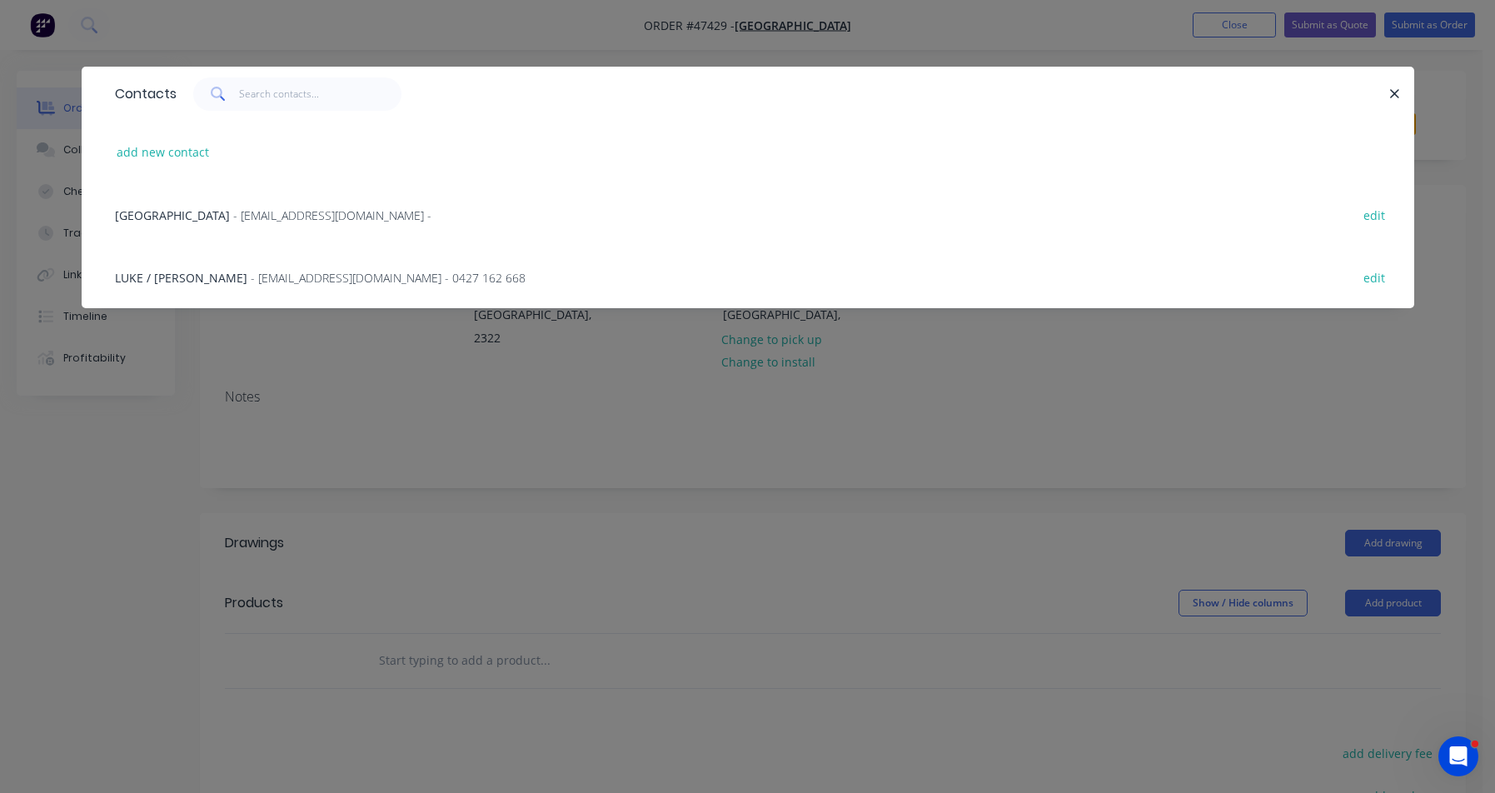
click at [277, 283] on span "- [EMAIL_ADDRESS][DOMAIN_NAME] - 0427 162 668" at bounding box center [388, 278] width 275 height 16
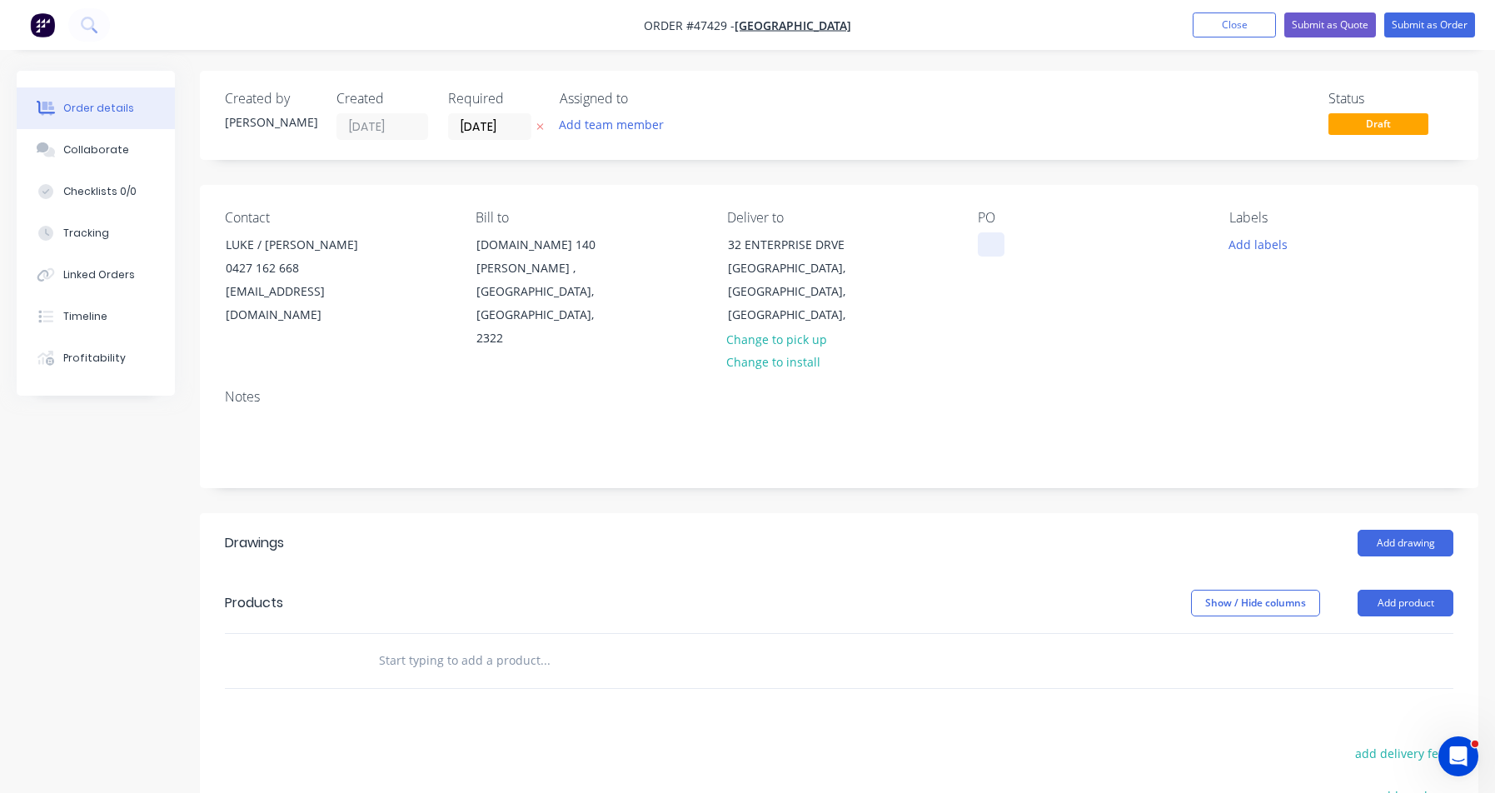
click at [990, 236] on div at bounding box center [991, 244] width 27 height 24
click at [991, 237] on div at bounding box center [991, 244] width 27 height 24
click at [991, 247] on div at bounding box center [991, 244] width 27 height 24
click at [501, 133] on input "[DATE]" at bounding box center [490, 126] width 82 height 25
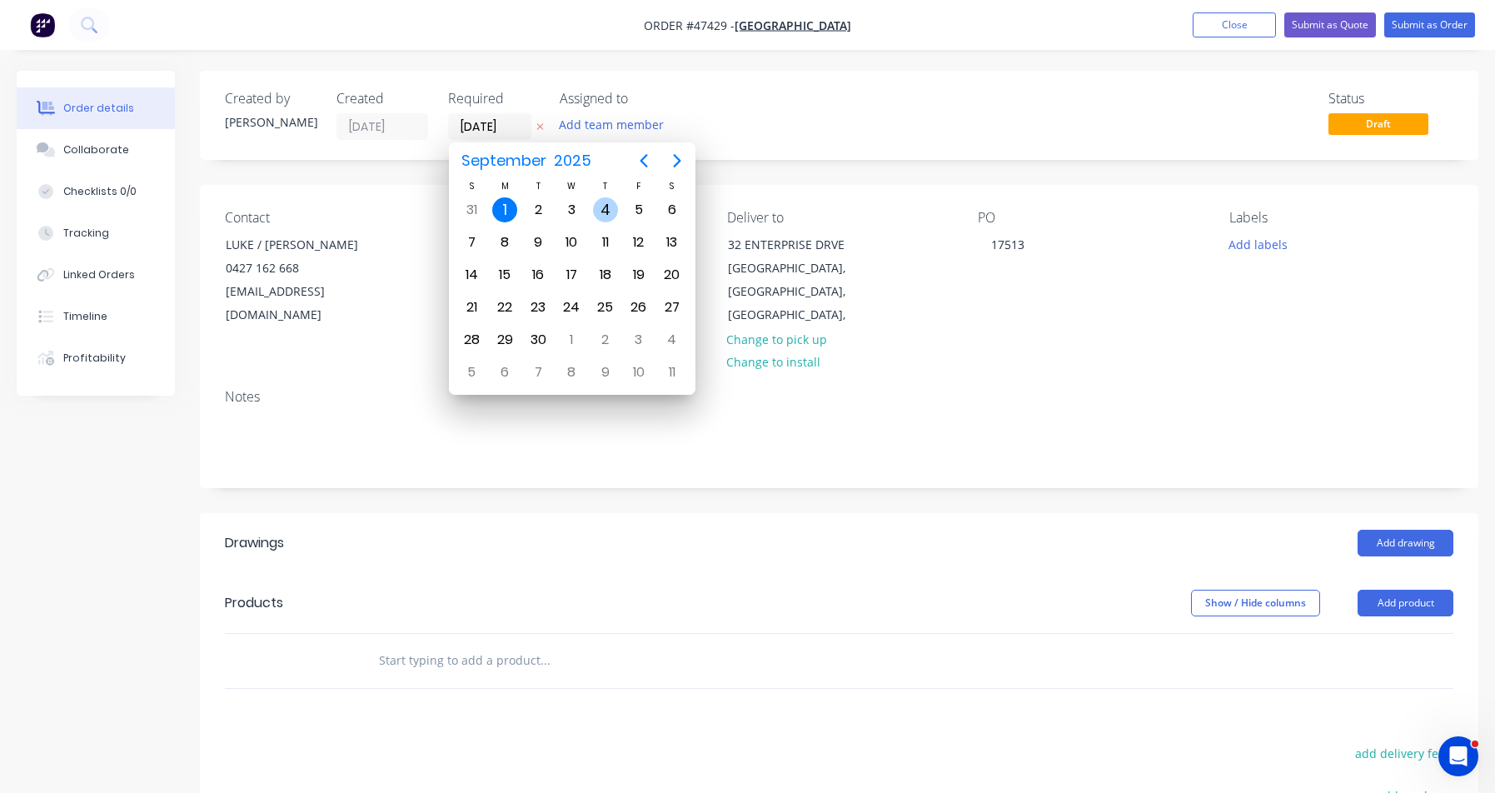
click at [610, 207] on div "4" at bounding box center [605, 209] width 25 height 25
type input "[DATE]"
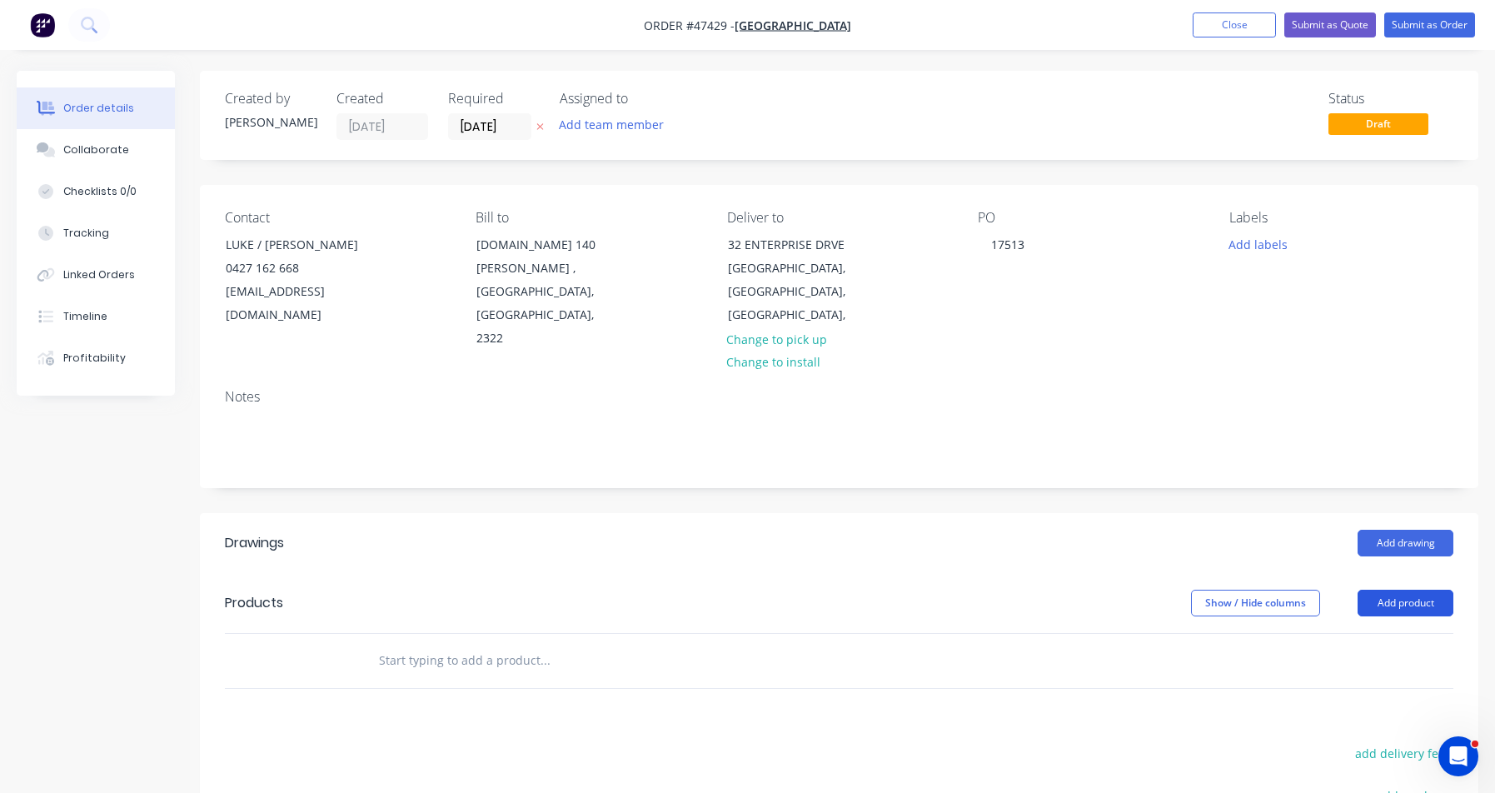
click at [1414, 590] on button "Add product" at bounding box center [1406, 603] width 96 height 27
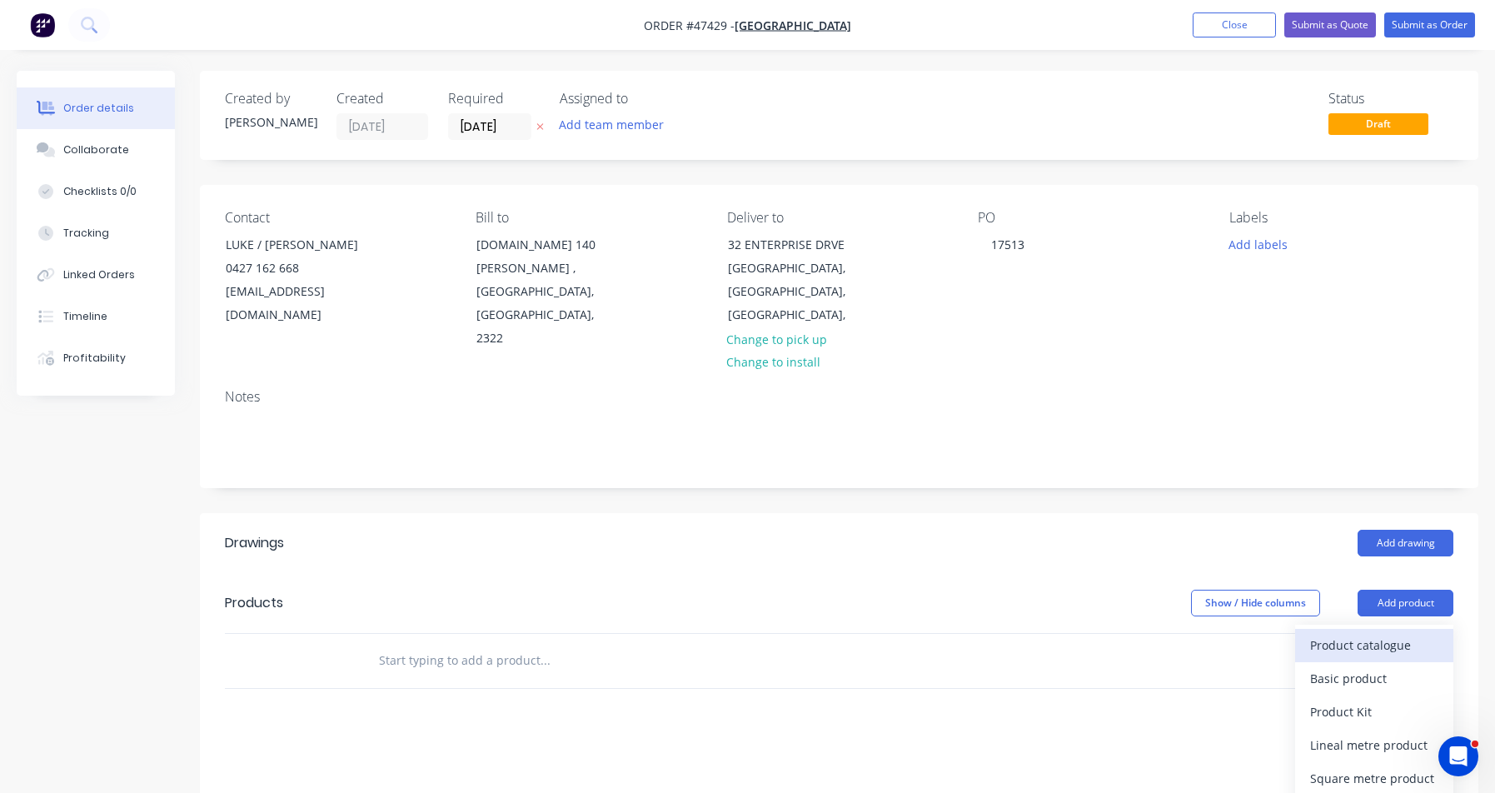
click at [1399, 633] on div "Product catalogue" at bounding box center [1374, 645] width 128 height 24
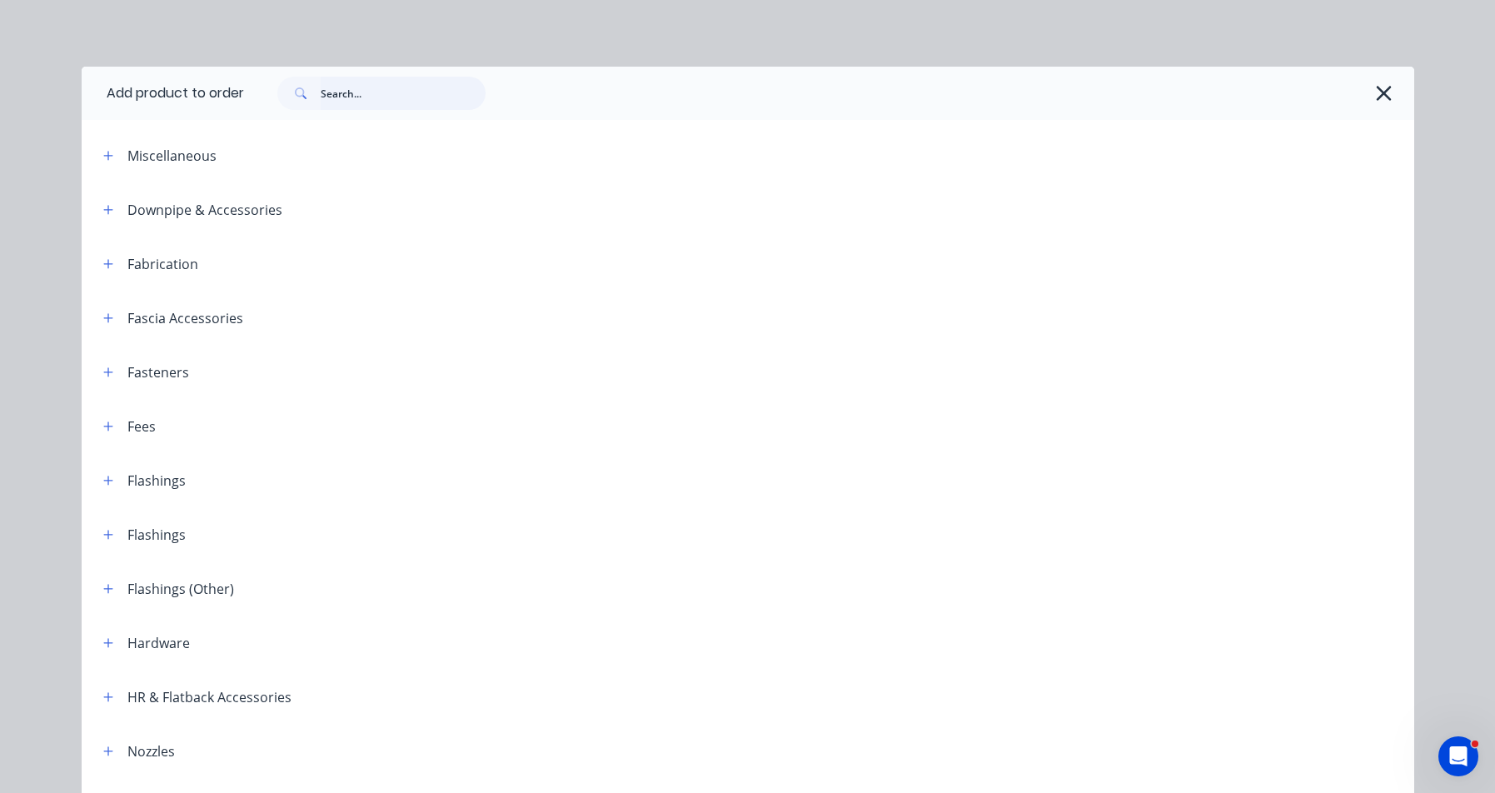
click at [390, 93] on input "text" at bounding box center [403, 93] width 165 height 33
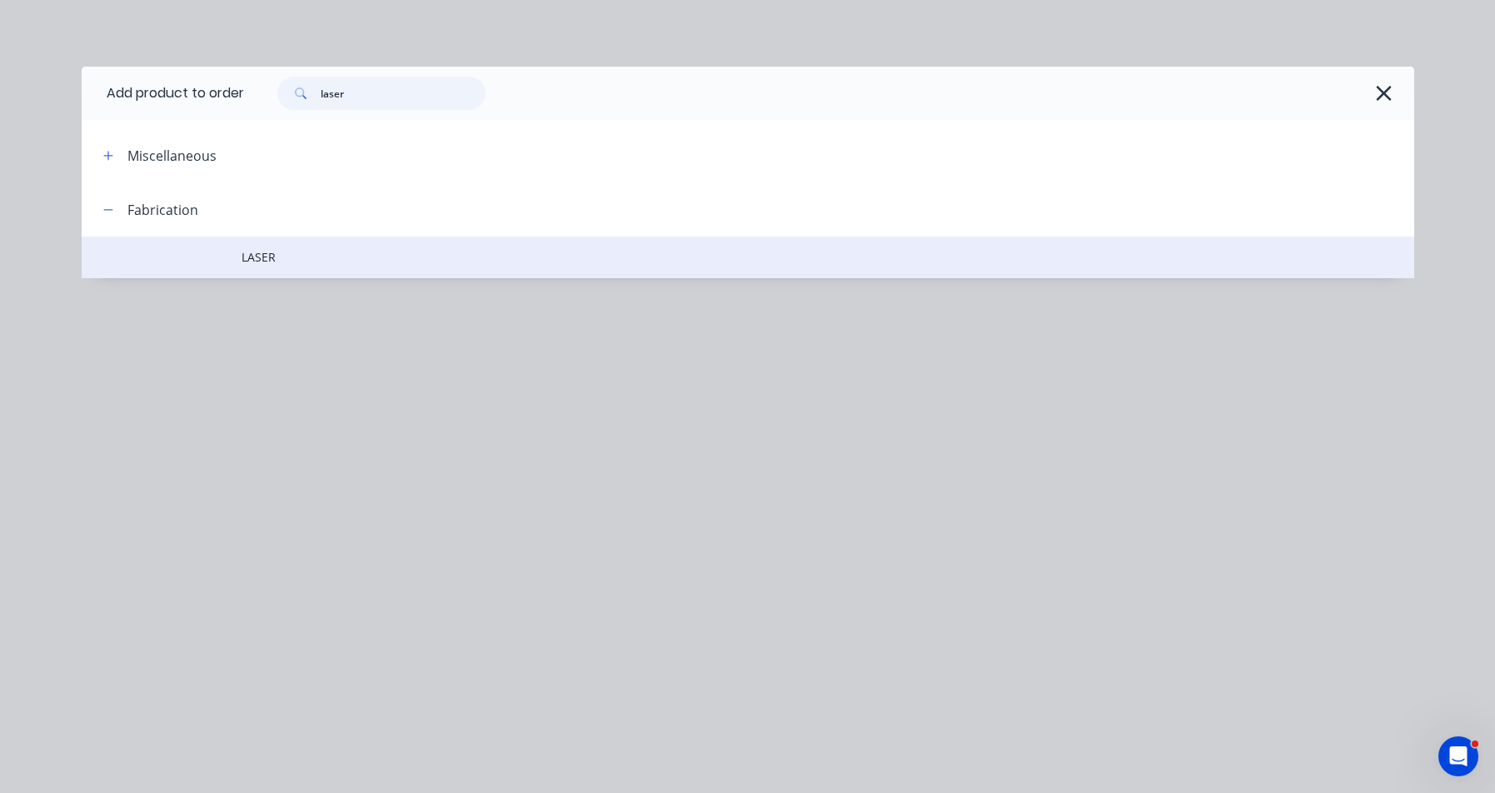
type input "laser"
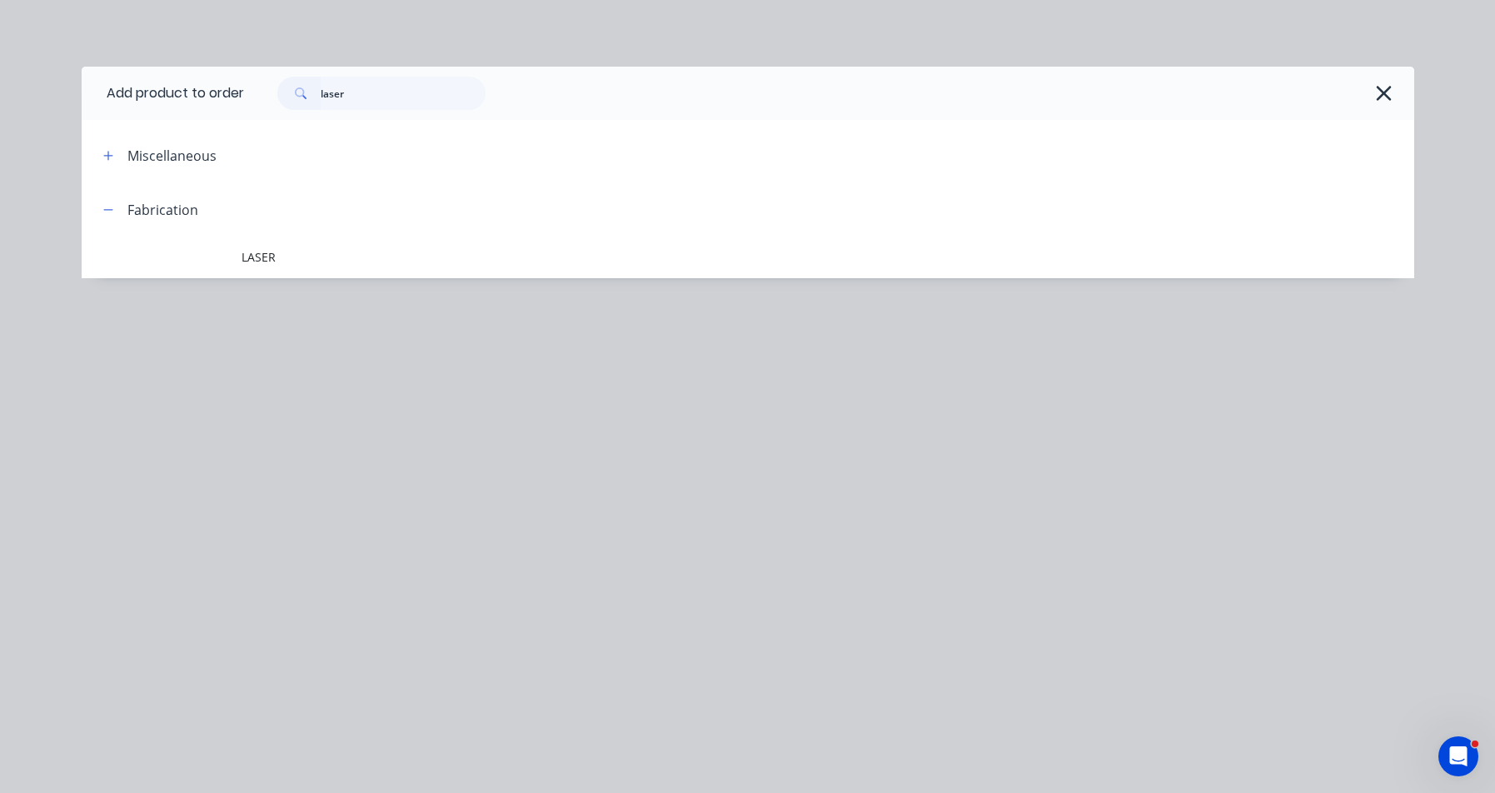
click at [289, 261] on span "LASER" at bounding box center [711, 256] width 938 height 17
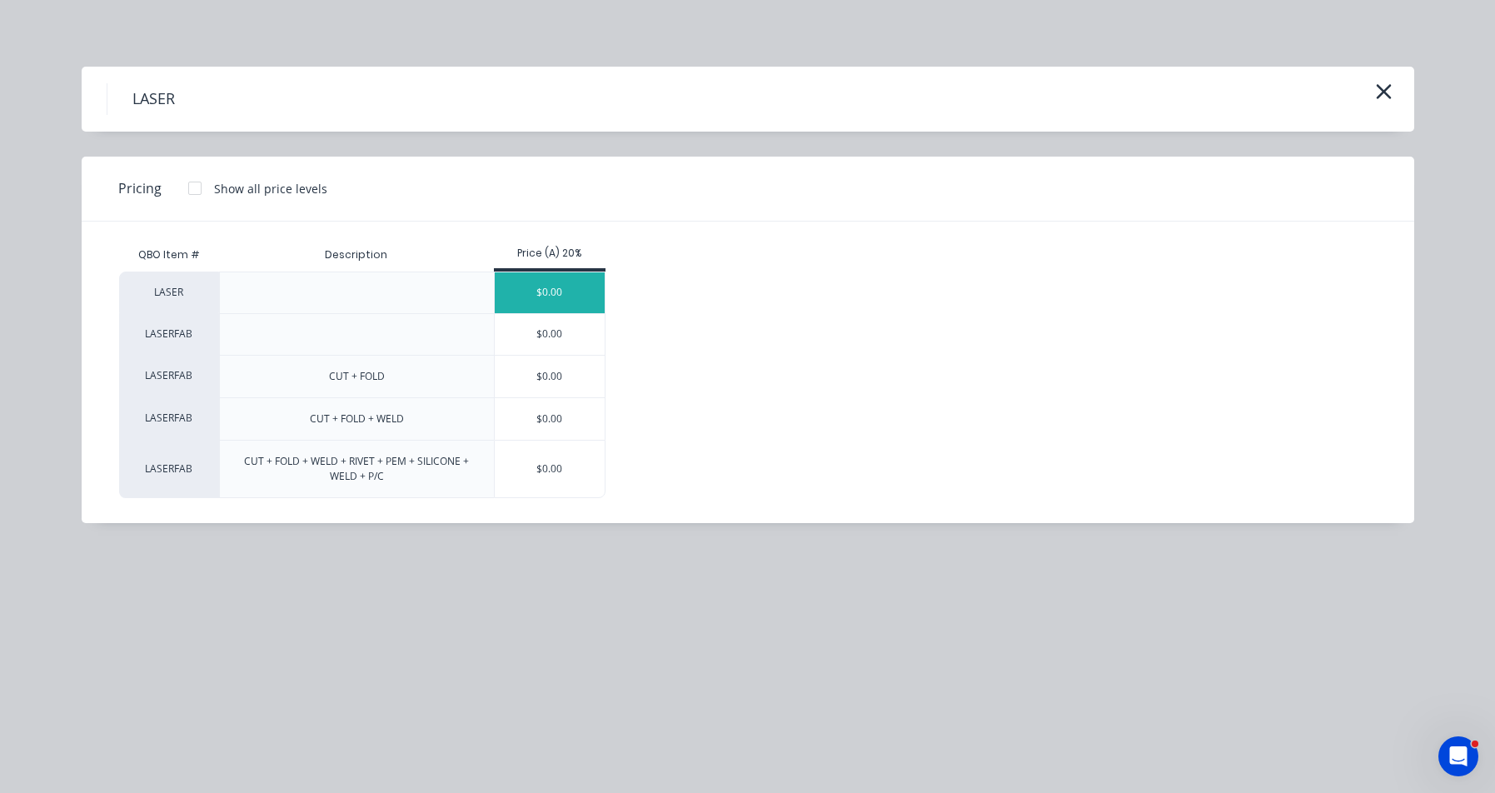
click at [589, 297] on div "$0.00" at bounding box center [550, 292] width 111 height 41
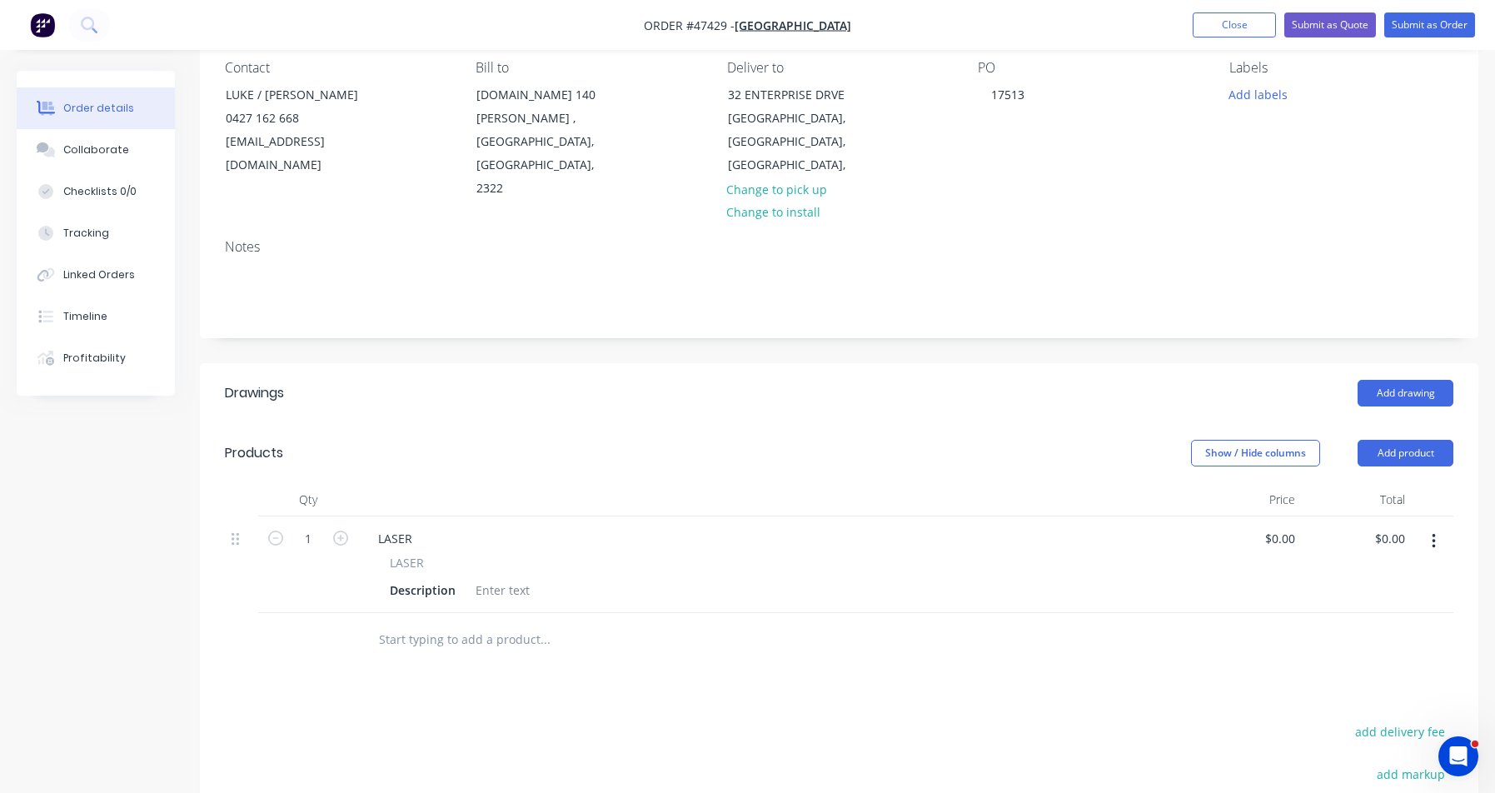
scroll to position [366, 0]
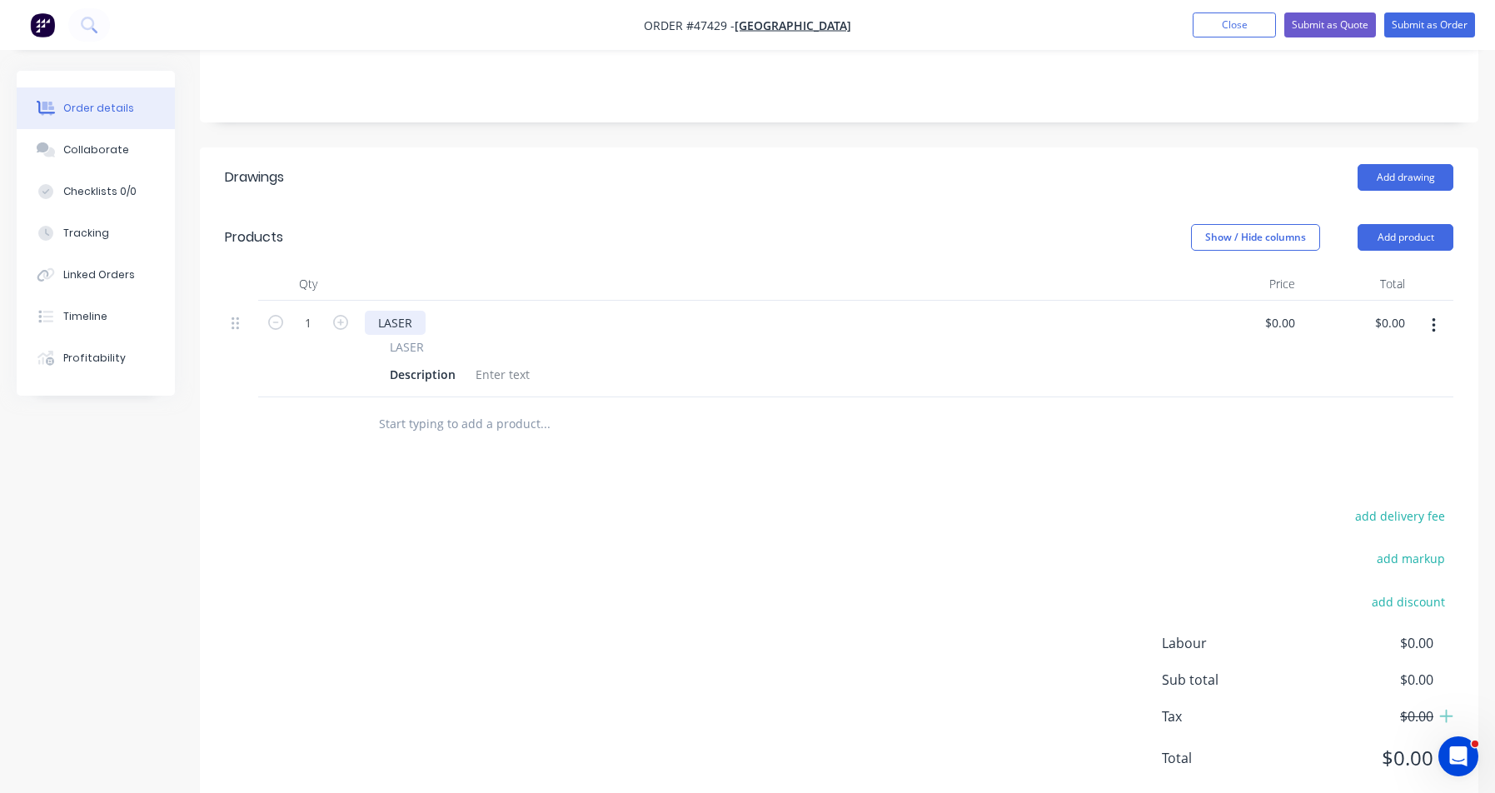
click at [416, 311] on div "LASER" at bounding box center [395, 323] width 61 height 24
click at [414, 362] on div "Description" at bounding box center [422, 374] width 79 height 24
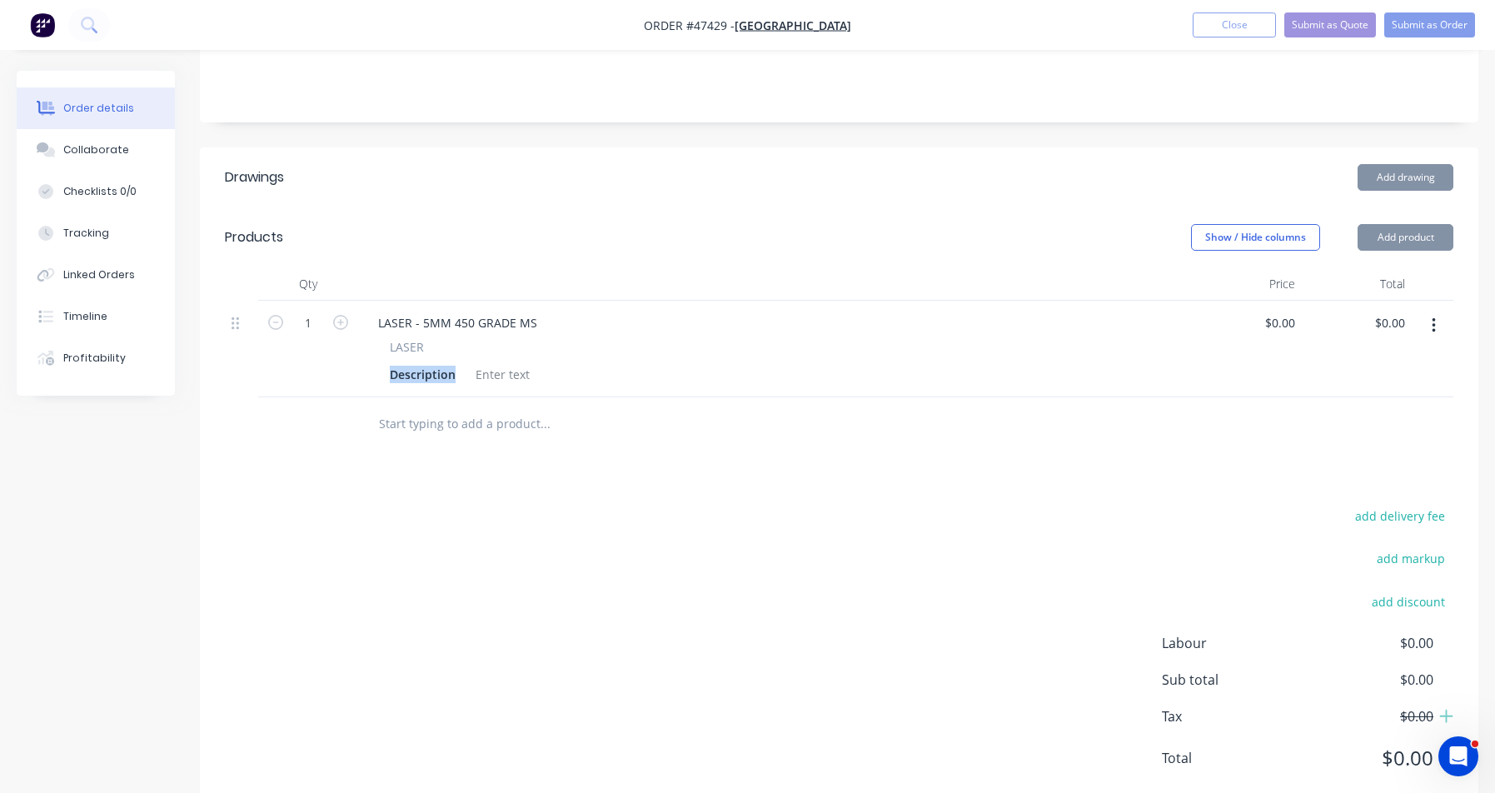
click at [414, 362] on div "Description" at bounding box center [422, 374] width 79 height 24
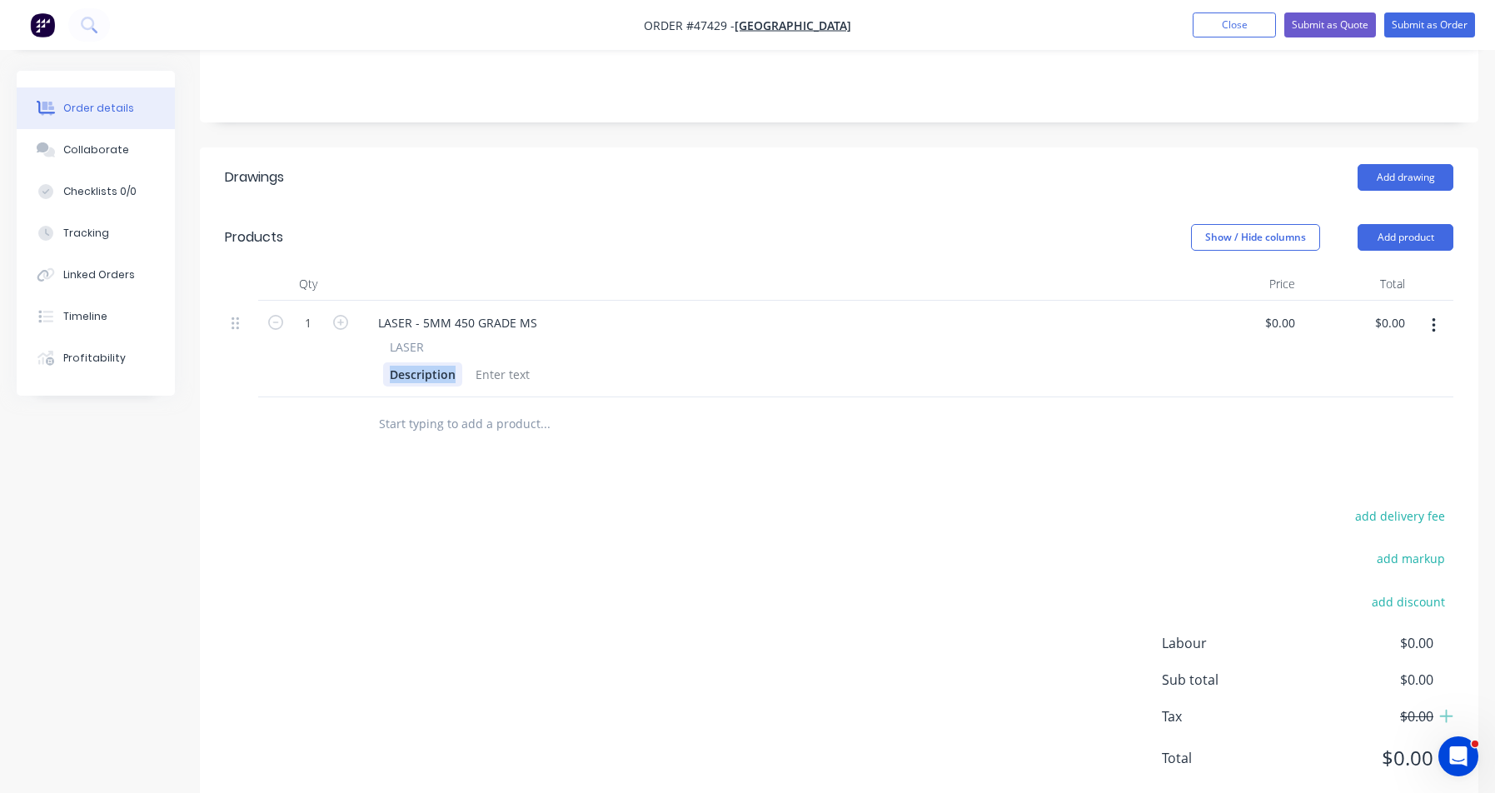
click at [414, 362] on div "Description" at bounding box center [422, 374] width 79 height 24
click at [332, 312] on button "button" at bounding box center [341, 320] width 22 height 17
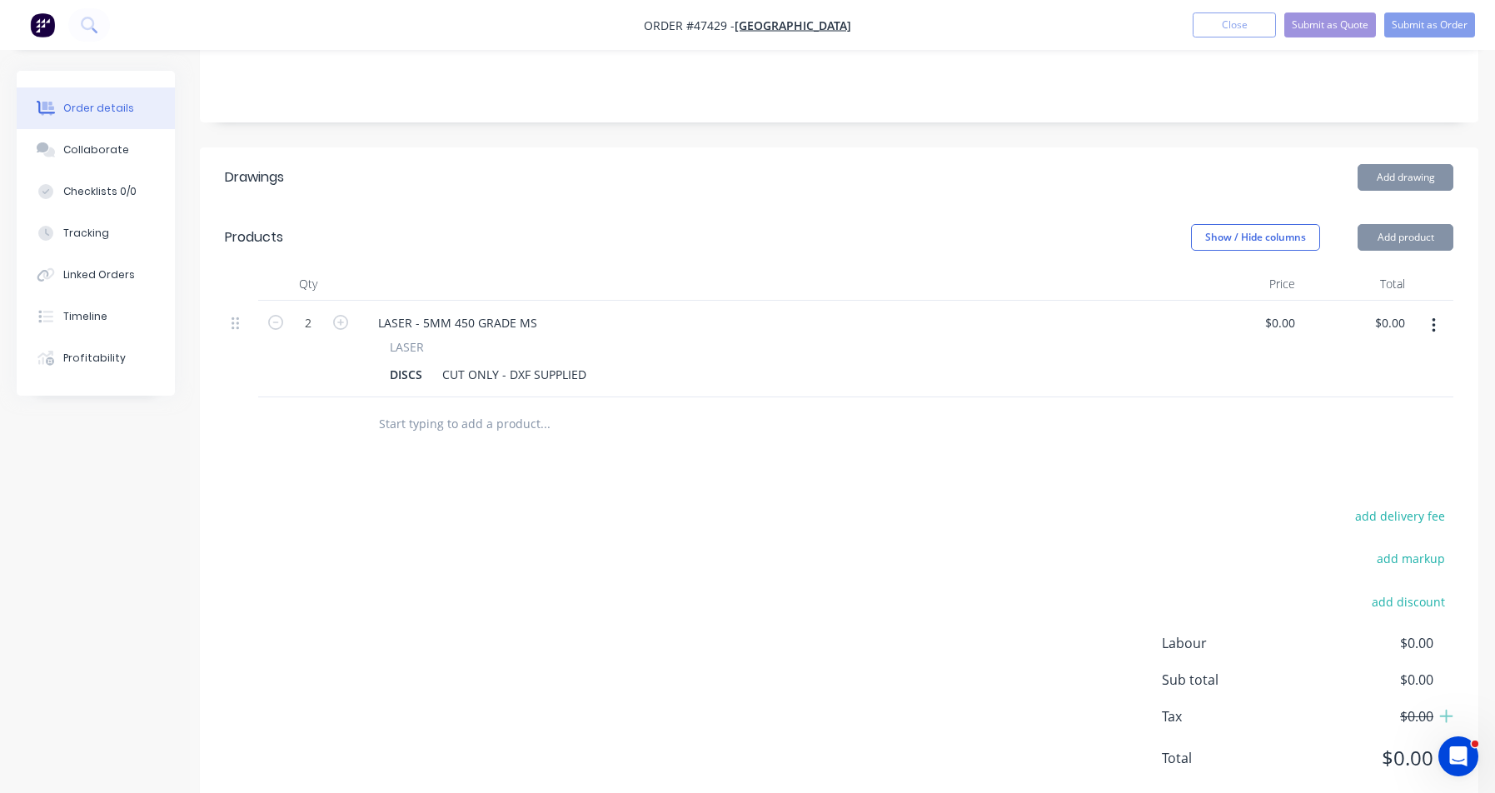
click at [332, 312] on button "button" at bounding box center [341, 320] width 22 height 17
type input "3"
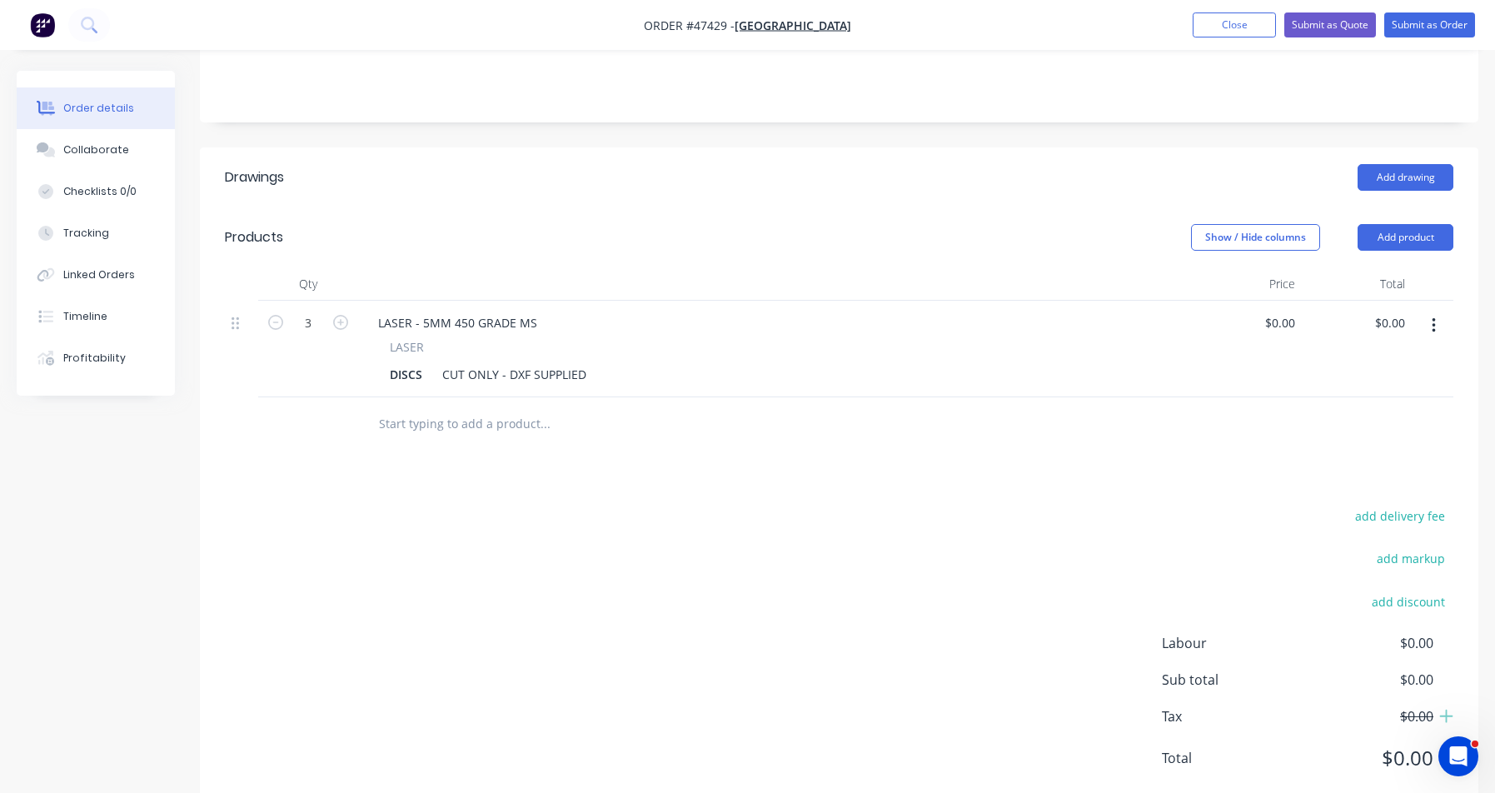
click at [1432, 317] on icon "button" at bounding box center [1434, 326] width 4 height 18
click at [1399, 391] on div "Duplicate" at bounding box center [1374, 403] width 128 height 24
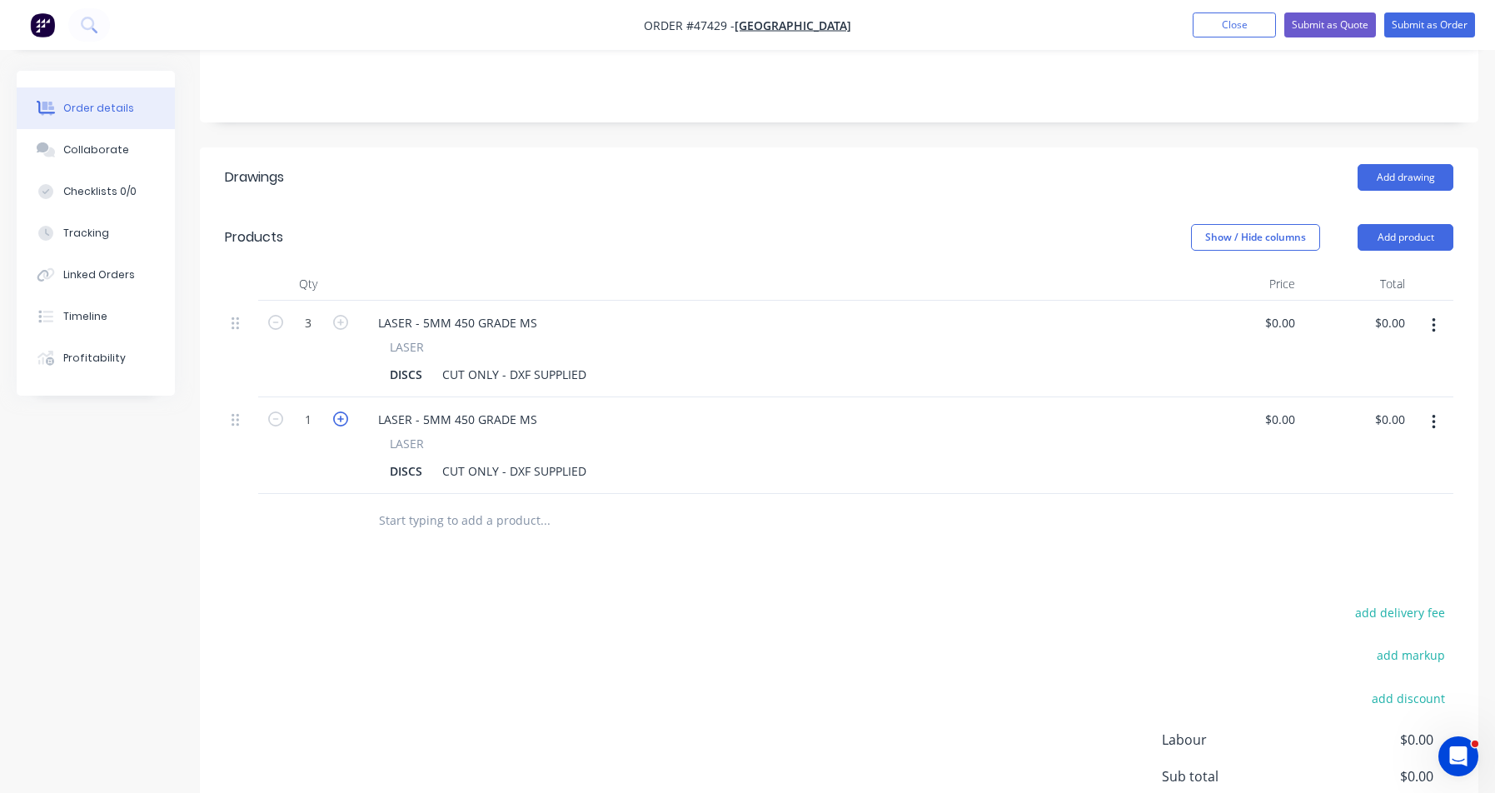
click at [346, 412] on icon "button" at bounding box center [340, 419] width 15 height 15
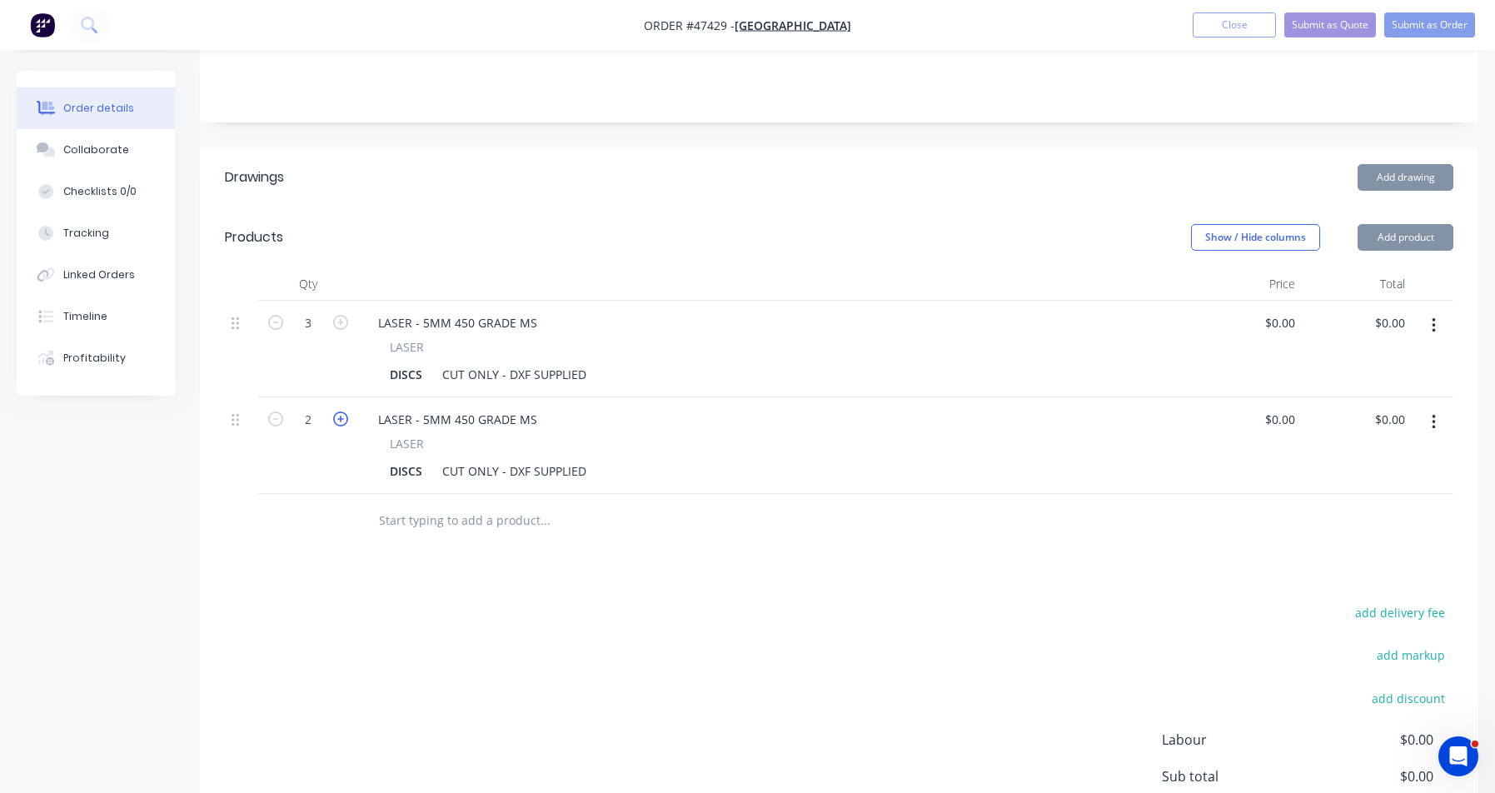
click at [346, 412] on icon "button" at bounding box center [340, 419] width 15 height 15
type input "4"
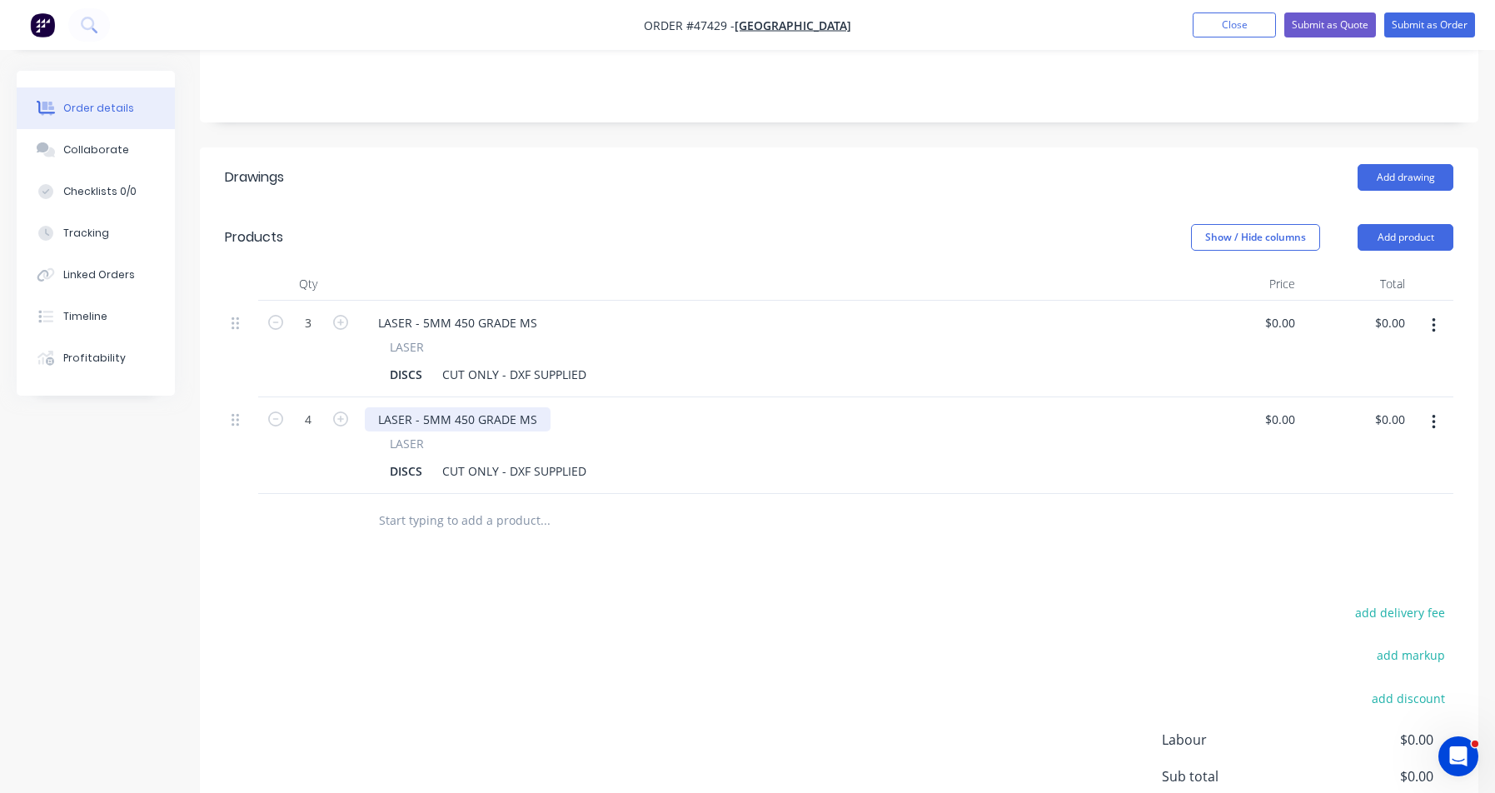
click at [426, 407] on div "LASER - 5MM 450 GRADE MS" at bounding box center [458, 419] width 186 height 24
click at [421, 459] on div "DISCS" at bounding box center [406, 471] width 46 height 24
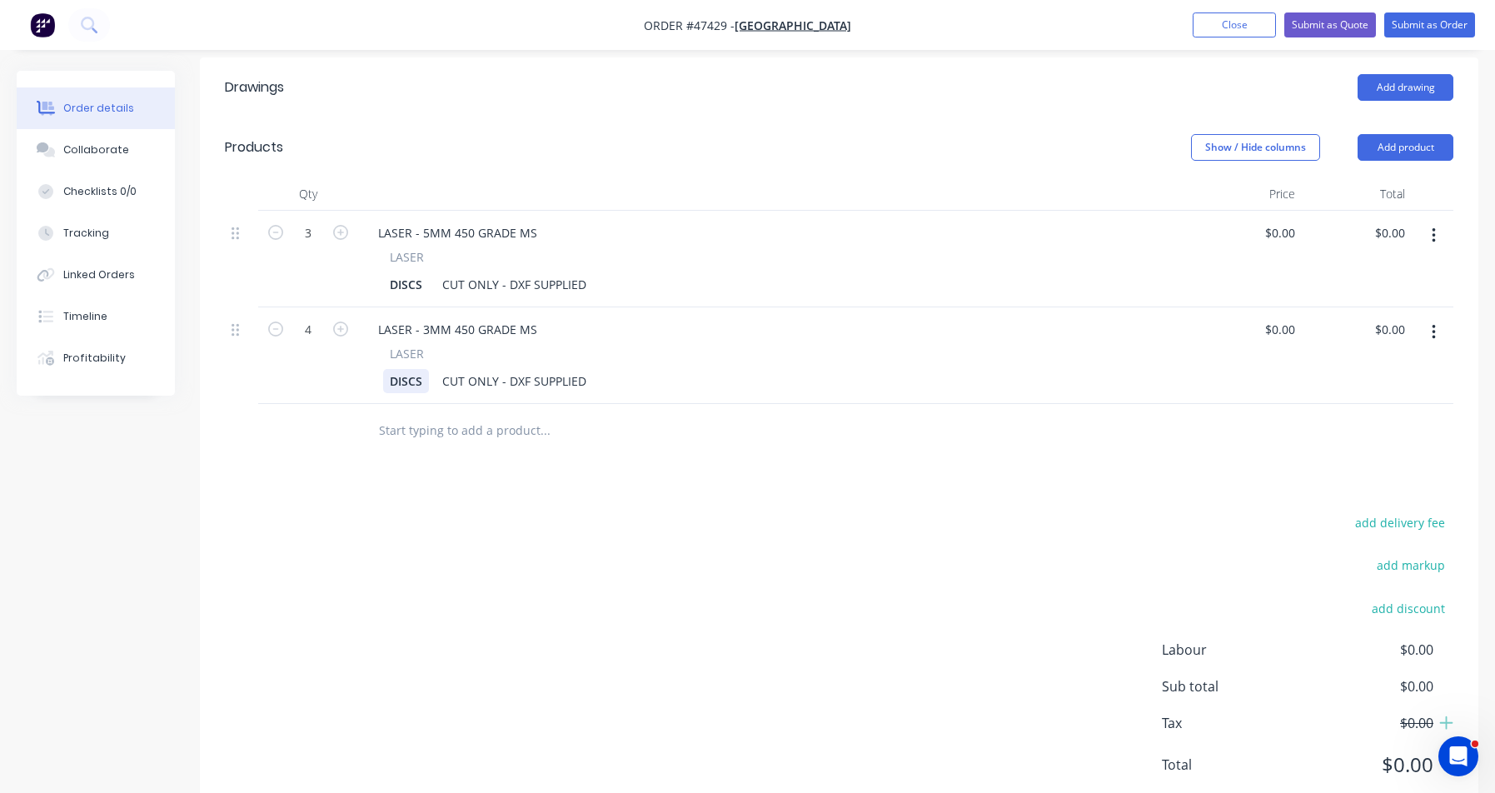
scroll to position [462, 0]
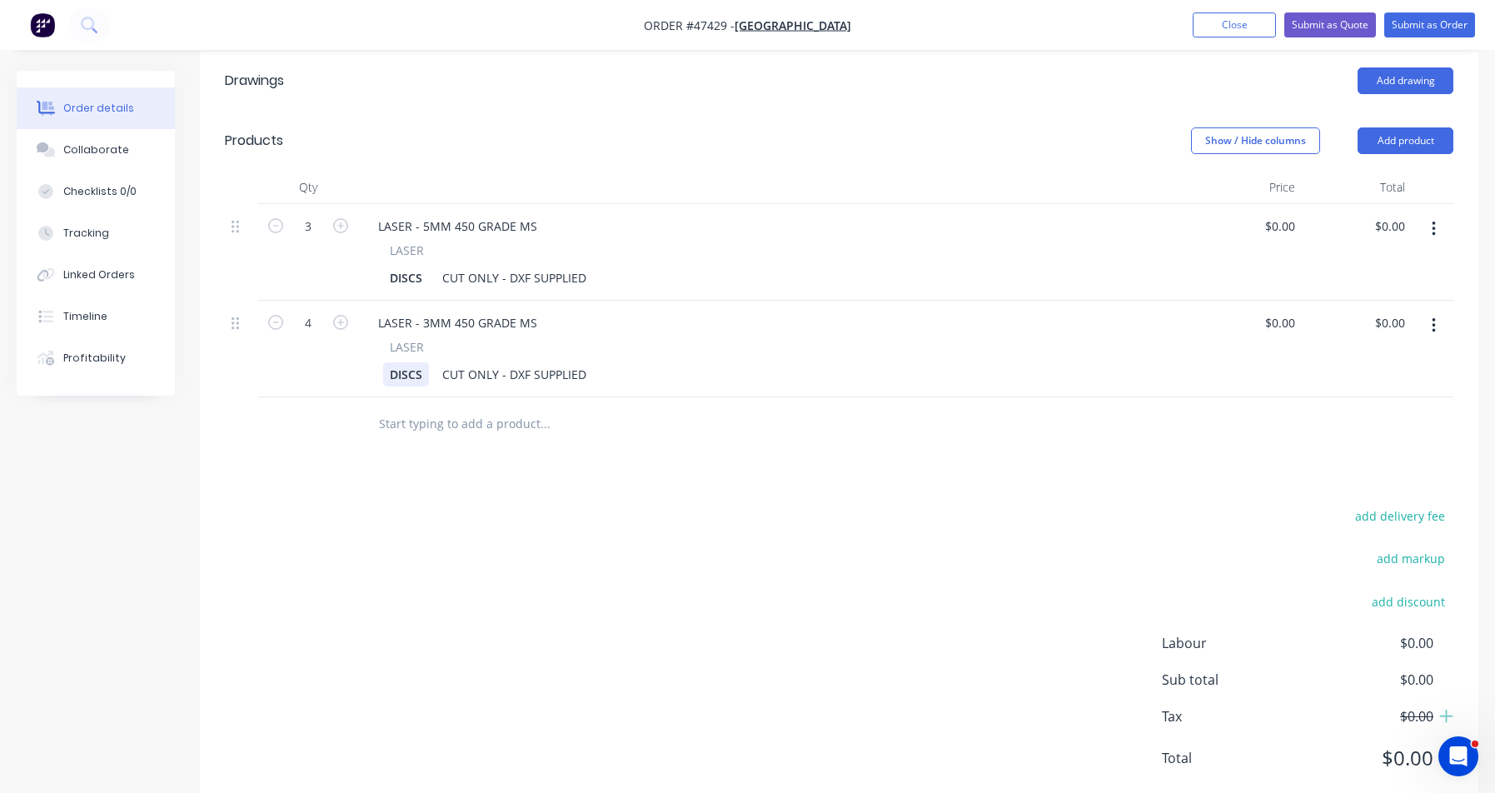
click at [425, 362] on div "DISCS" at bounding box center [406, 374] width 46 height 24
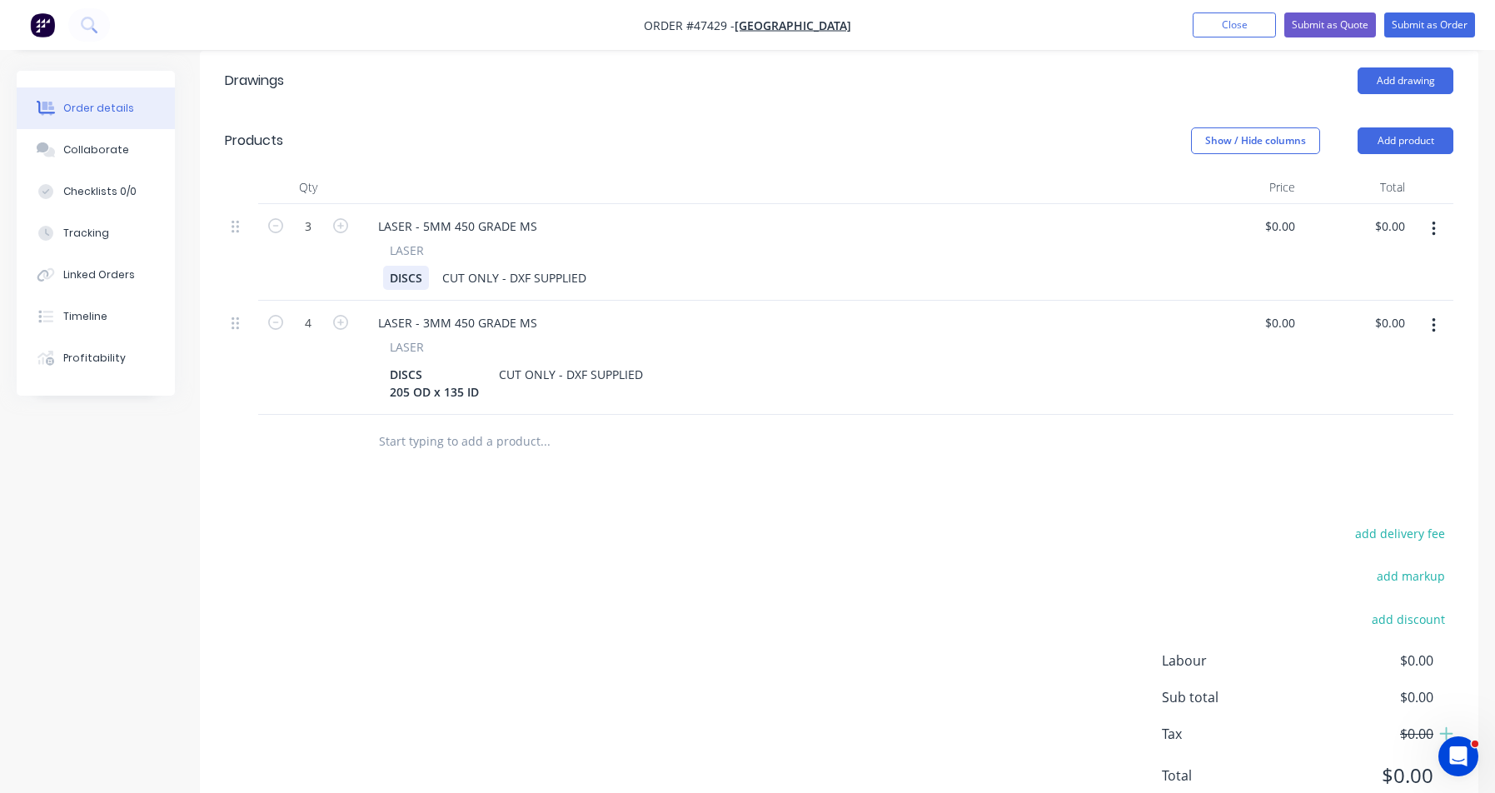
click at [426, 266] on div "DISCS" at bounding box center [406, 278] width 46 height 24
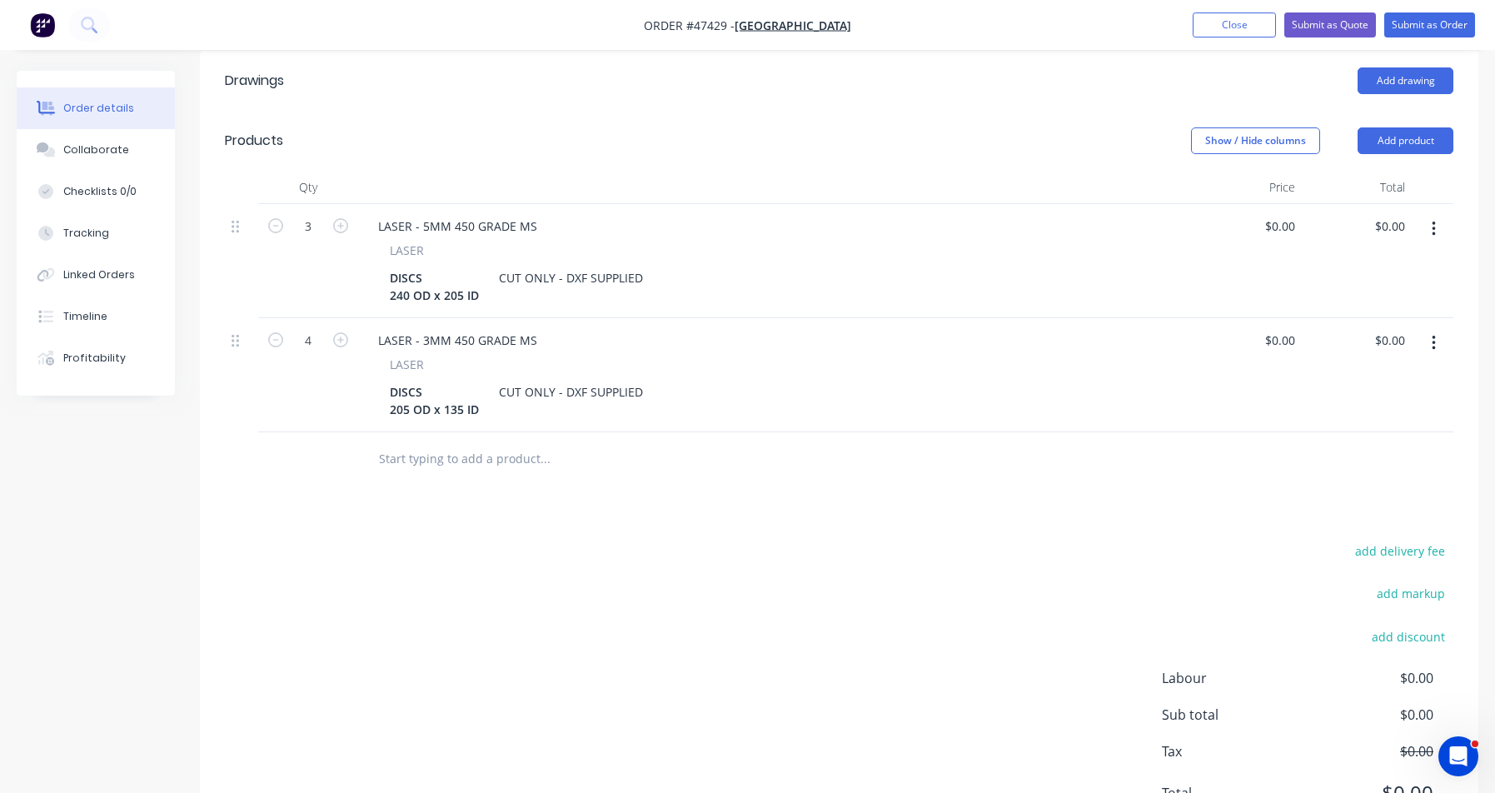
click at [1436, 328] on button "button" at bounding box center [1433, 343] width 39 height 30
click at [1375, 408] on div "Duplicate" at bounding box center [1374, 420] width 128 height 24
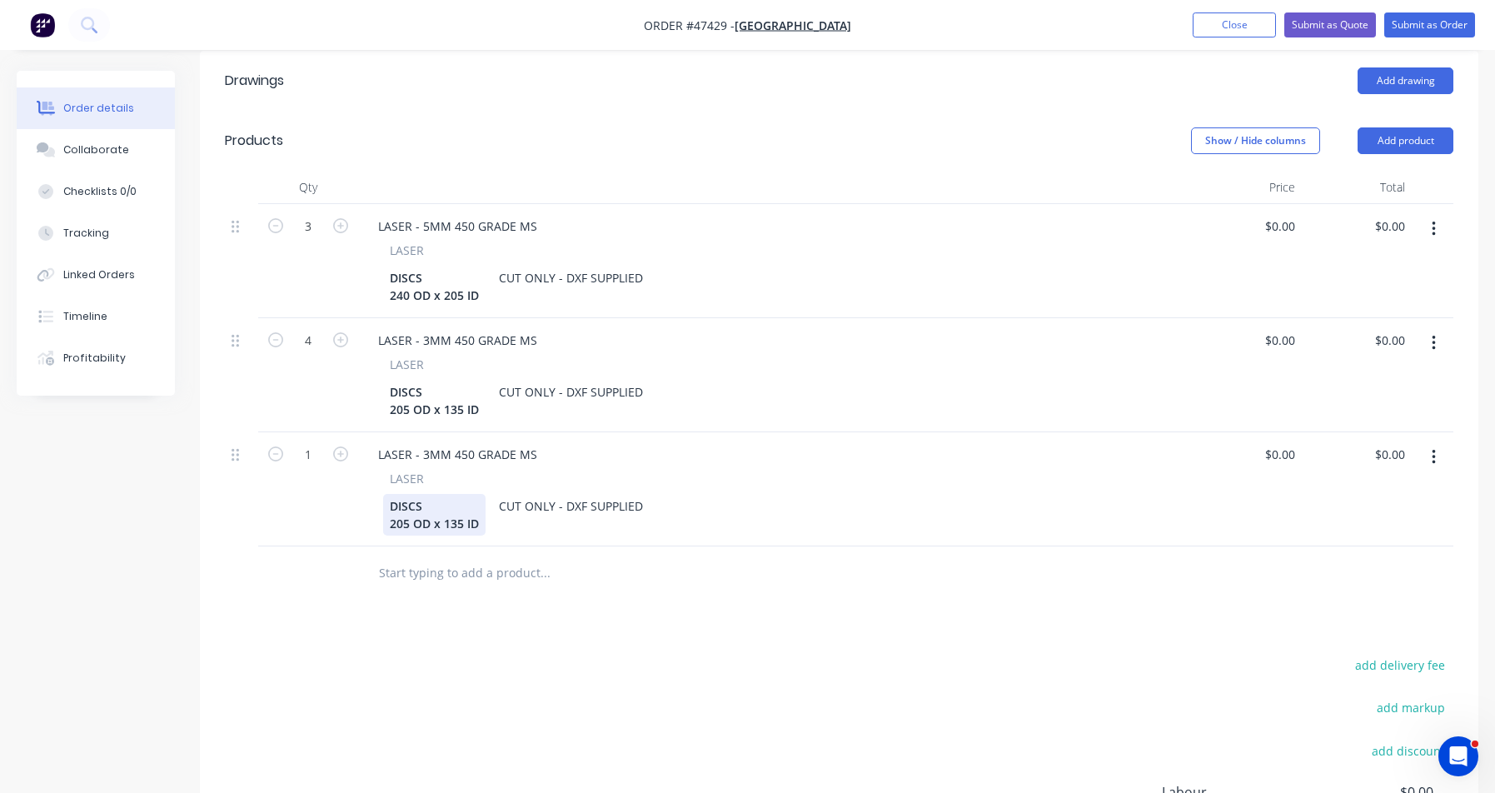
click at [416, 494] on div "DISCS 205 OD x 135 ID" at bounding box center [434, 515] width 102 height 42
drag, startPoint x: 481, startPoint y: 477, endPoint x: 359, endPoint y: 478, distance: 122.5
click at [359, 478] on div "LASER - 3MM 450 GRADE MS LASER PLATE 205 OD x 135 ID CUT ONLY - DXF SUPPLIED" at bounding box center [774, 489] width 833 height 114
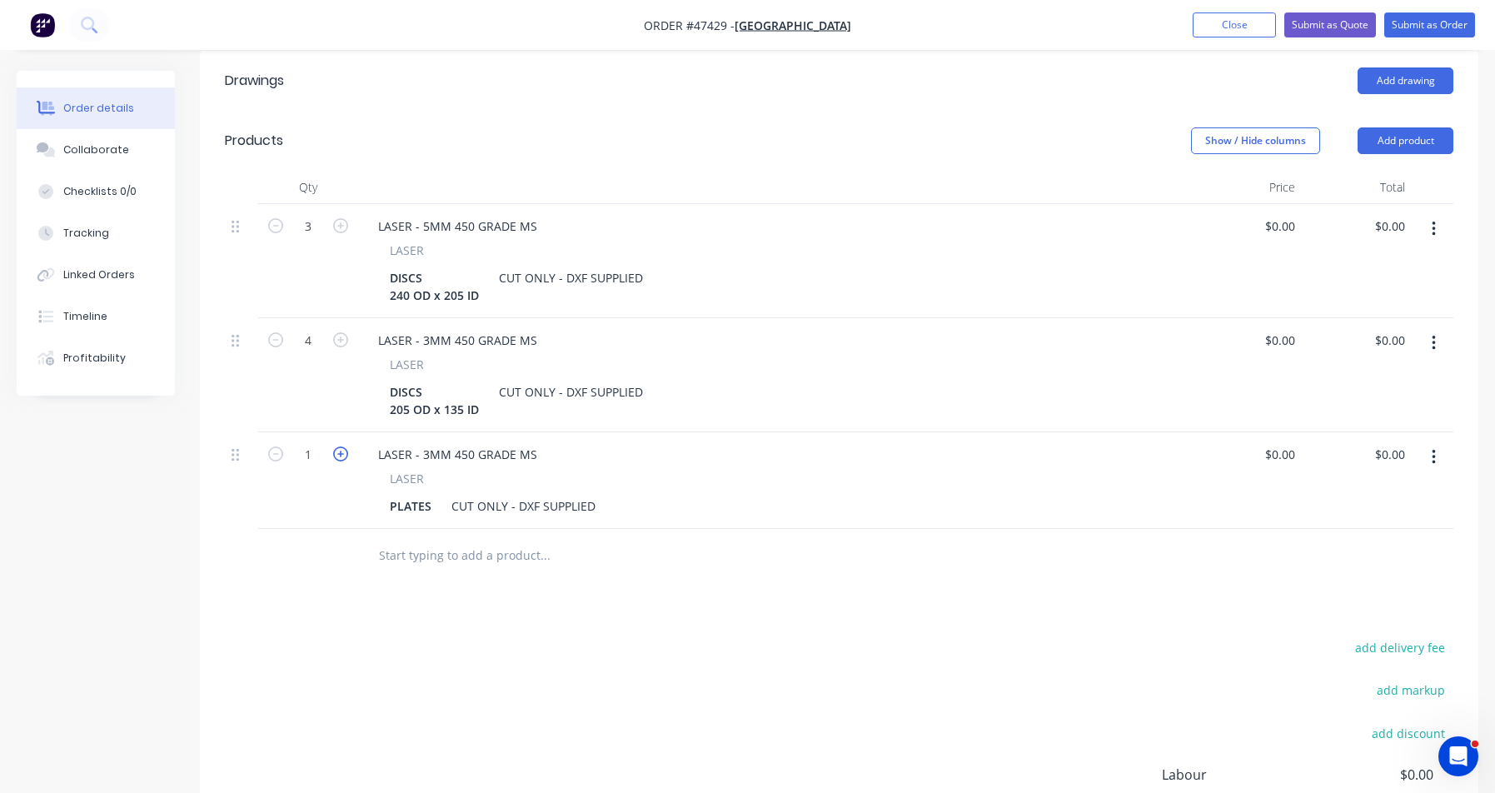
click at [334, 446] on icon "button" at bounding box center [340, 453] width 15 height 15
type input "2"
click at [1369, 636] on button "add delivery fee" at bounding box center [1399, 647] width 107 height 22
type input "50"
click input "submit" at bounding box center [0, 0] width 0 height 0
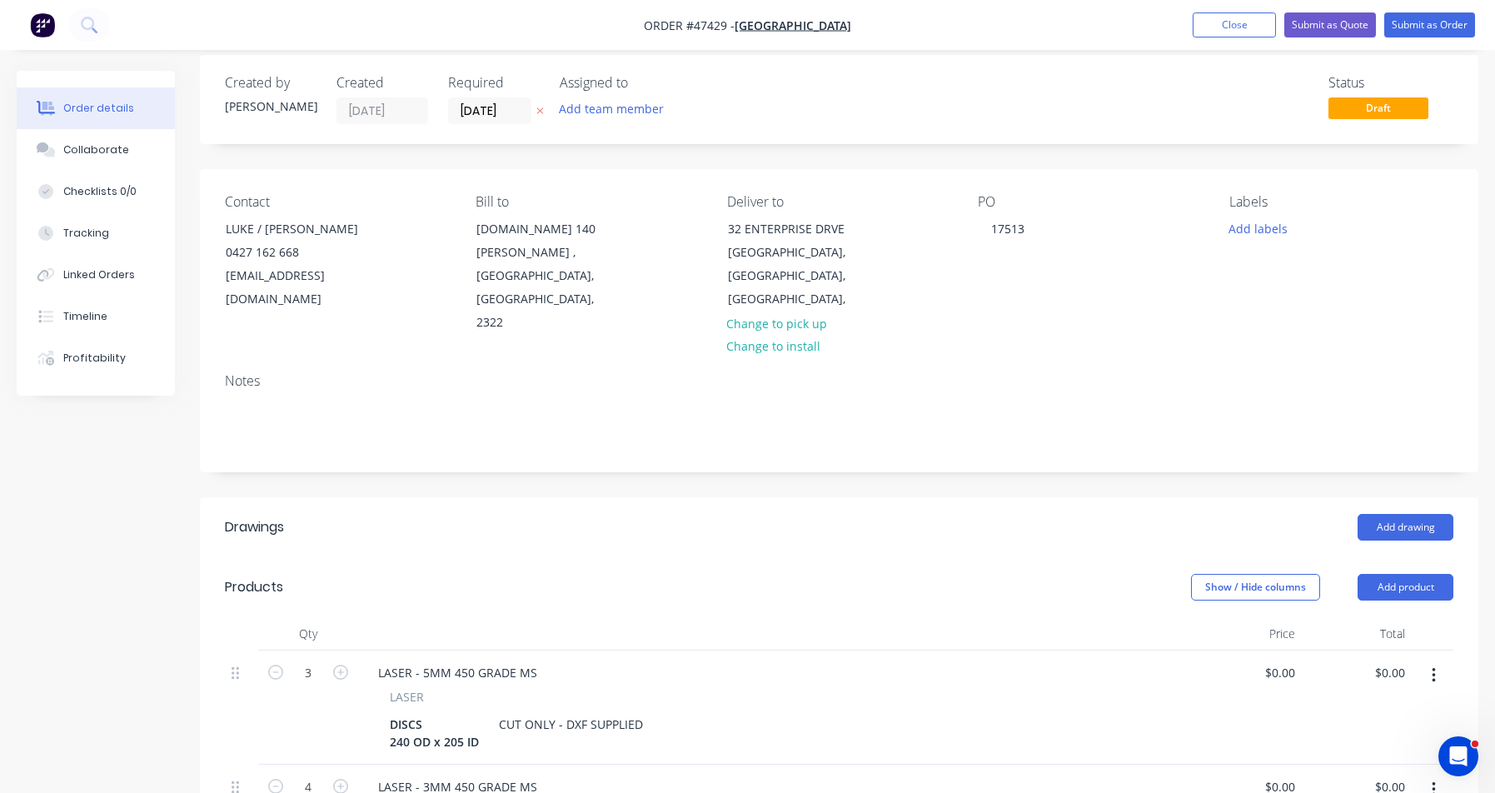
scroll to position [0, 0]
